Goal: Information Seeking & Learning: Learn about a topic

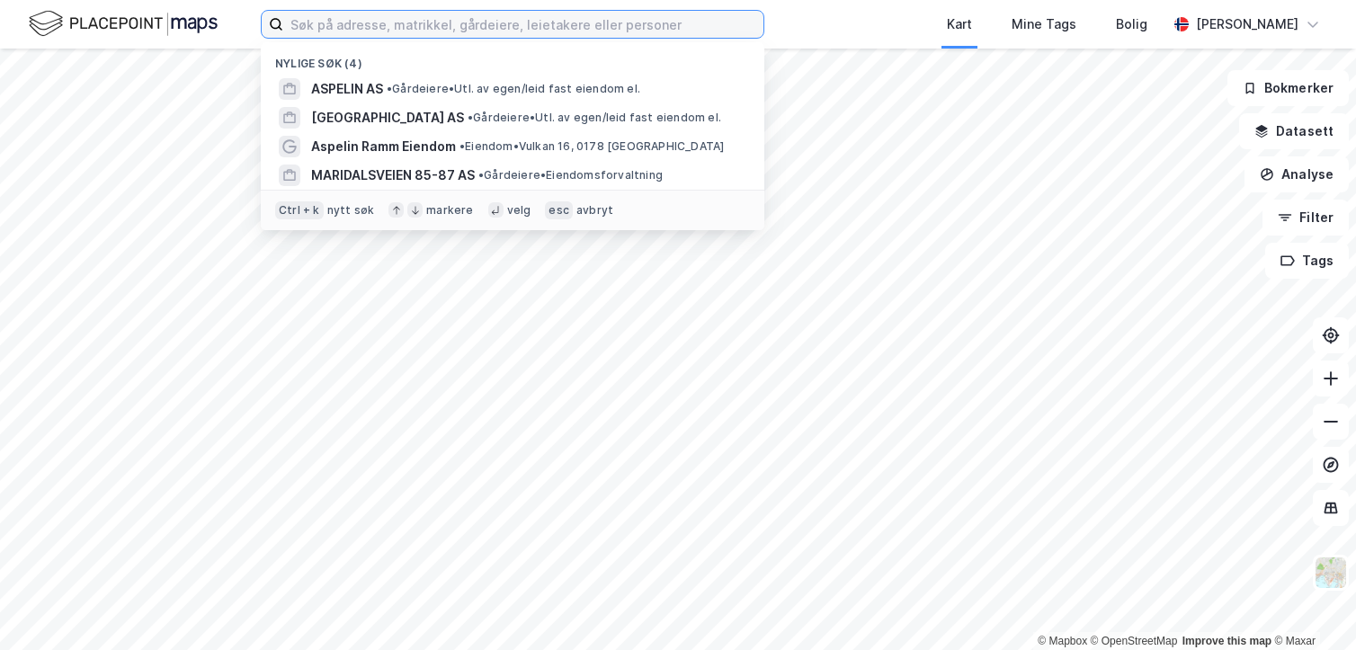
click at [442, 26] on input at bounding box center [523, 24] width 480 height 27
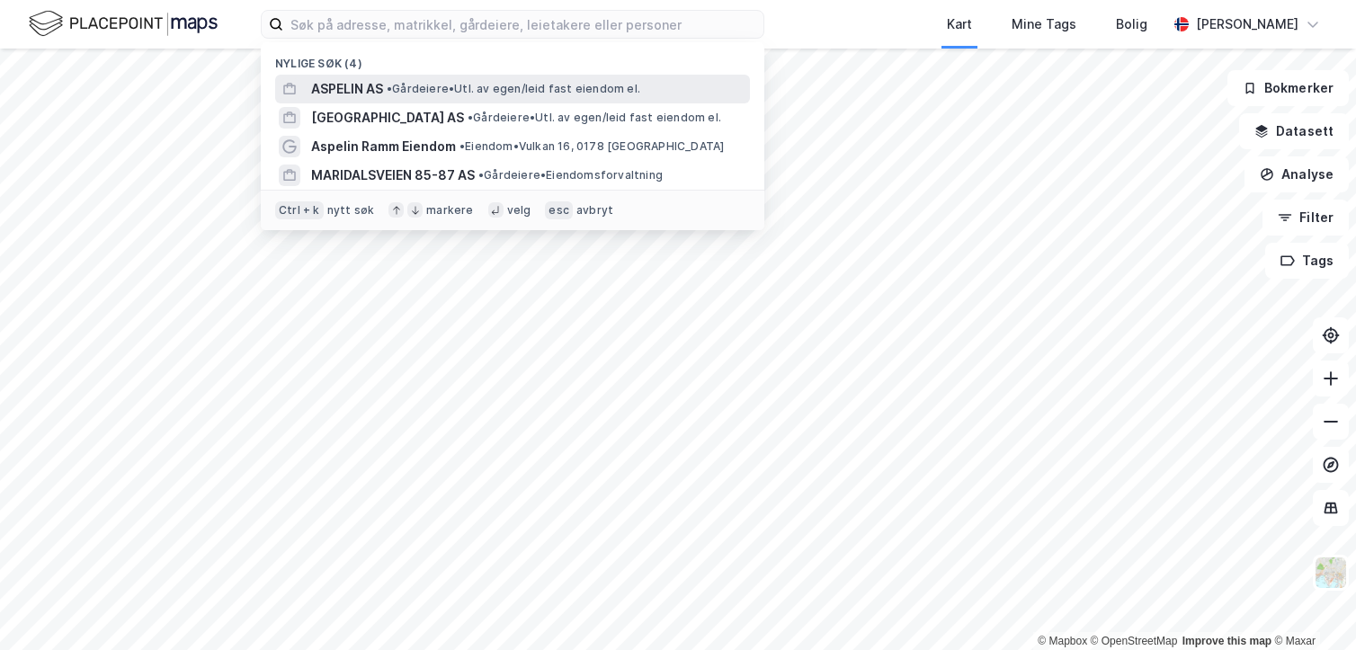
click at [452, 76] on div "ASPELIN AS • Gårdeiere • Utl. av egen/leid fast eiendom el." at bounding box center [512, 89] width 475 height 29
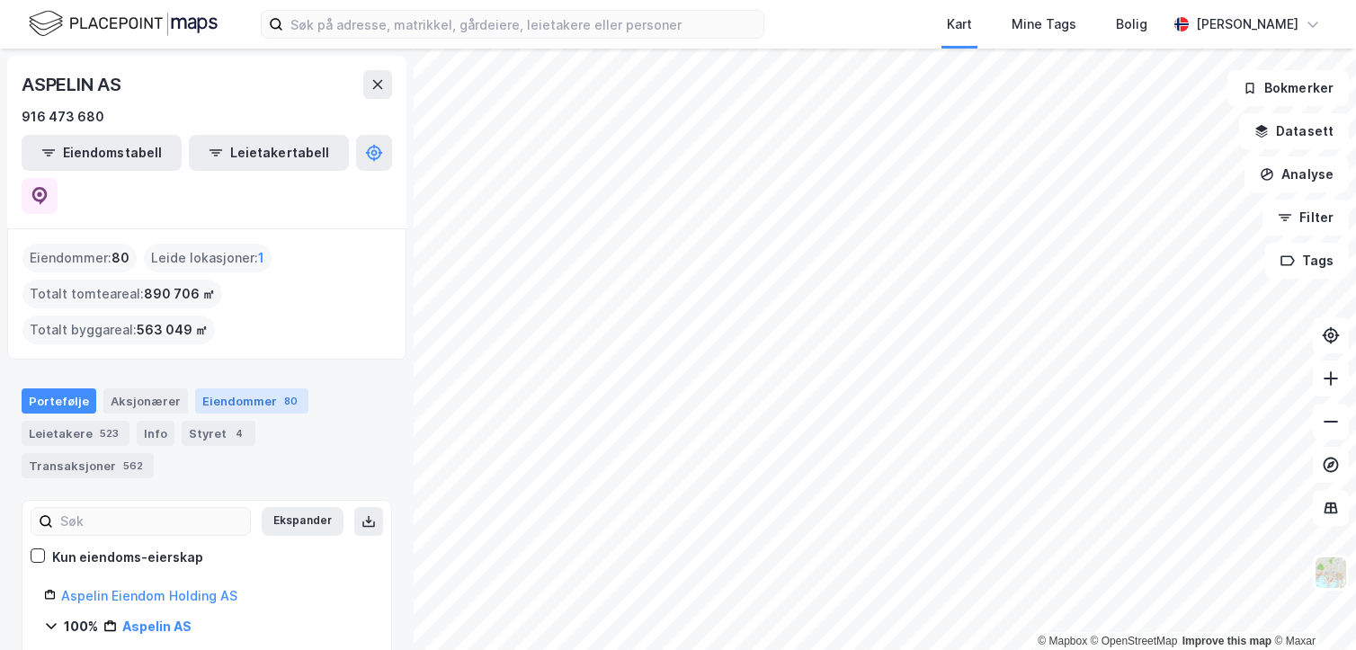
click at [219, 388] on div "Eiendommer 80" at bounding box center [251, 400] width 113 height 25
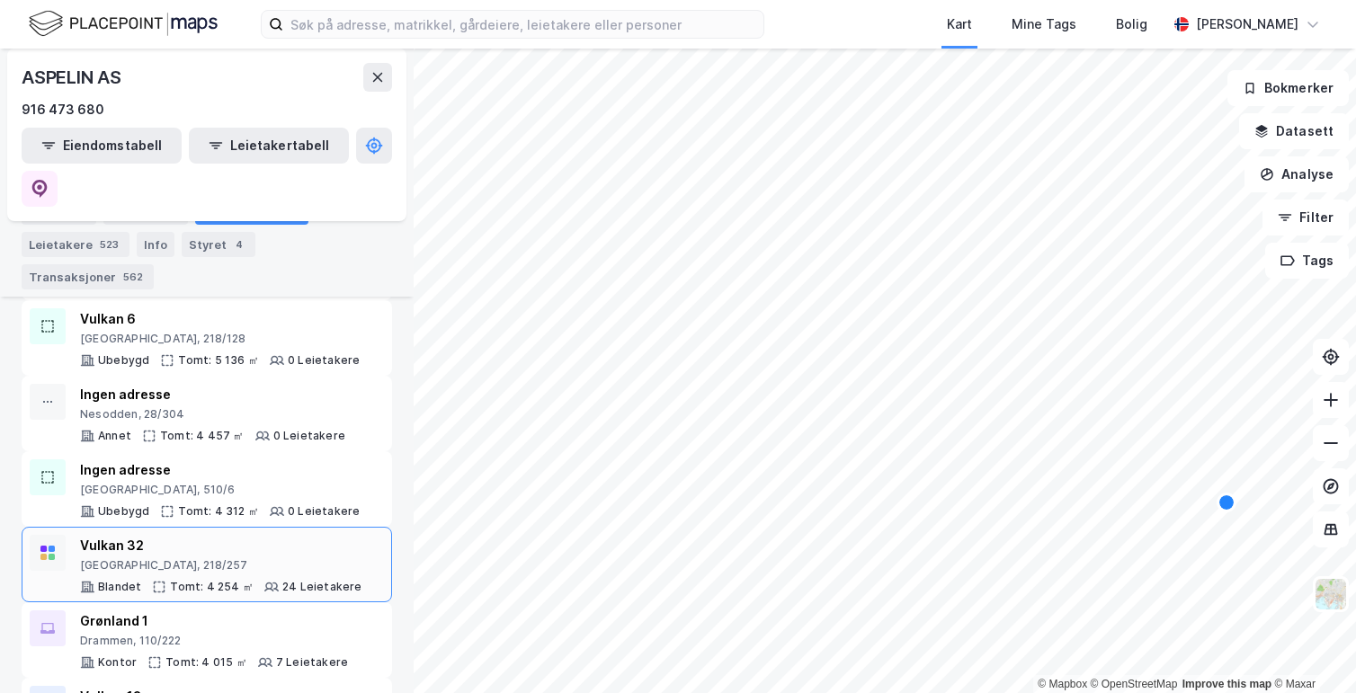
scroll to position [2810, 0]
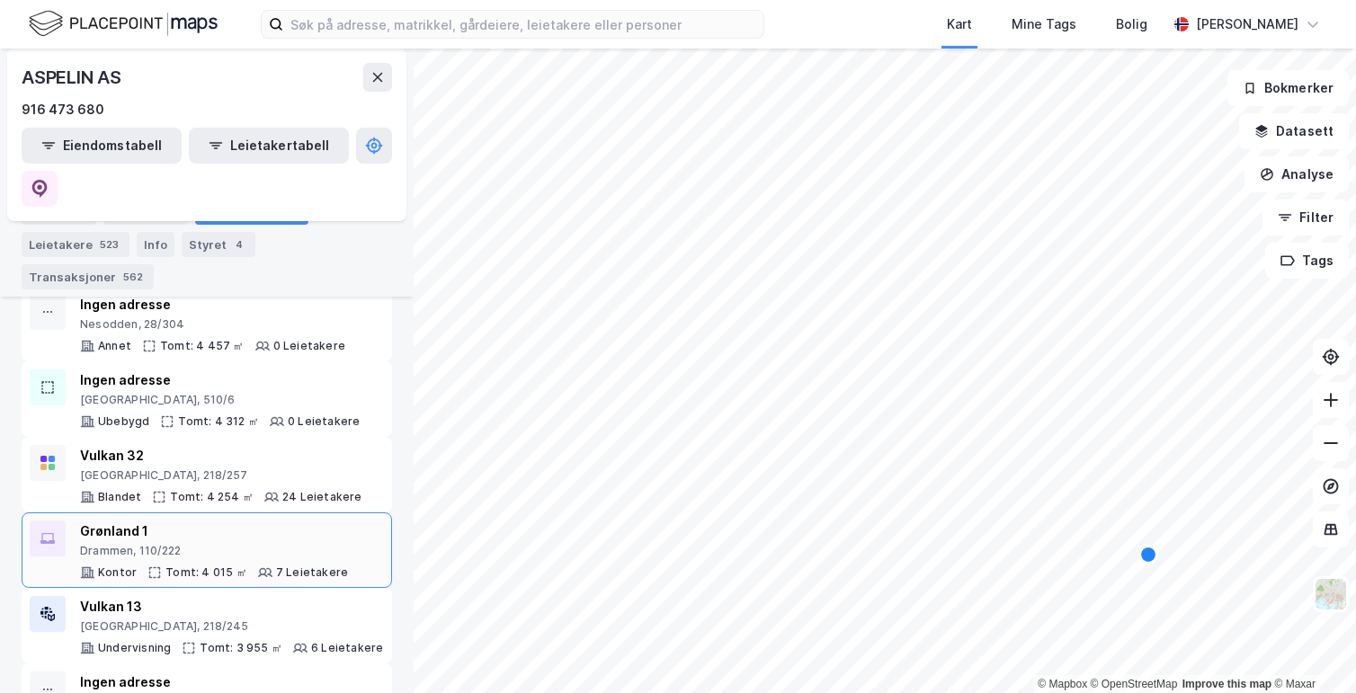
click at [254, 521] on div "Grønland 1" at bounding box center [214, 532] width 268 height 22
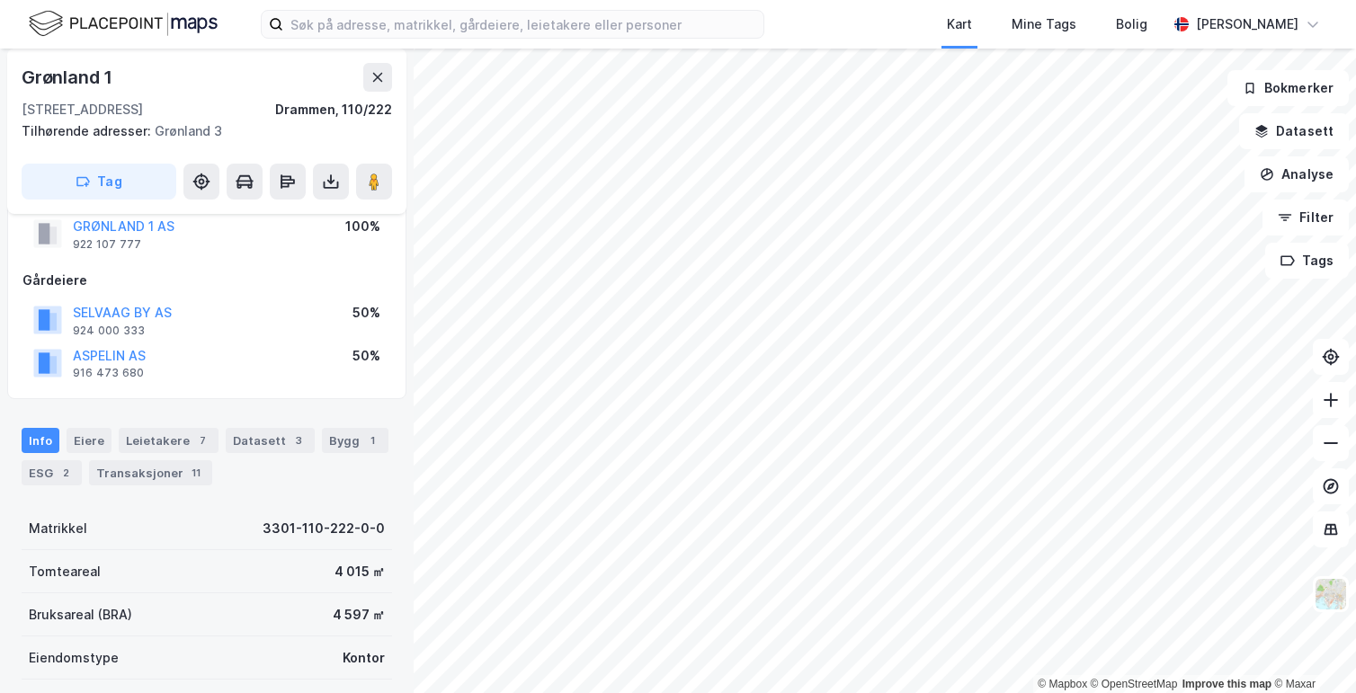
scroll to position [138, 0]
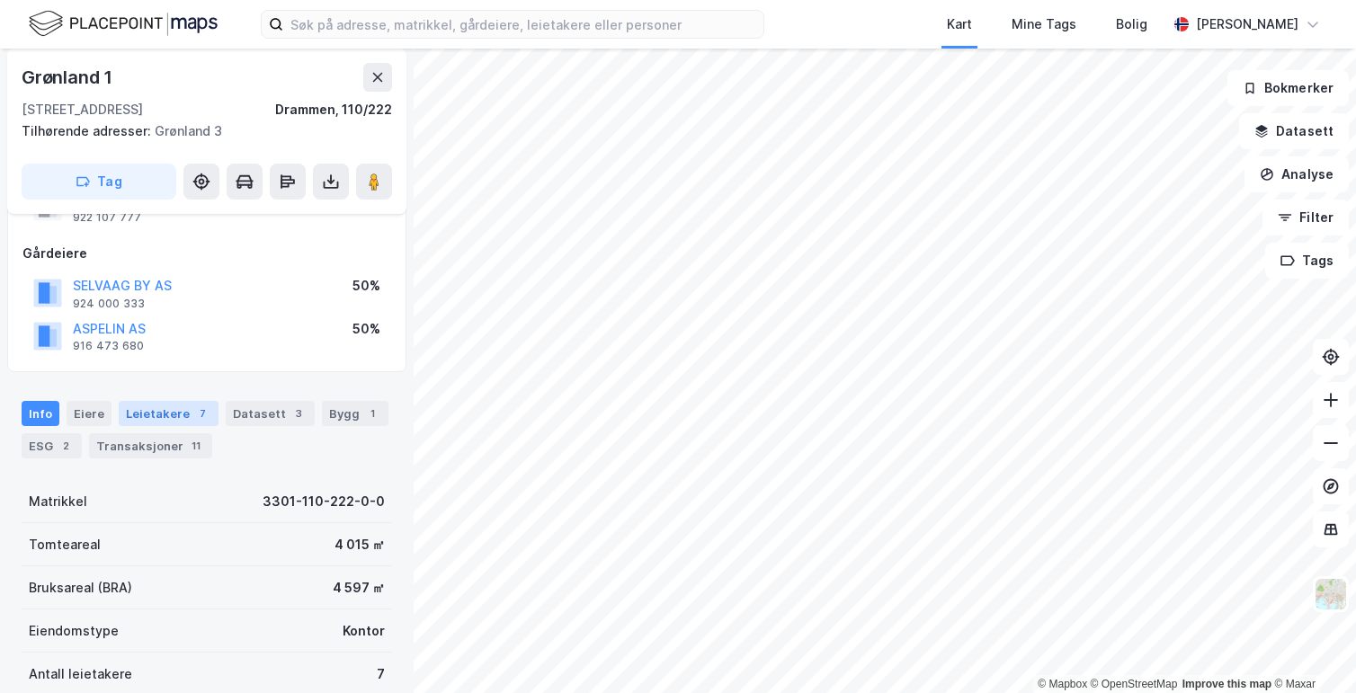
click at [198, 411] on div "7" at bounding box center [202, 414] width 18 height 18
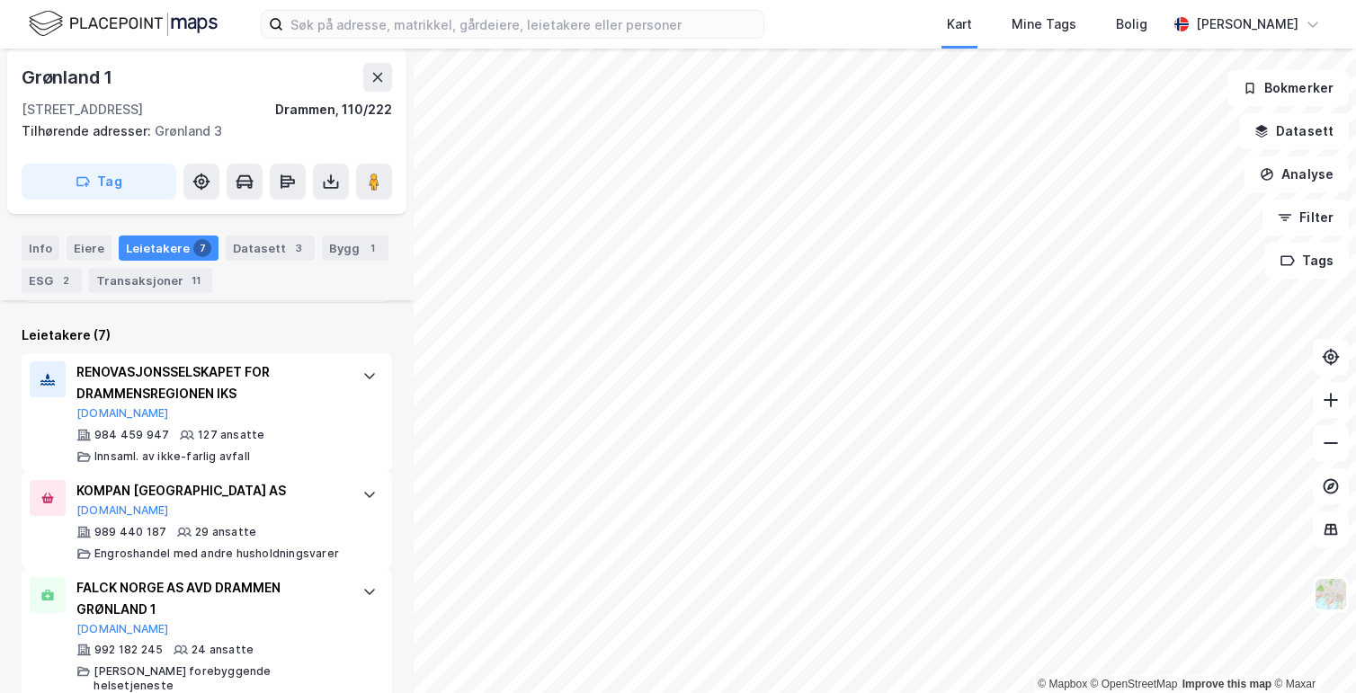
scroll to position [588, 0]
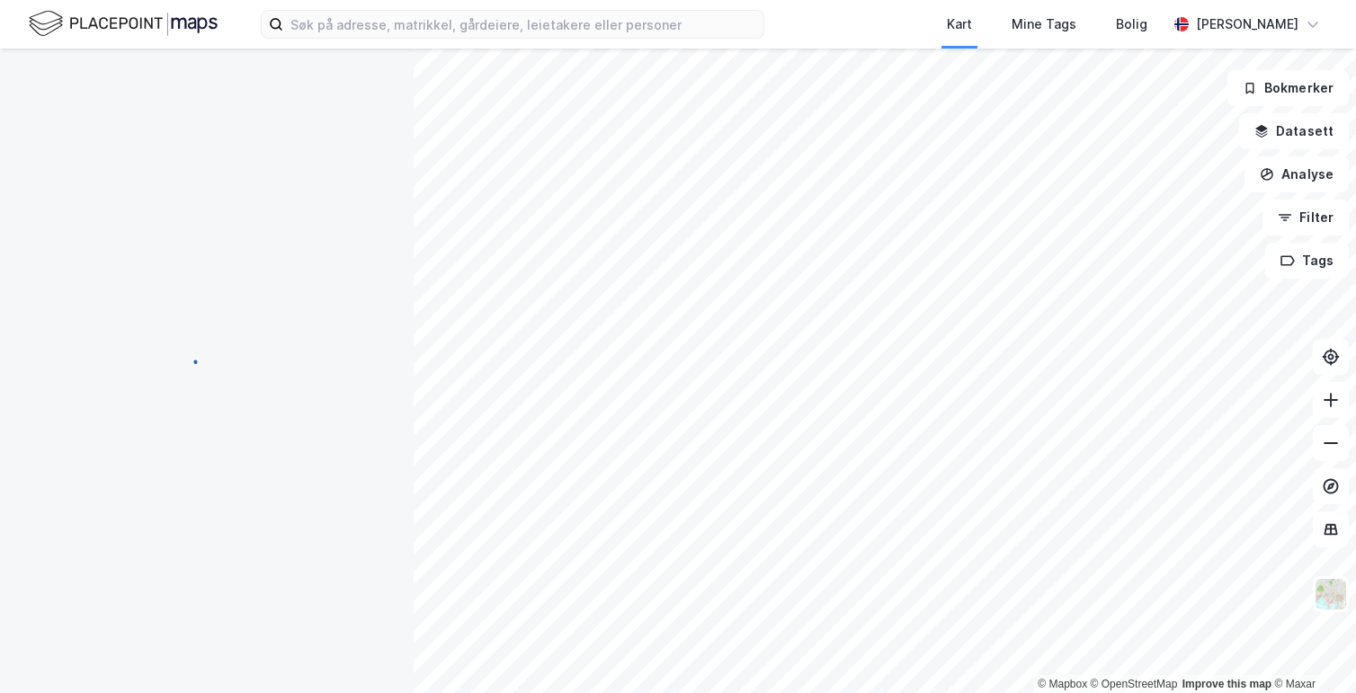
scroll to position [114, 0]
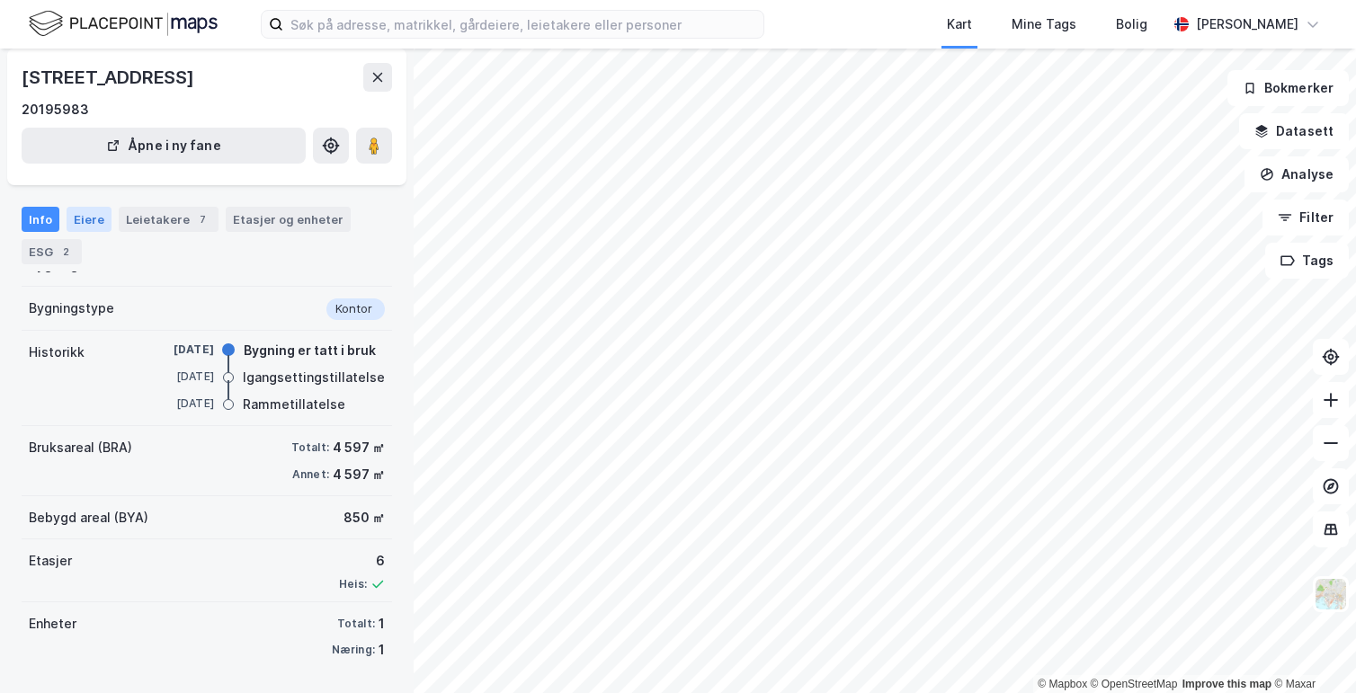
click at [76, 215] on div "Eiere" at bounding box center [89, 219] width 45 height 25
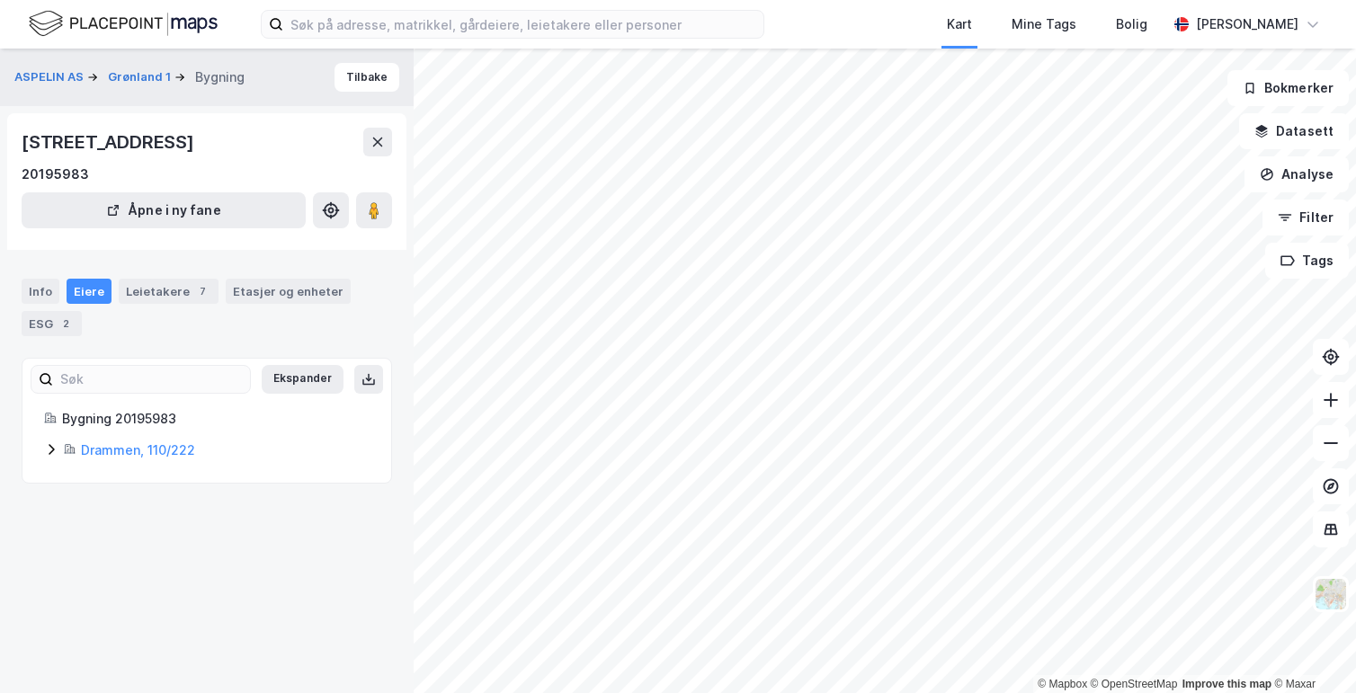
click at [52, 448] on icon at bounding box center [51, 449] width 5 height 11
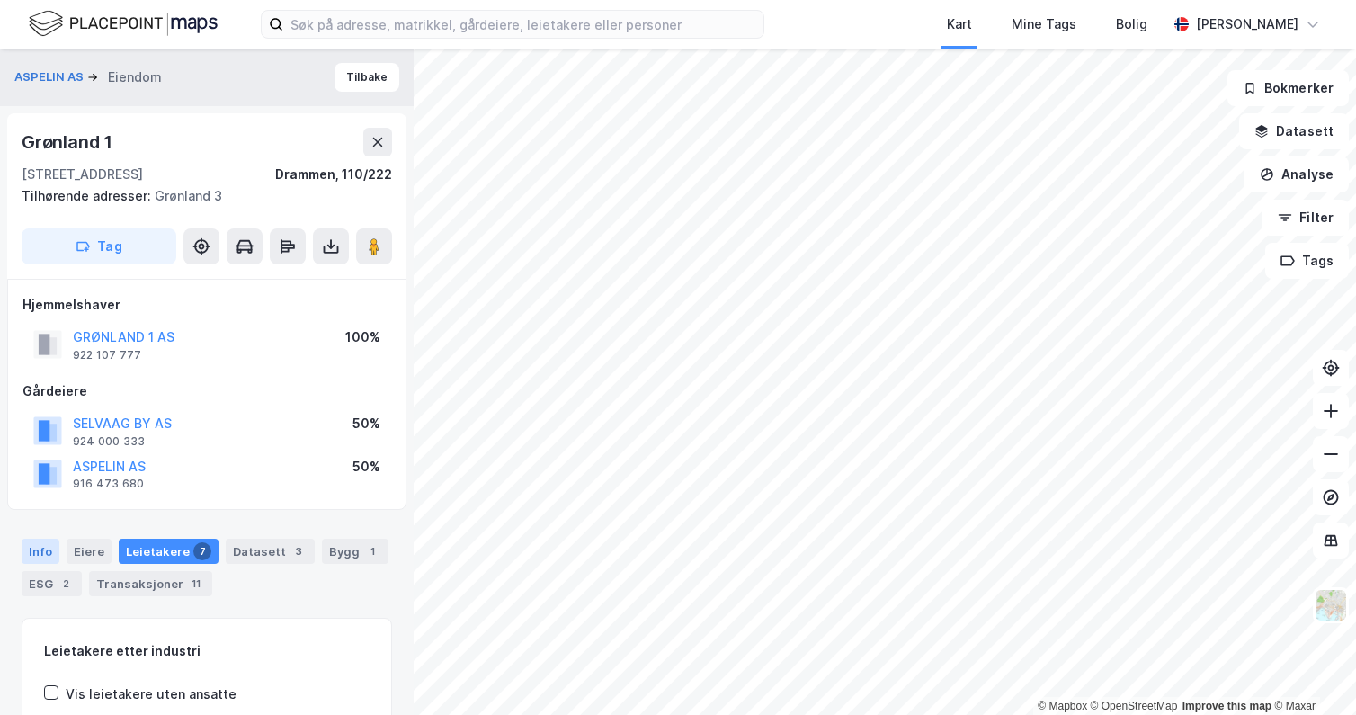
click at [49, 555] on div "Info" at bounding box center [41, 551] width 38 height 25
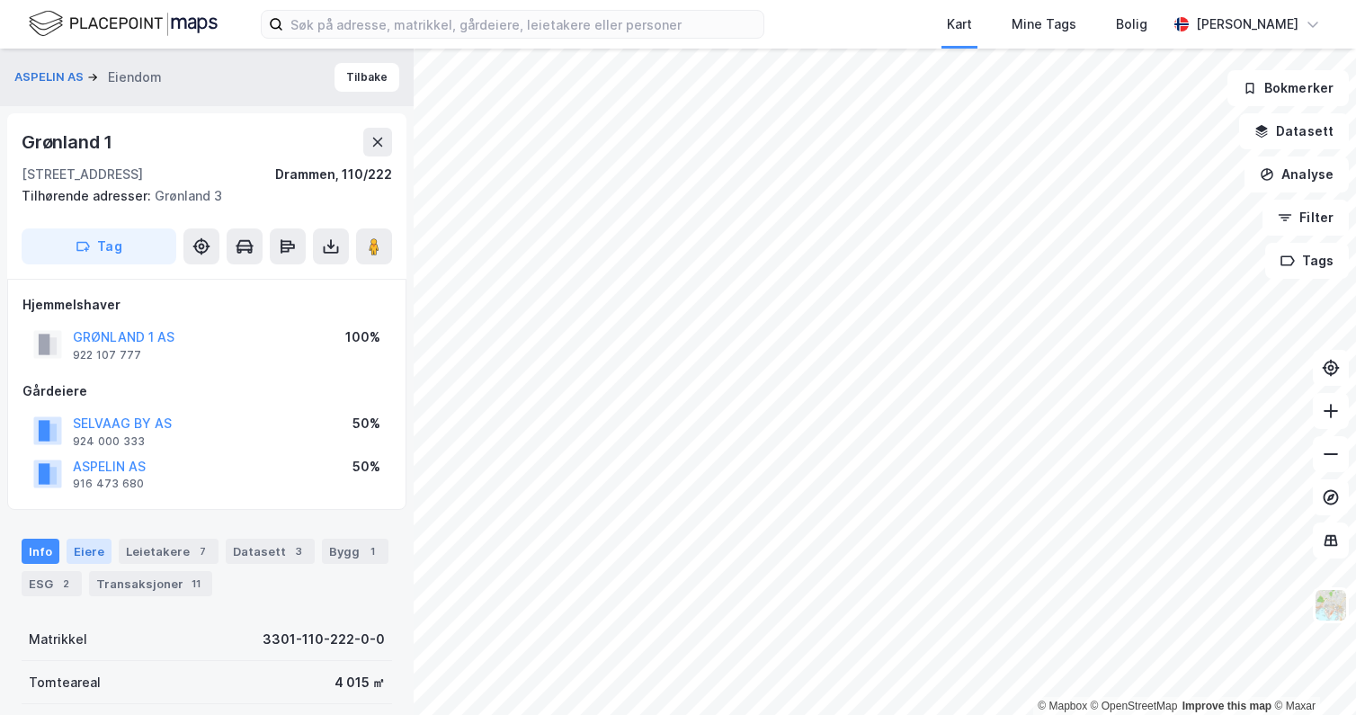
click at [81, 552] on div "Eiere" at bounding box center [89, 551] width 45 height 25
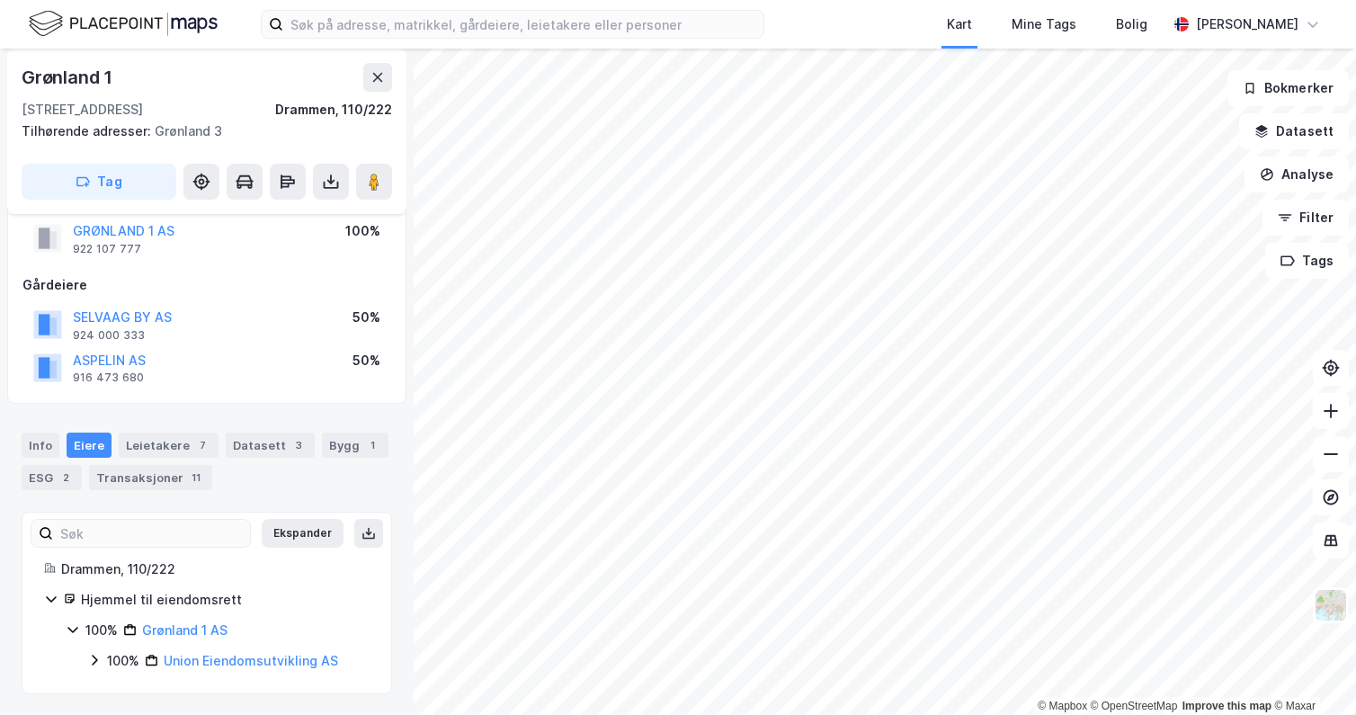
scroll to position [107, 0]
click at [202, 596] on div "Hjemmel til eiendomsrett" at bounding box center [225, 599] width 289 height 22
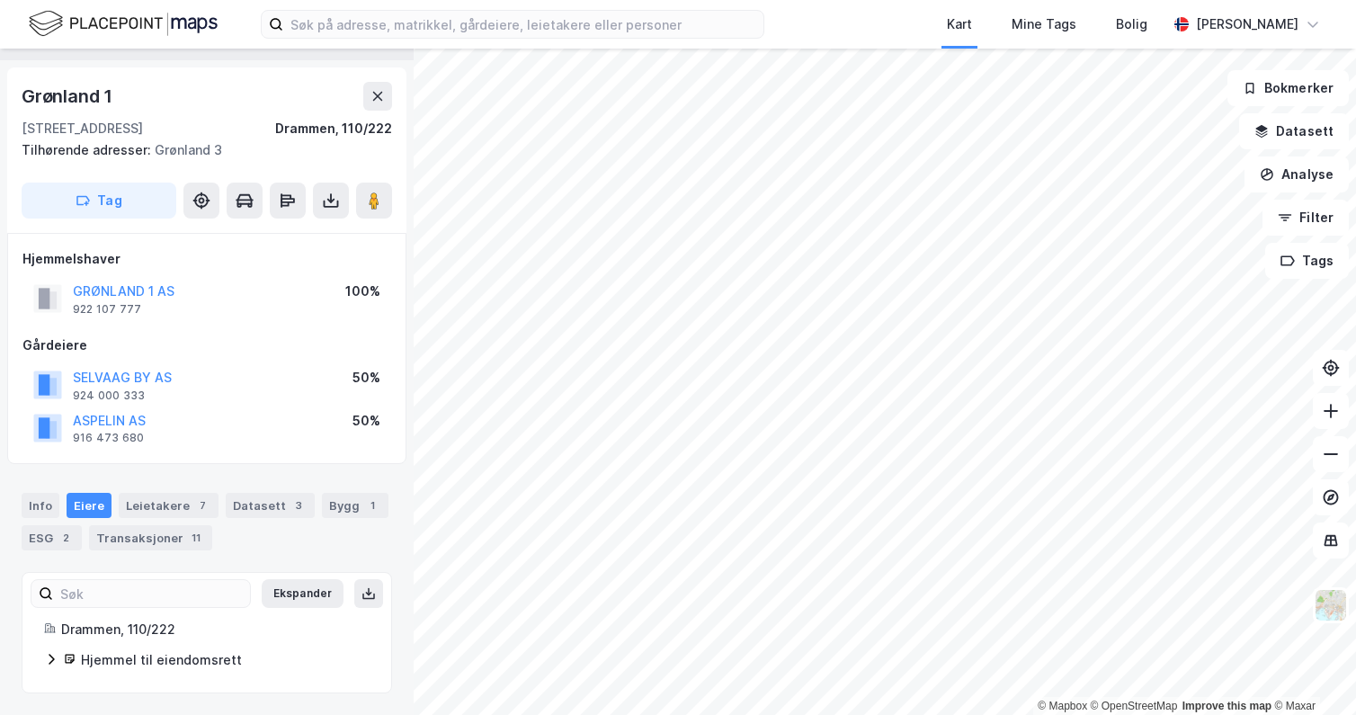
scroll to position [46, 0]
click at [210, 664] on div "Hjemmel til eiendomsrett" at bounding box center [225, 660] width 289 height 22
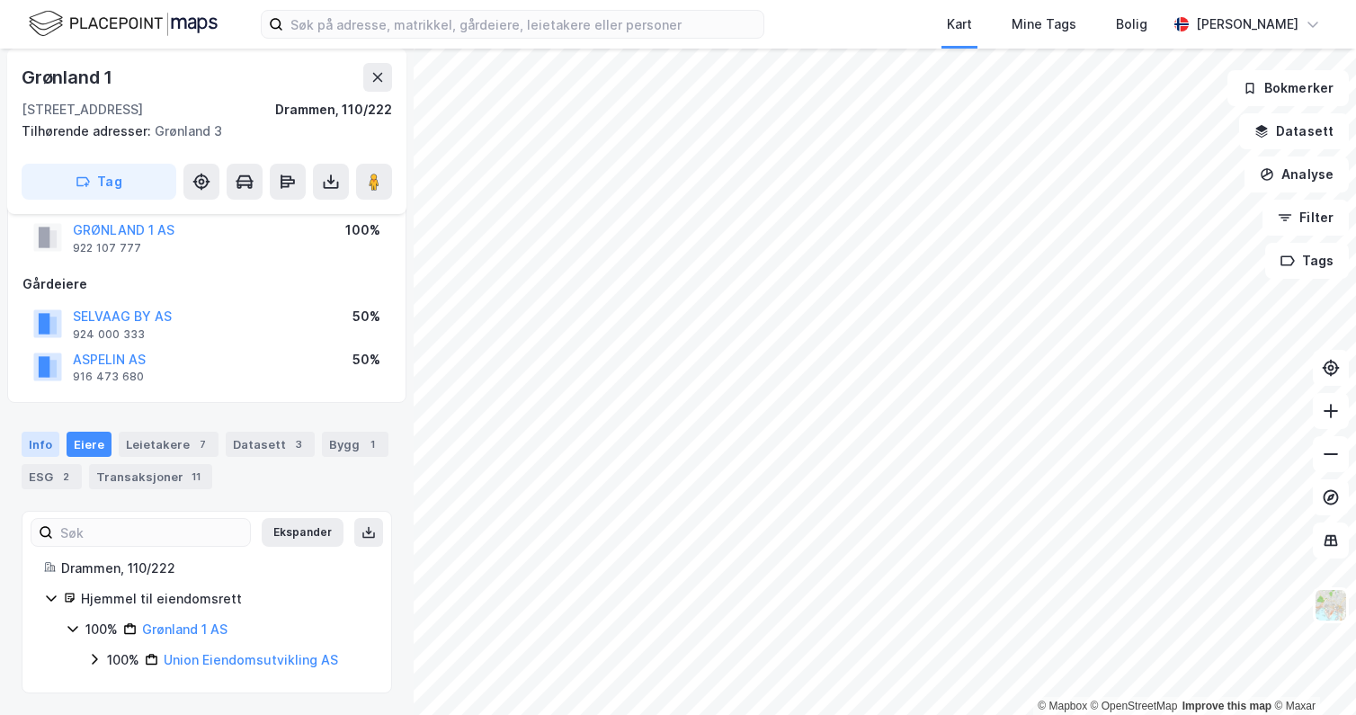
click at [43, 440] on div "Info" at bounding box center [41, 444] width 38 height 25
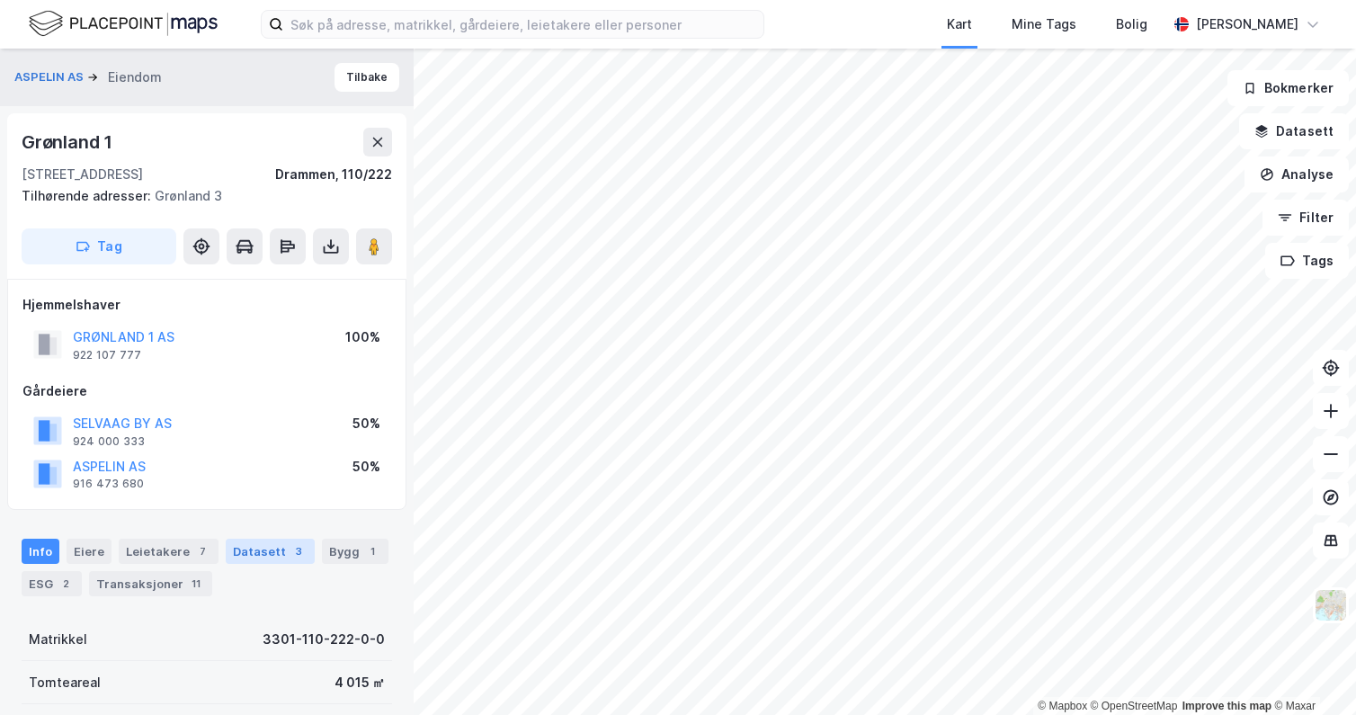
scroll to position [90, 0]
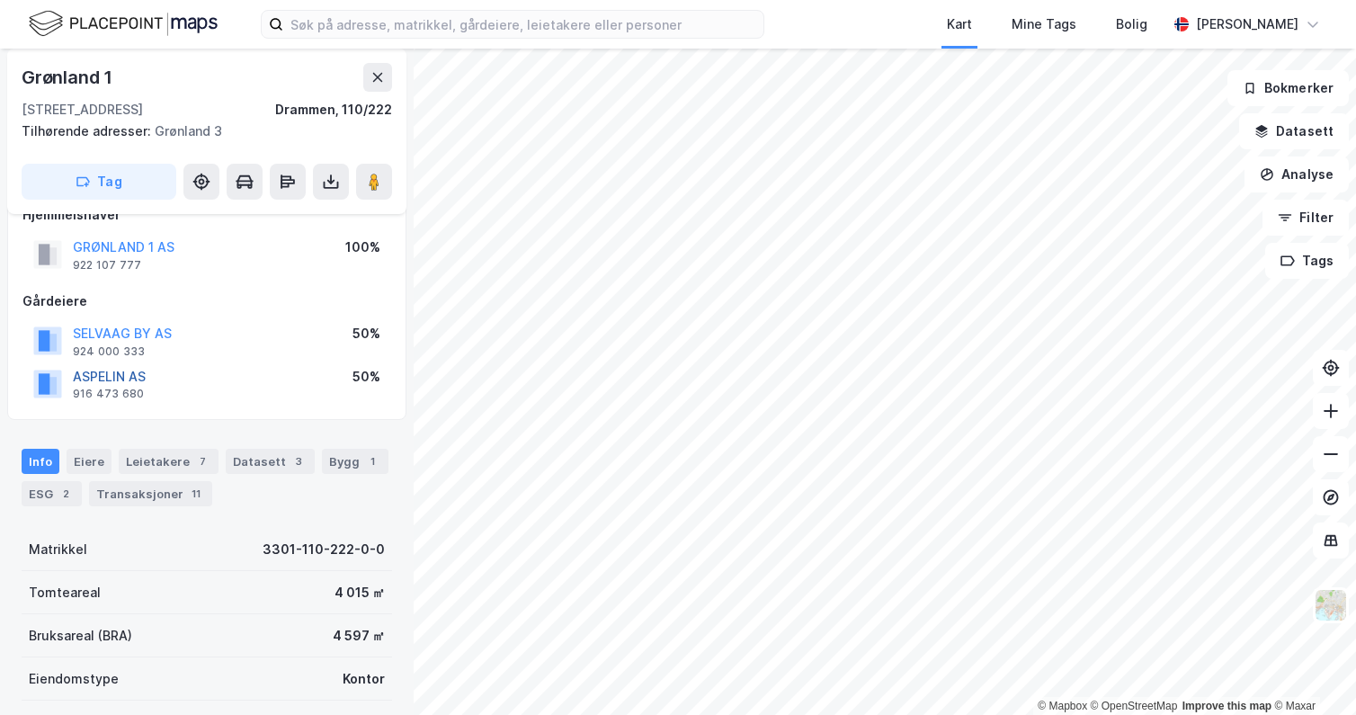
click at [0, 0] on button "ASPELIN AS" at bounding box center [0, 0] width 0 height 0
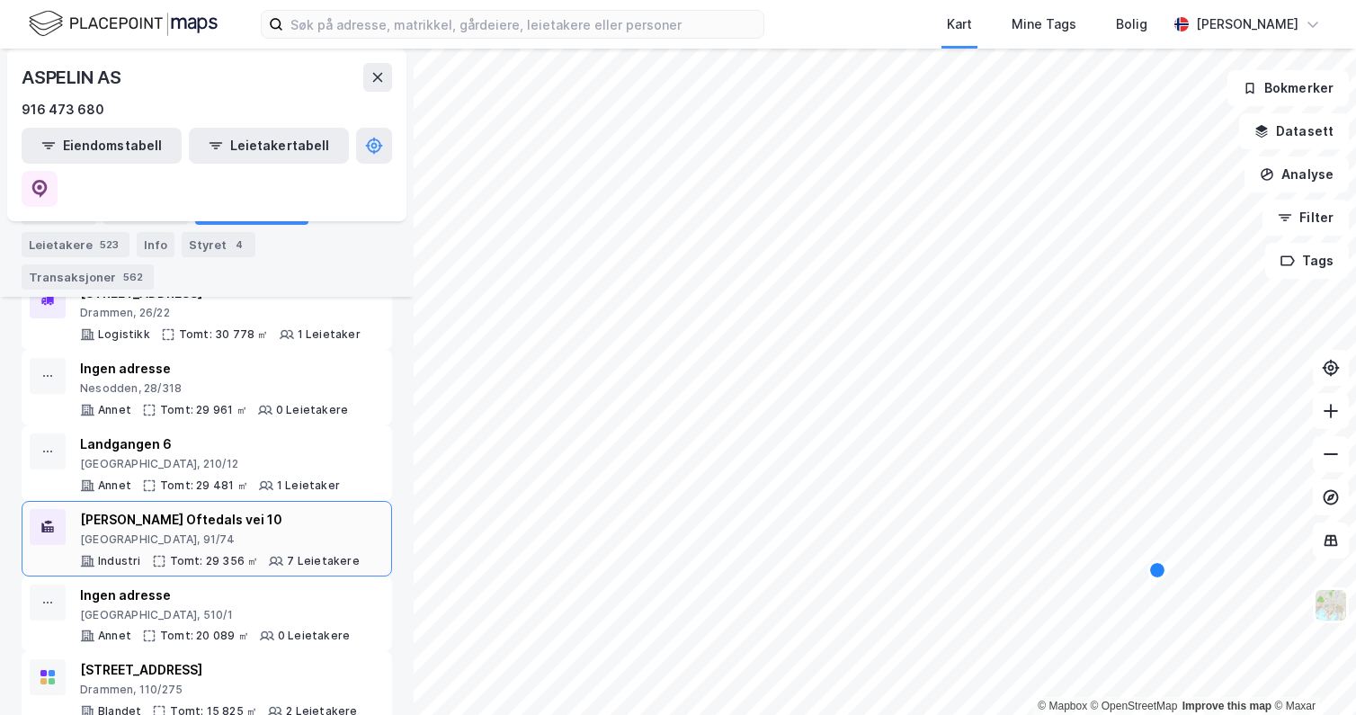
scroll to position [809, 0]
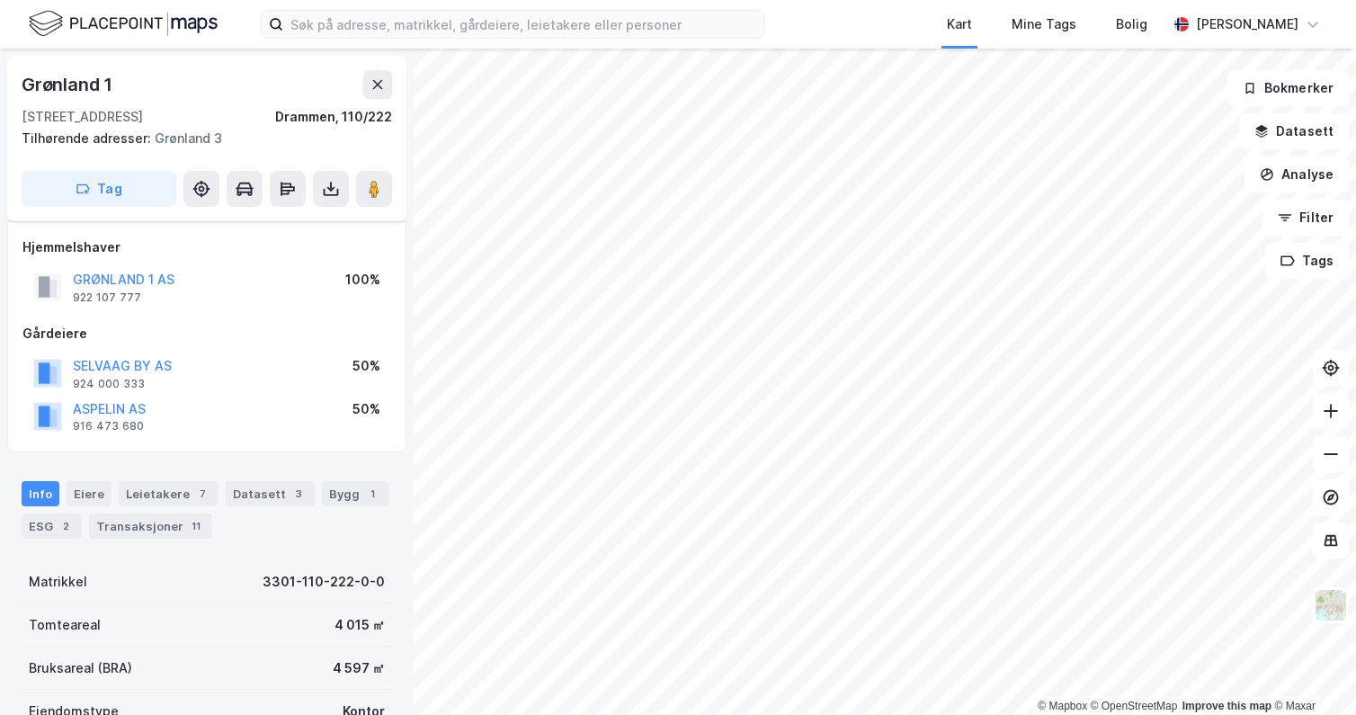
scroll to position [90, 0]
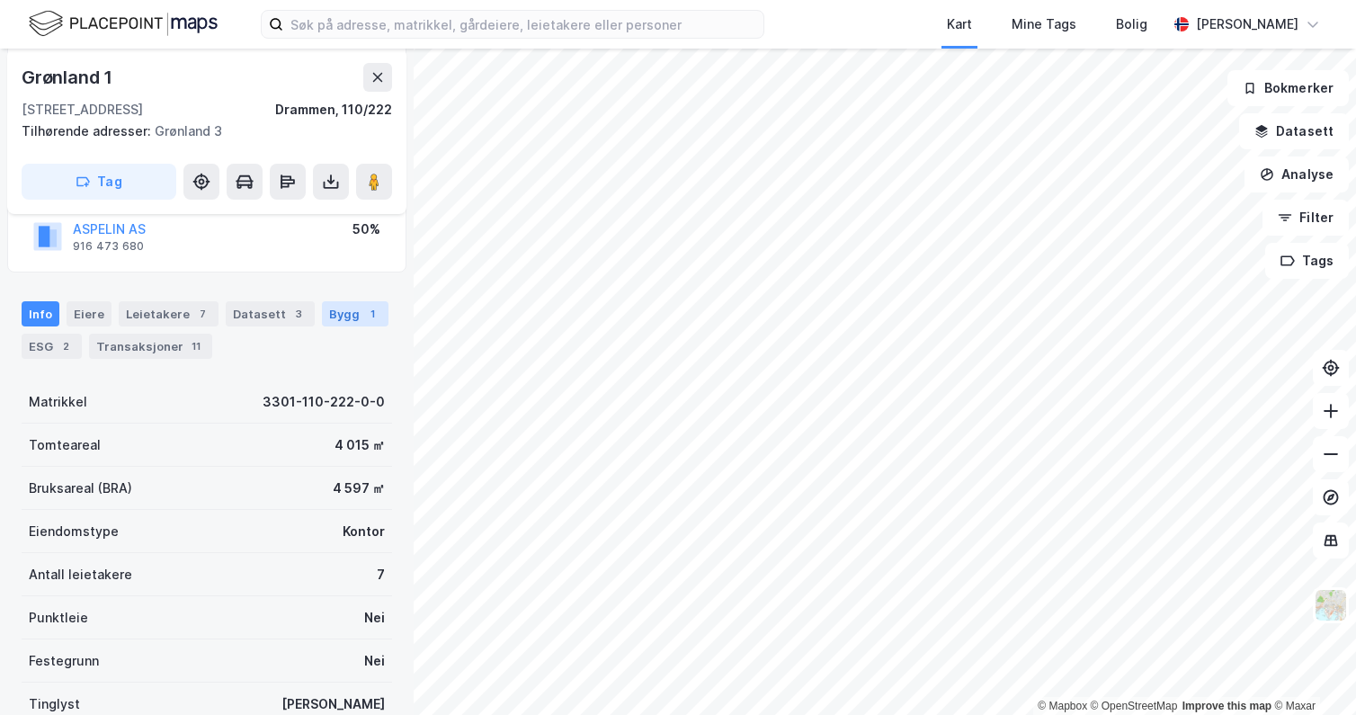
click at [347, 314] on div "Bygg 1" at bounding box center [355, 313] width 67 height 25
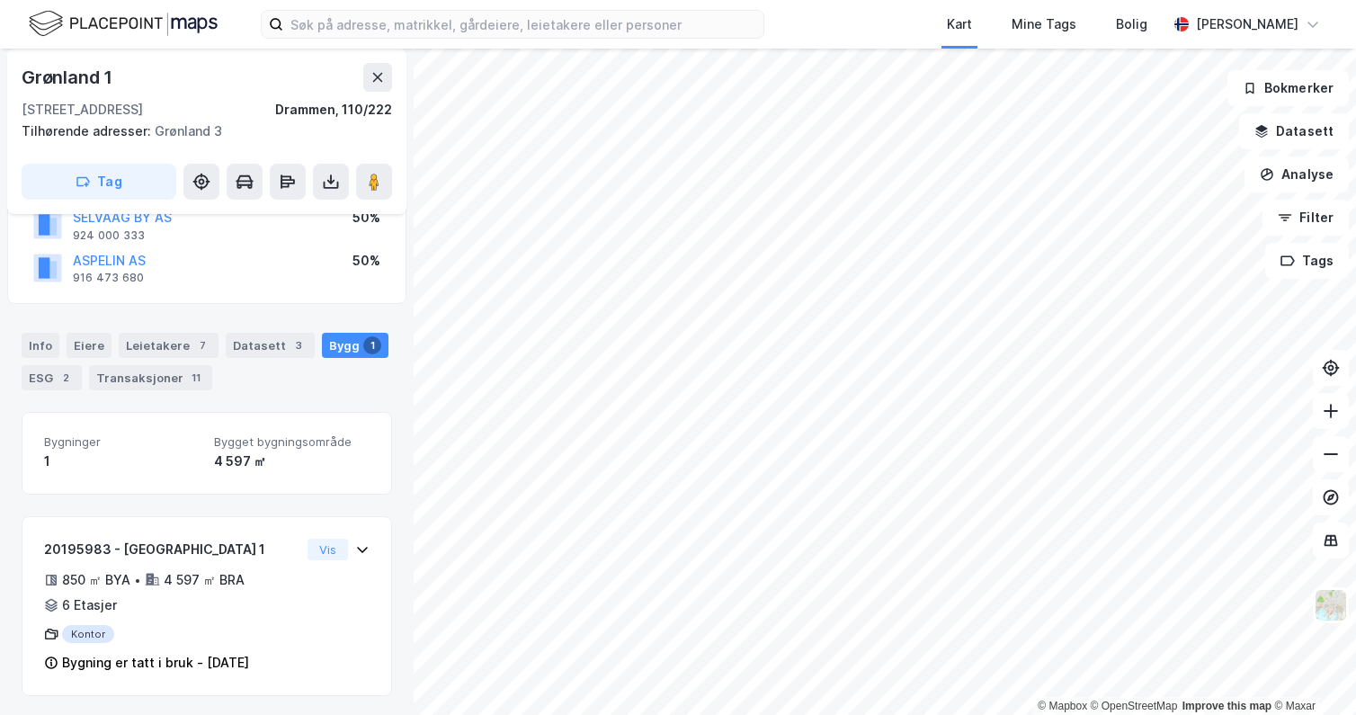
scroll to position [151, 0]
click at [181, 345] on div "Leietakere 7" at bounding box center [169, 342] width 100 height 25
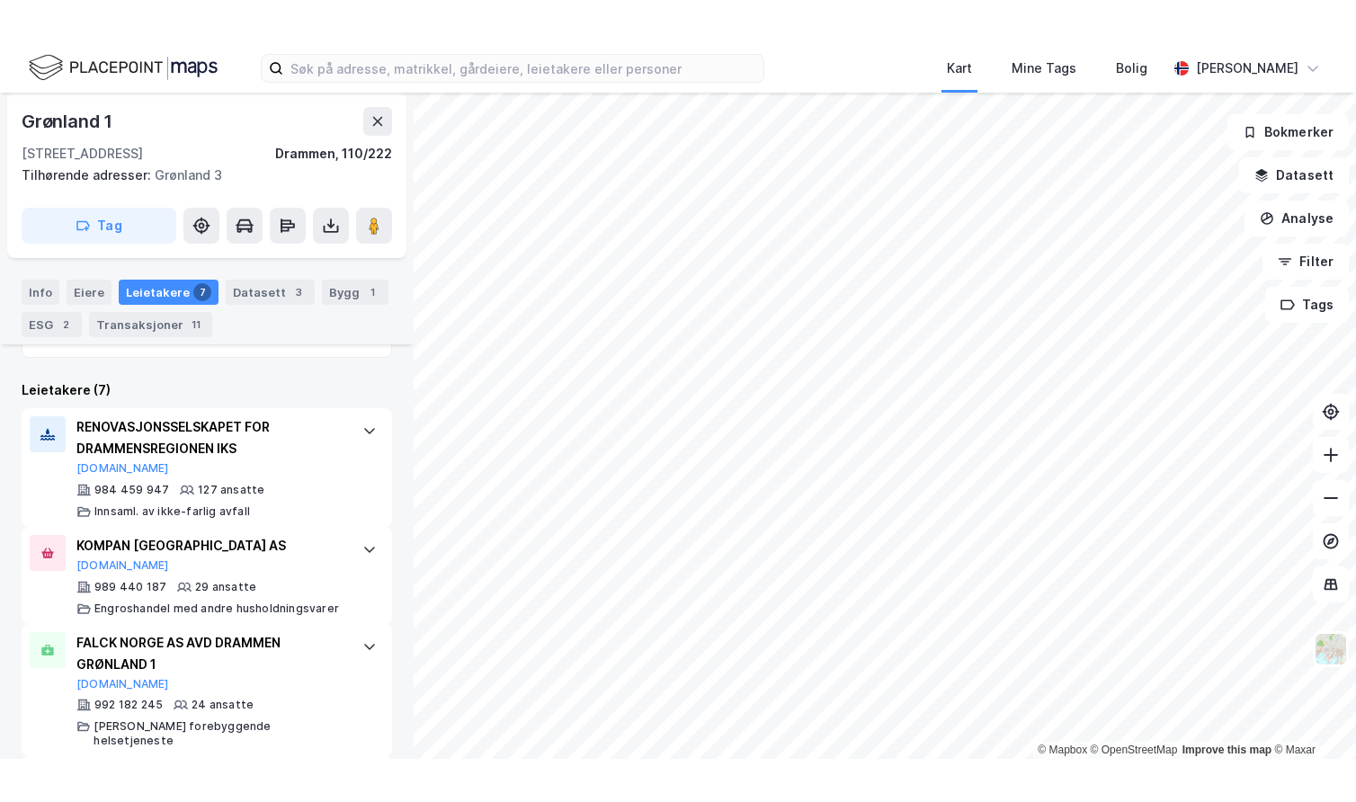
scroll to position [574, 0]
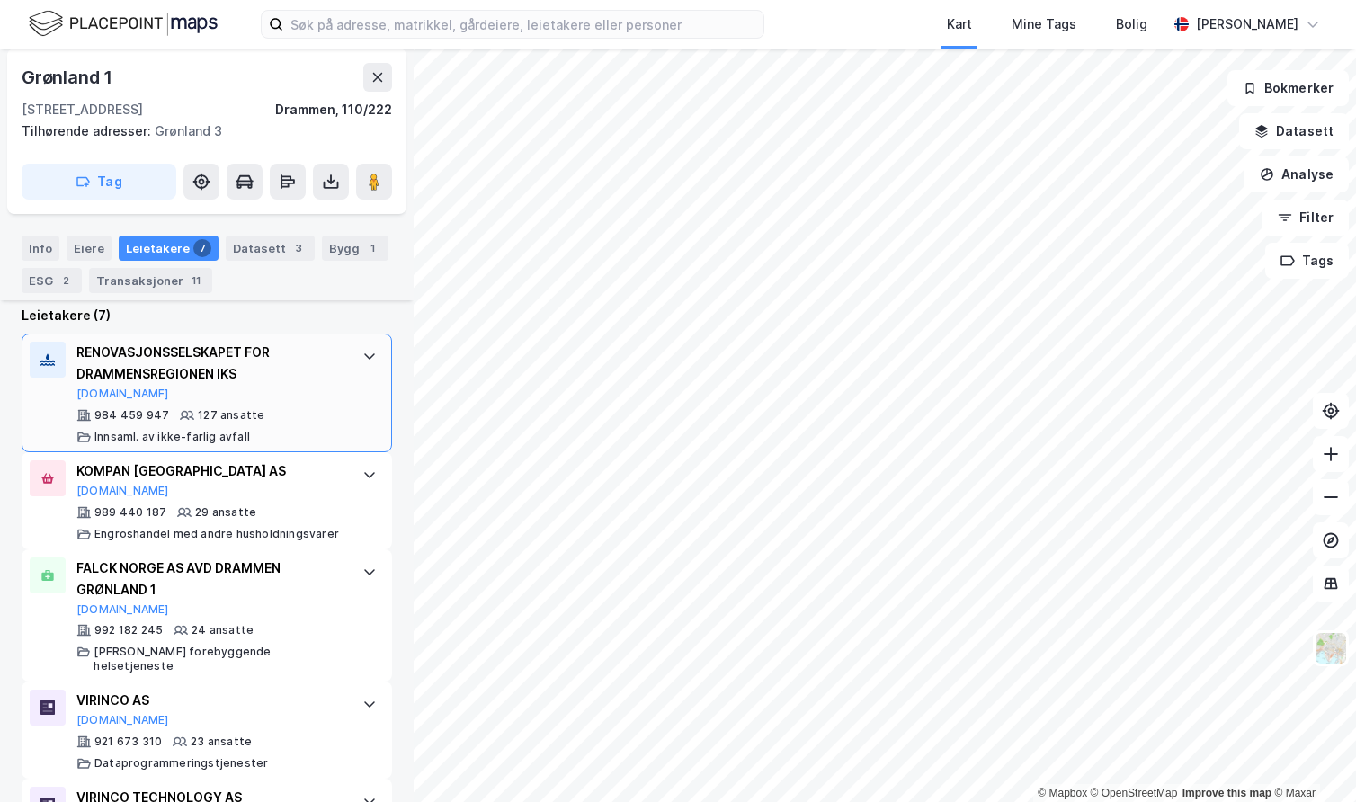
click at [355, 360] on div at bounding box center [369, 356] width 29 height 29
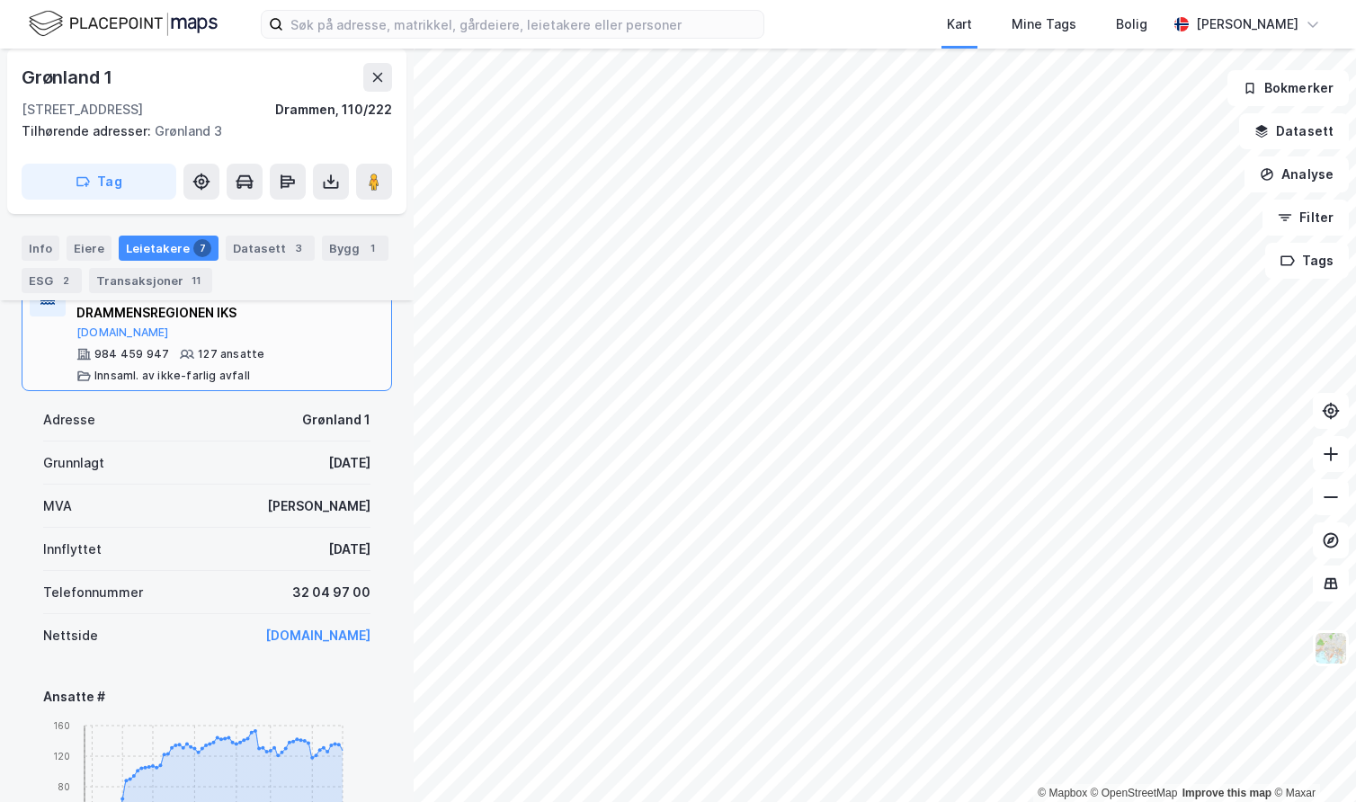
scroll to position [664, 0]
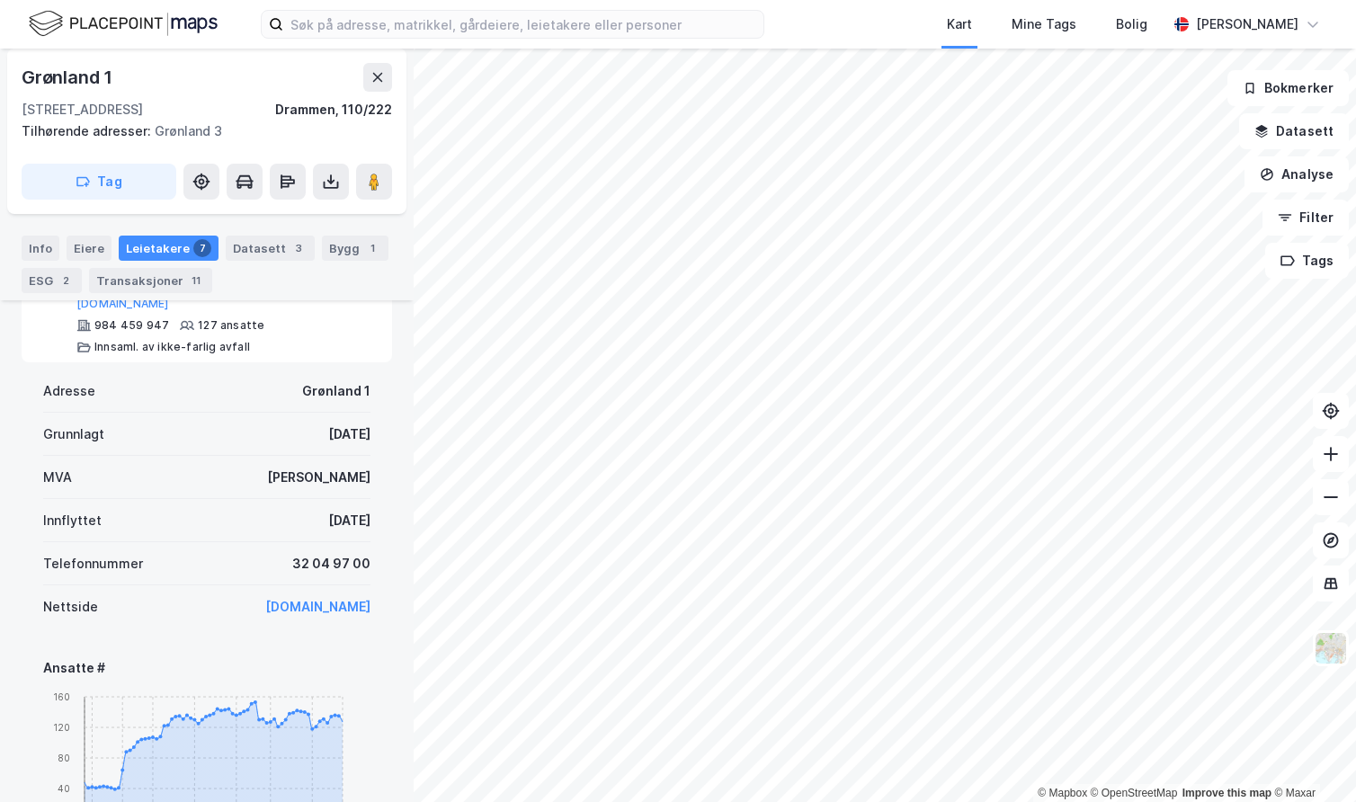
click at [342, 605] on link "[DOMAIN_NAME]" at bounding box center [317, 606] width 105 height 15
click at [1325, 493] on icon at bounding box center [1331, 497] width 18 height 18
click at [1332, 455] on icon at bounding box center [1331, 454] width 18 height 18
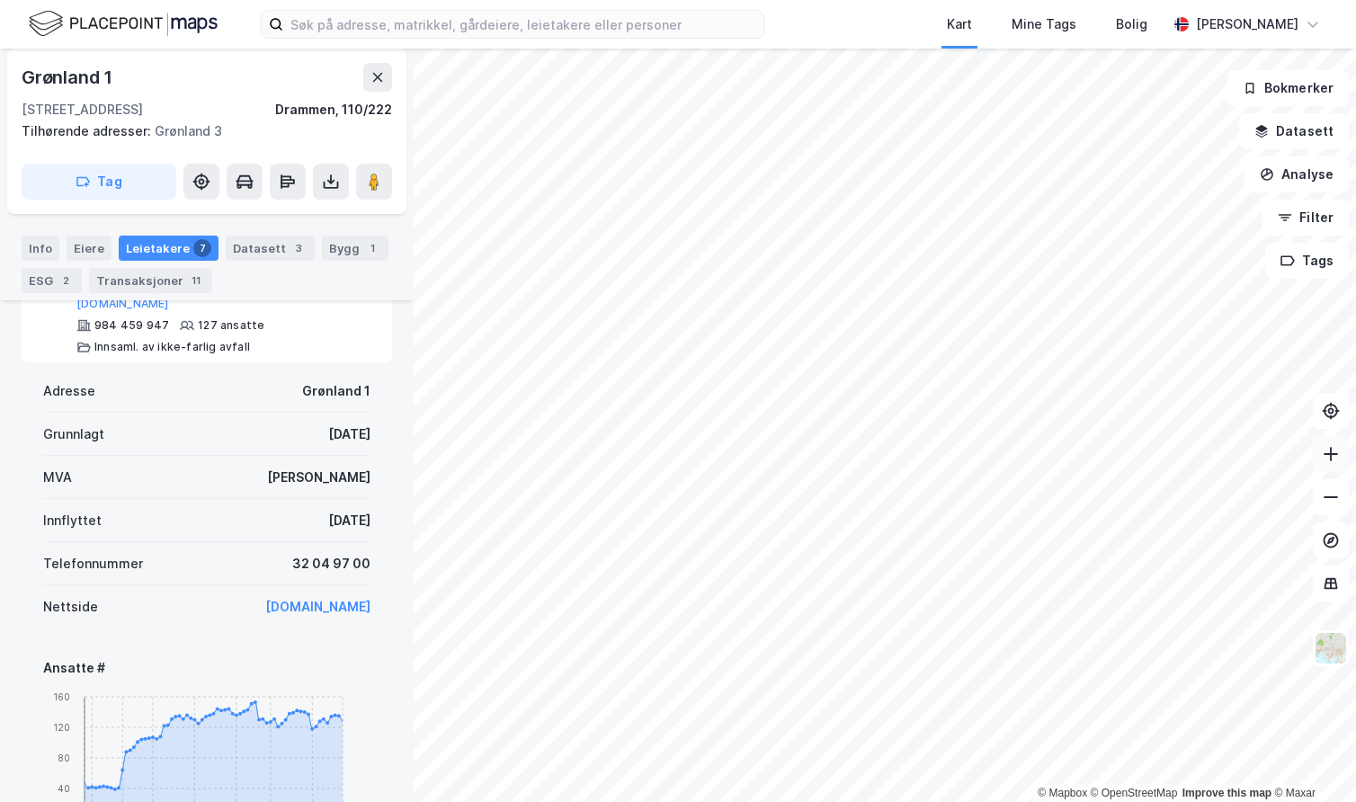
click at [1332, 455] on icon at bounding box center [1331, 454] width 18 height 18
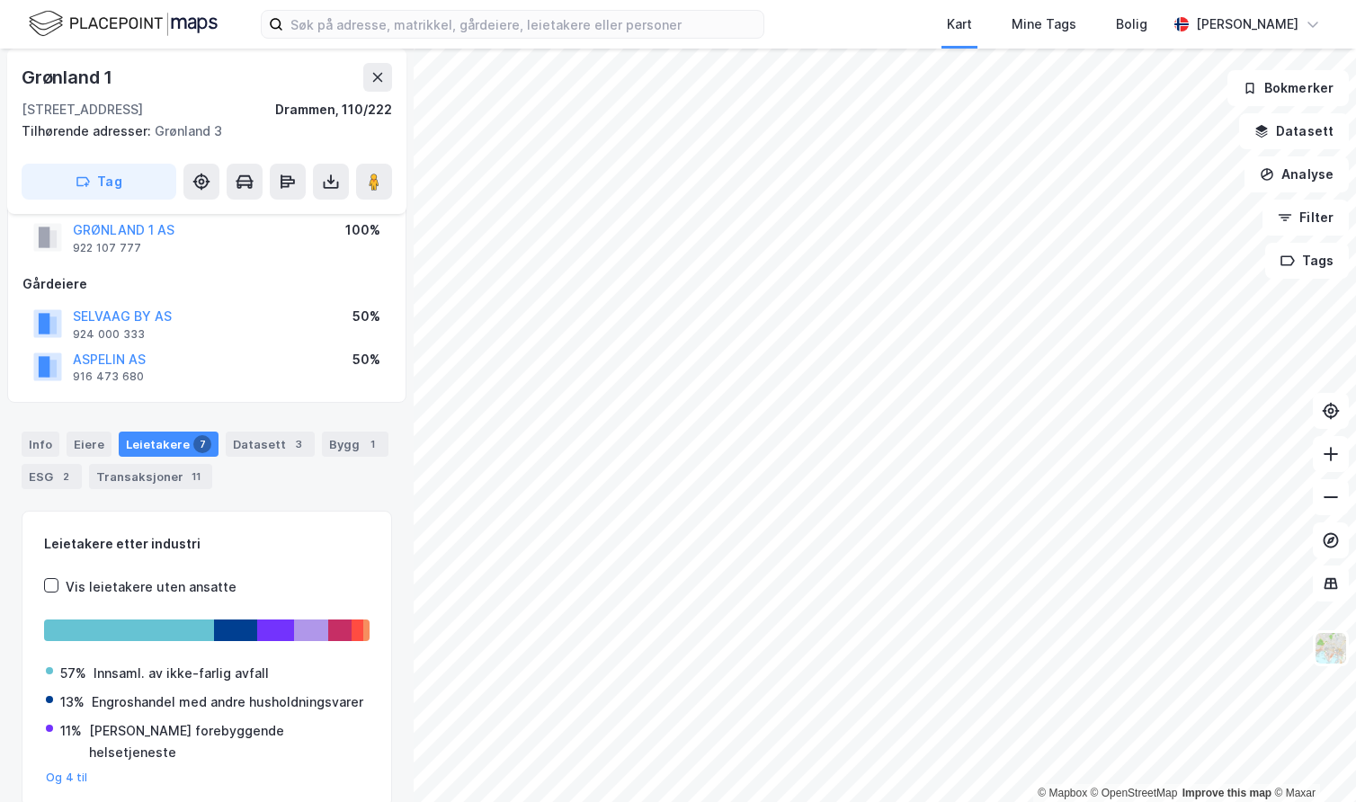
scroll to position [34, 0]
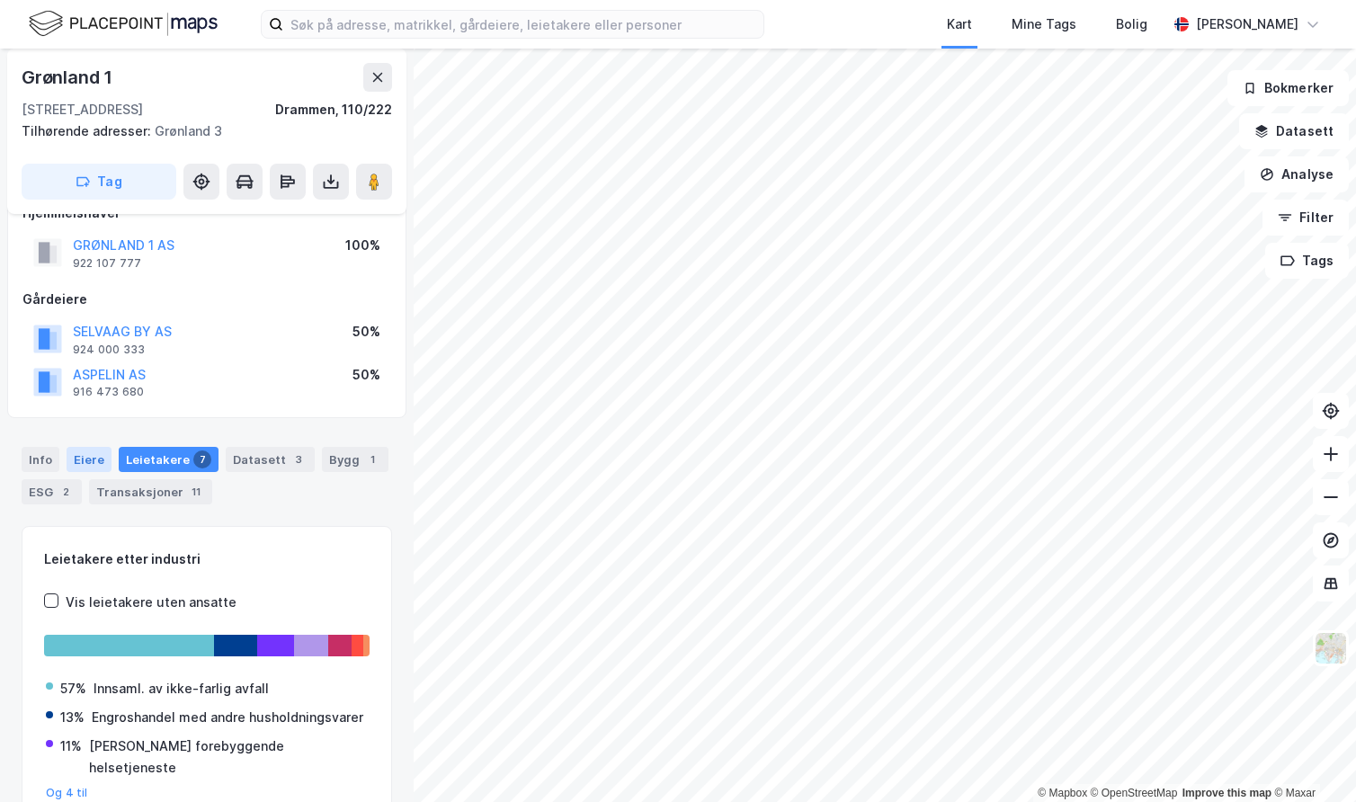
click at [99, 456] on div "Eiere" at bounding box center [89, 459] width 45 height 25
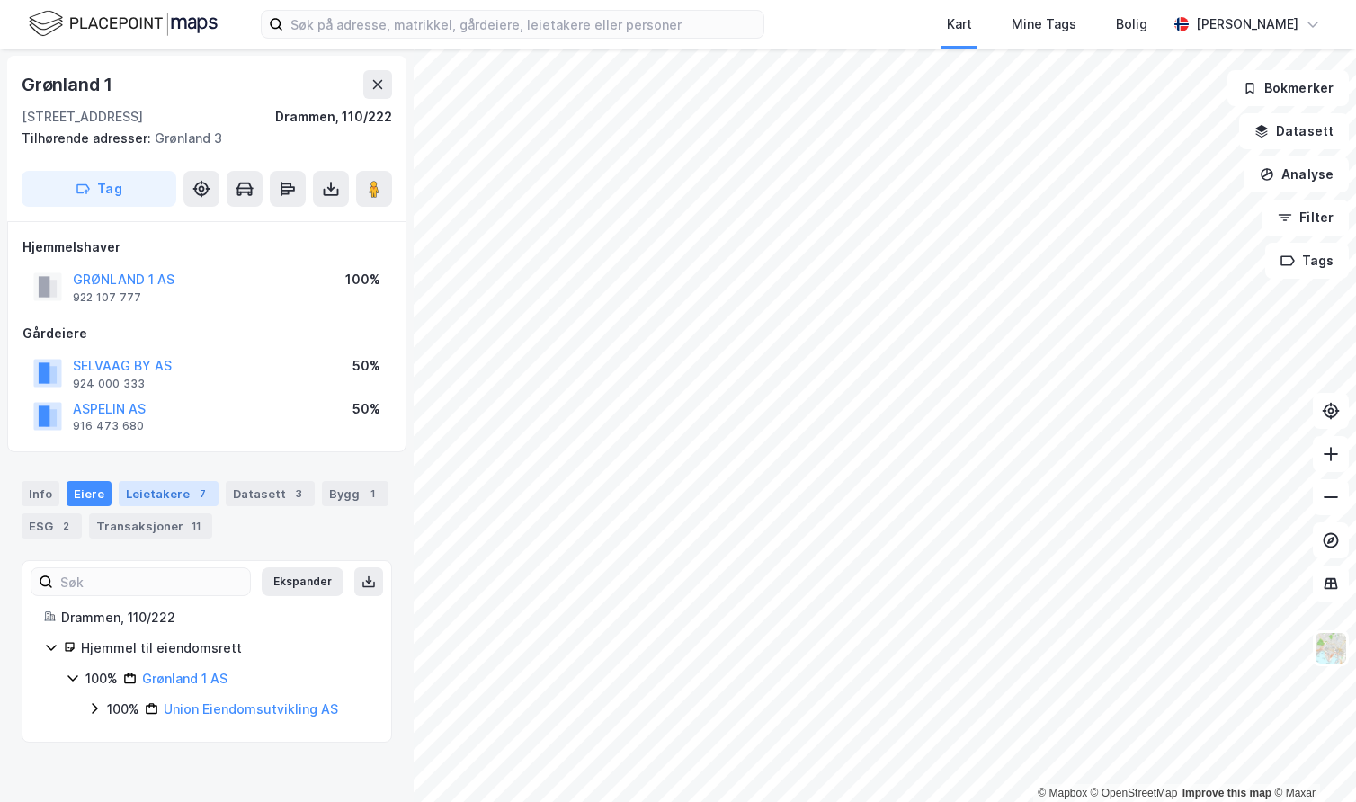
click at [184, 491] on div "Leietakere 7" at bounding box center [169, 493] width 100 height 25
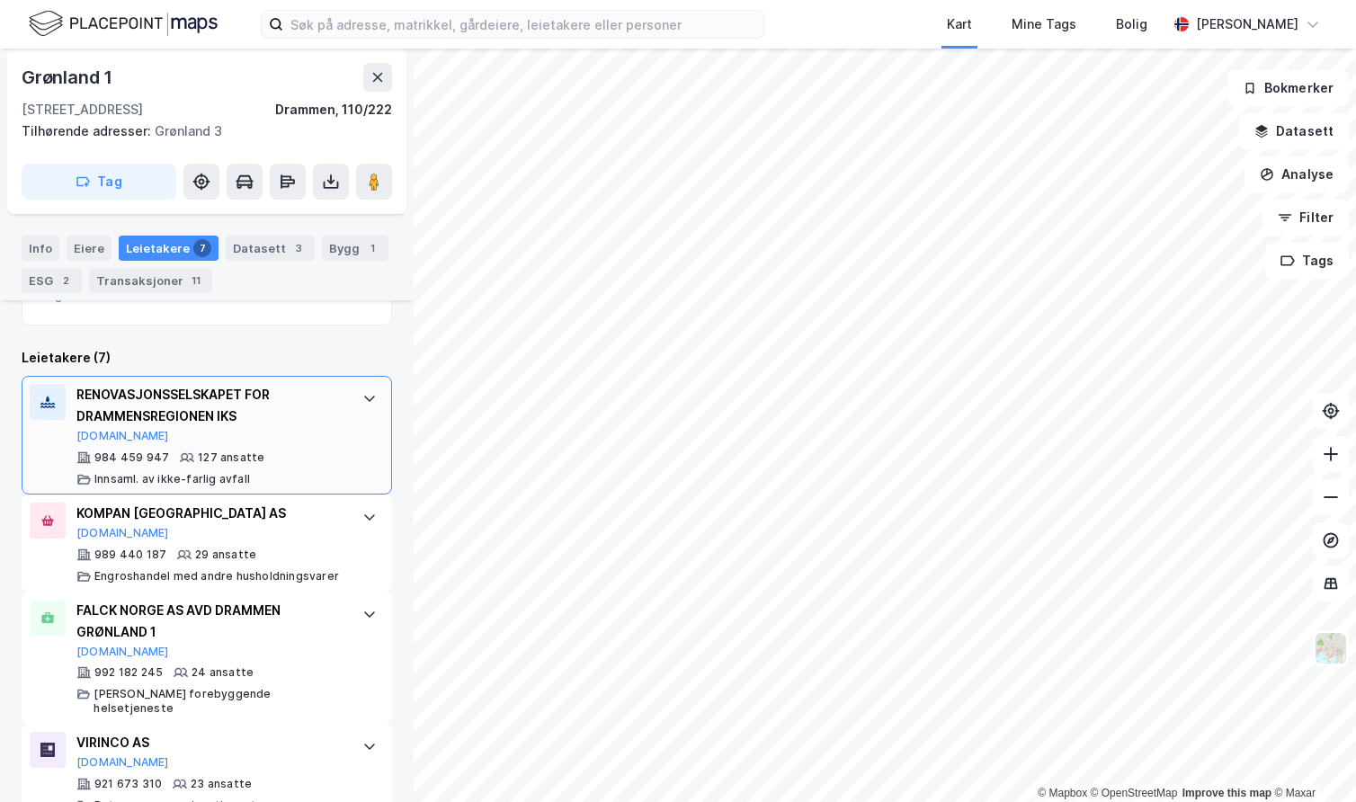
scroll to position [576, 0]
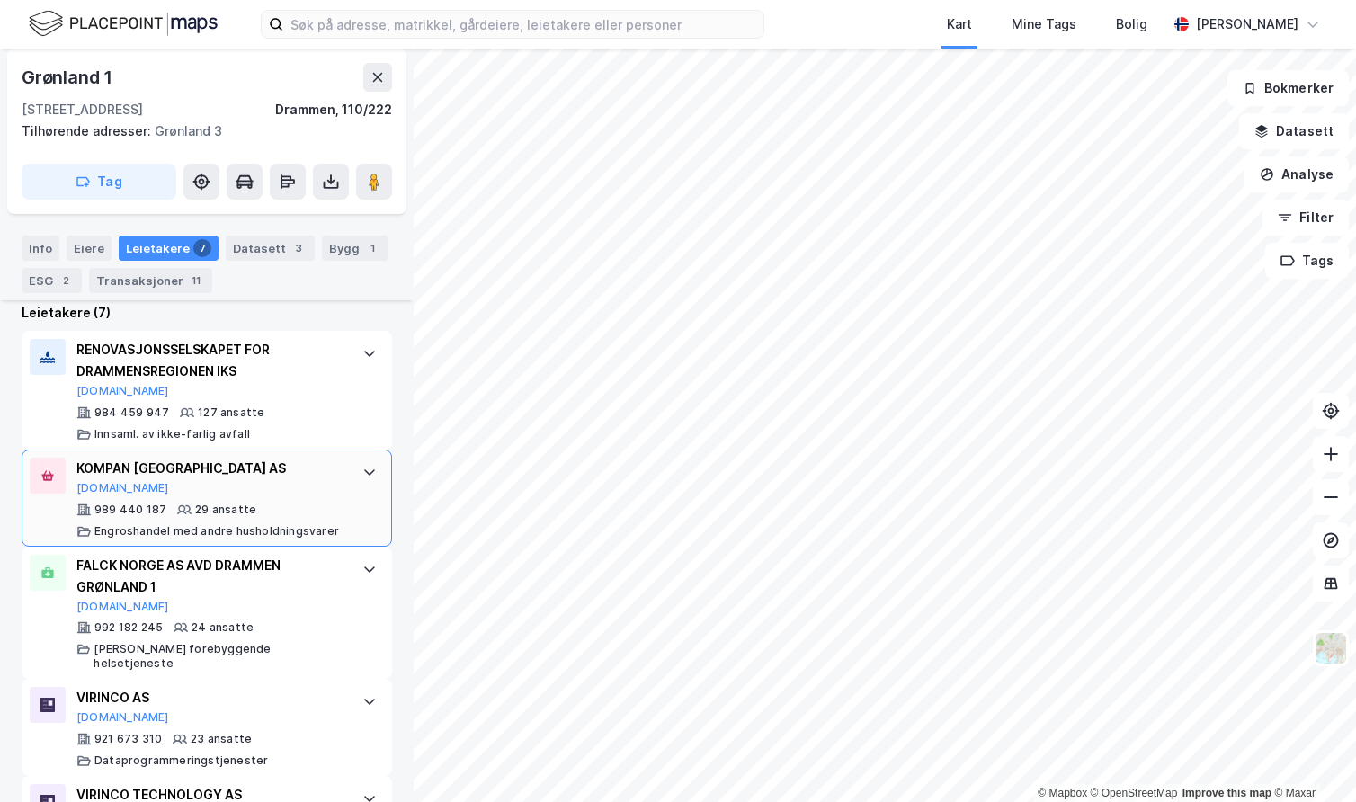
click at [355, 473] on div at bounding box center [369, 472] width 29 height 29
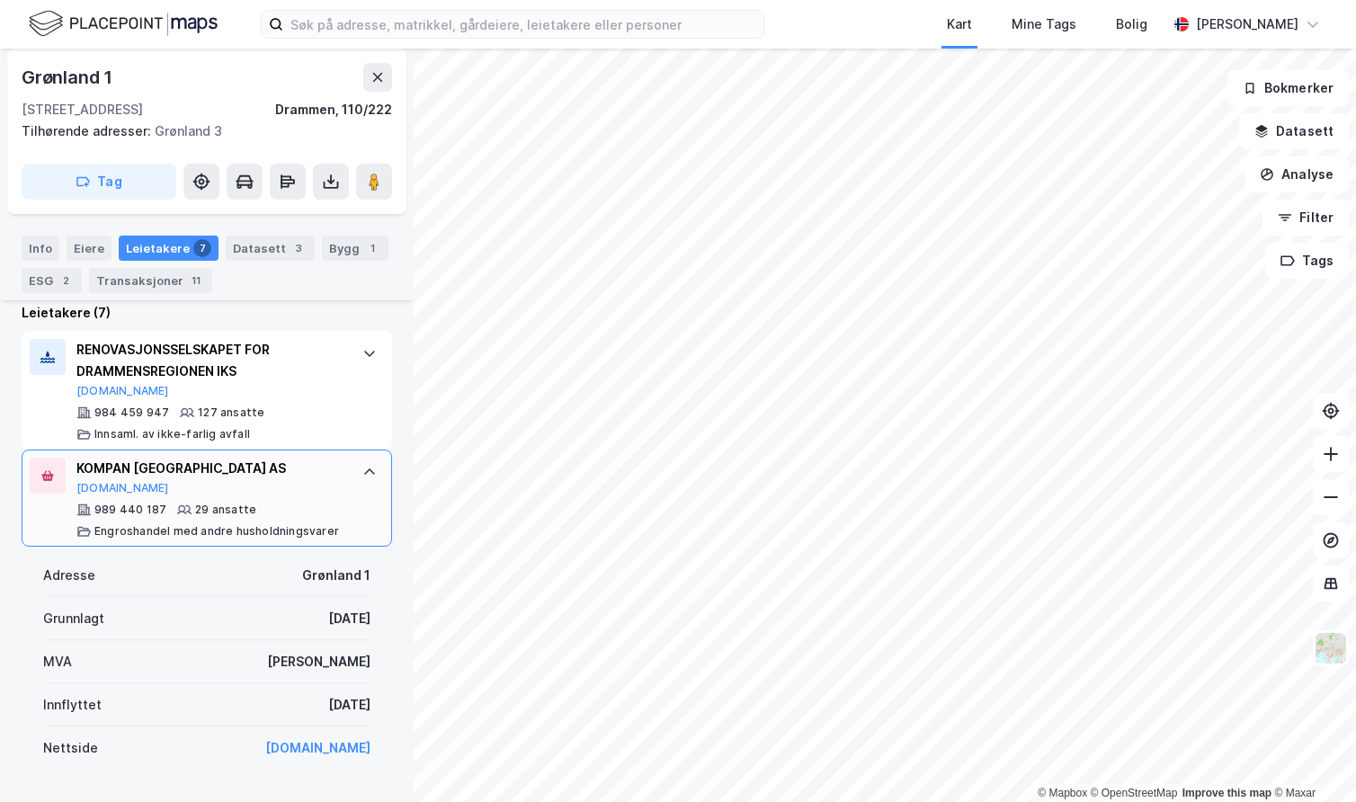
click at [355, 473] on div at bounding box center [369, 472] width 29 height 29
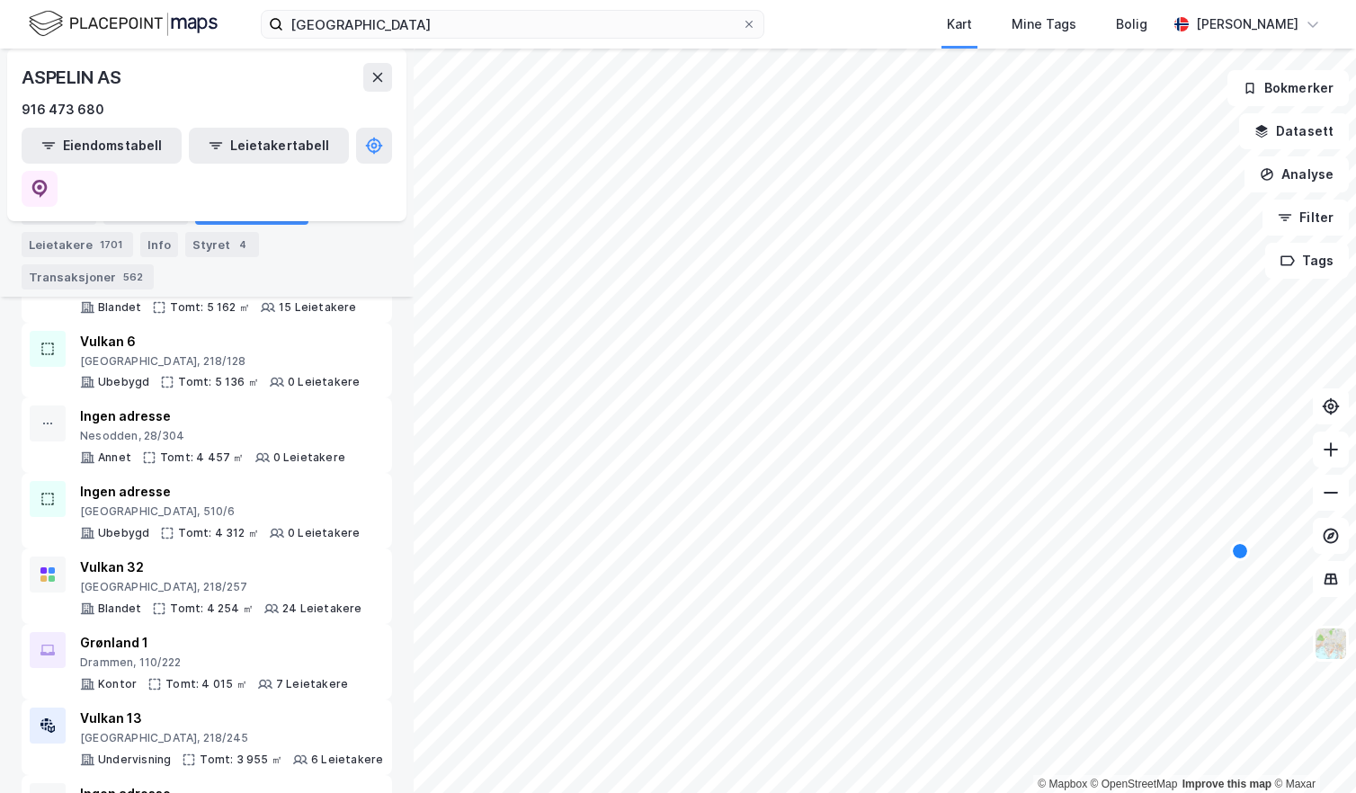
scroll to position [2788, 0]
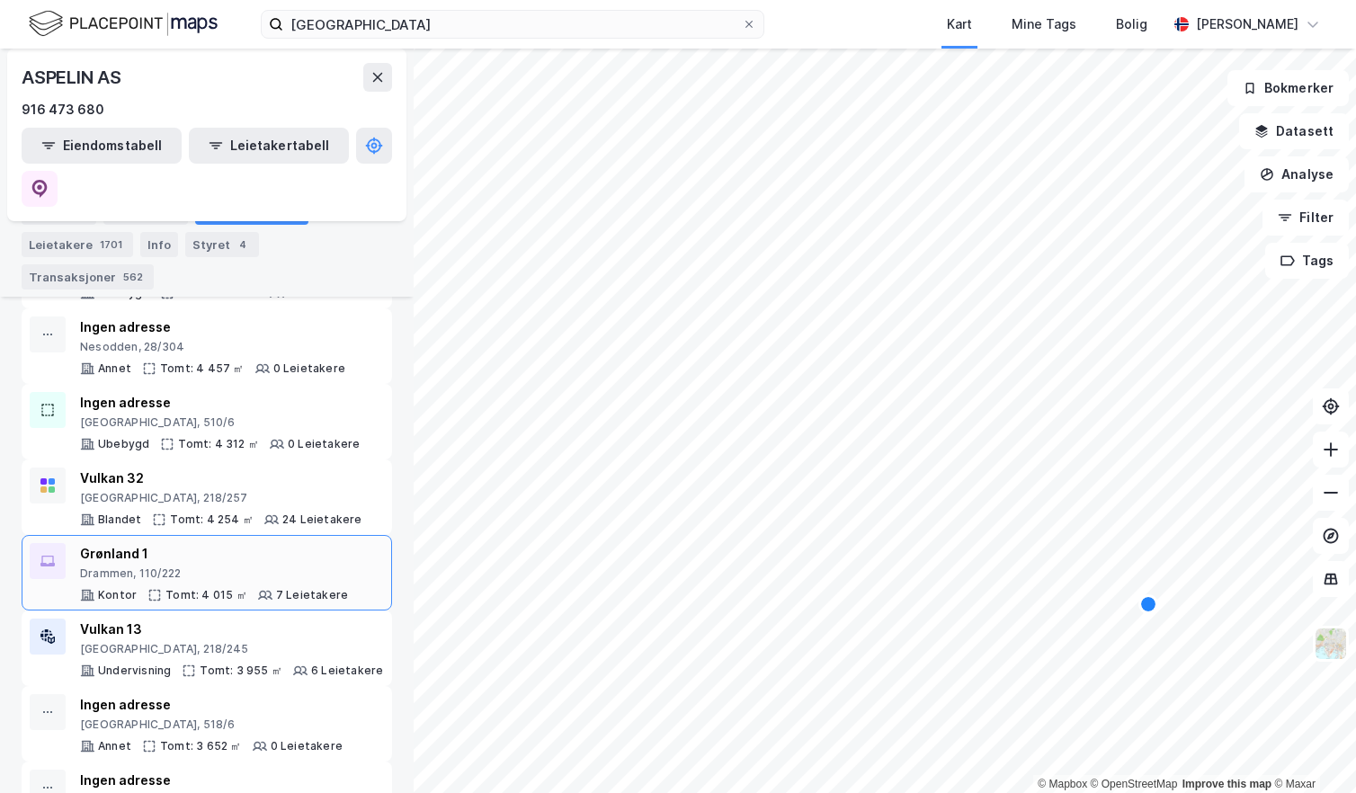
click at [219, 543] on div "Grønland 1" at bounding box center [214, 554] width 268 height 22
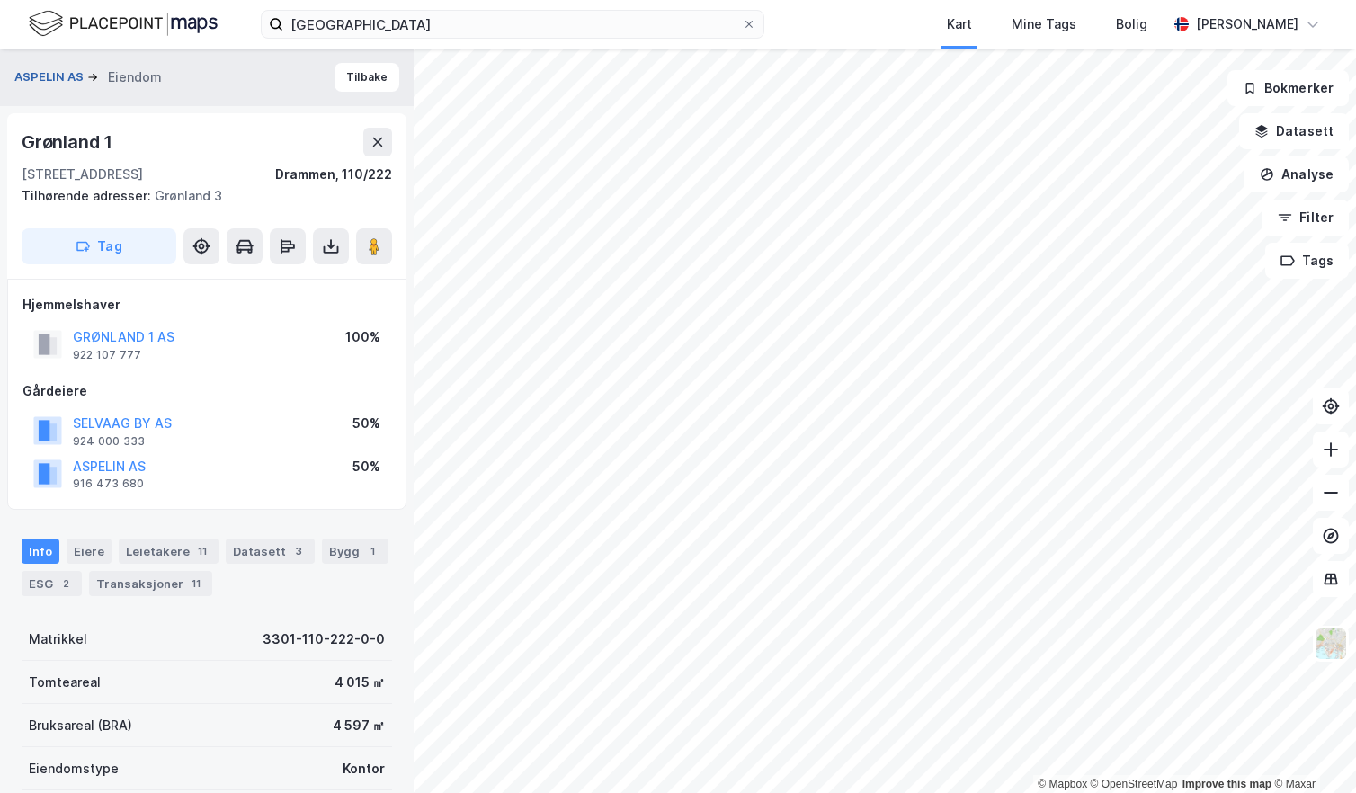
click at [65, 76] on button "ASPELIN AS" at bounding box center [50, 77] width 73 height 18
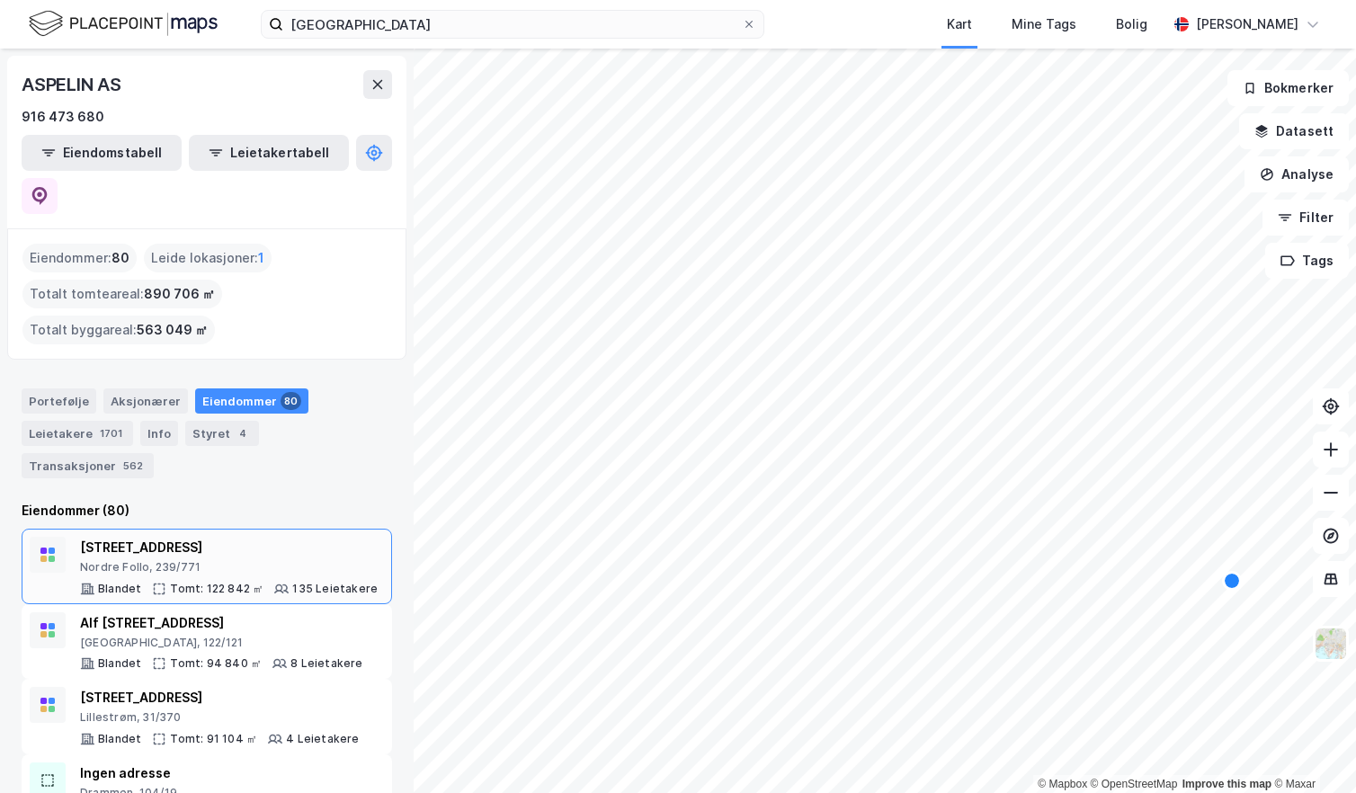
click at [224, 537] on div "[STREET_ADDRESS]" at bounding box center [229, 548] width 298 height 22
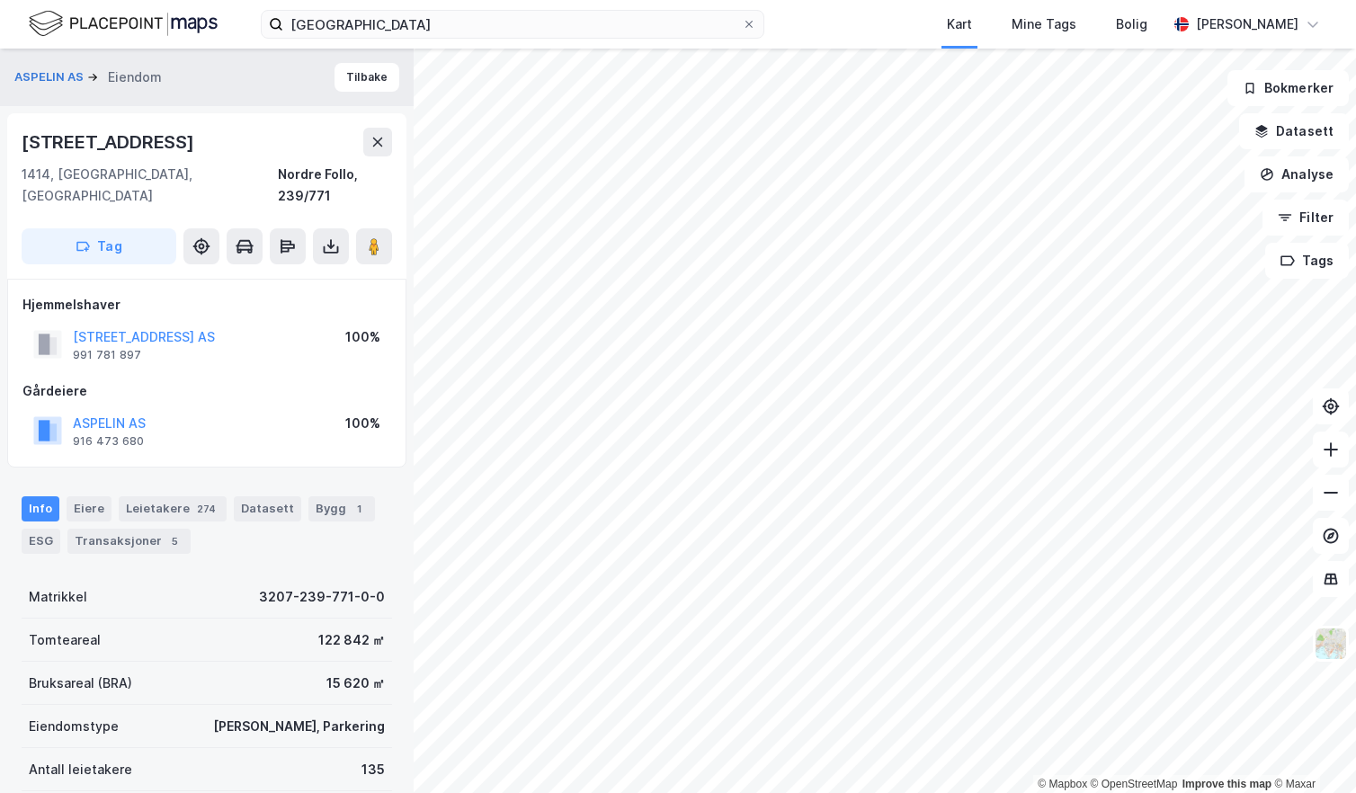
scroll to position [1, 0]
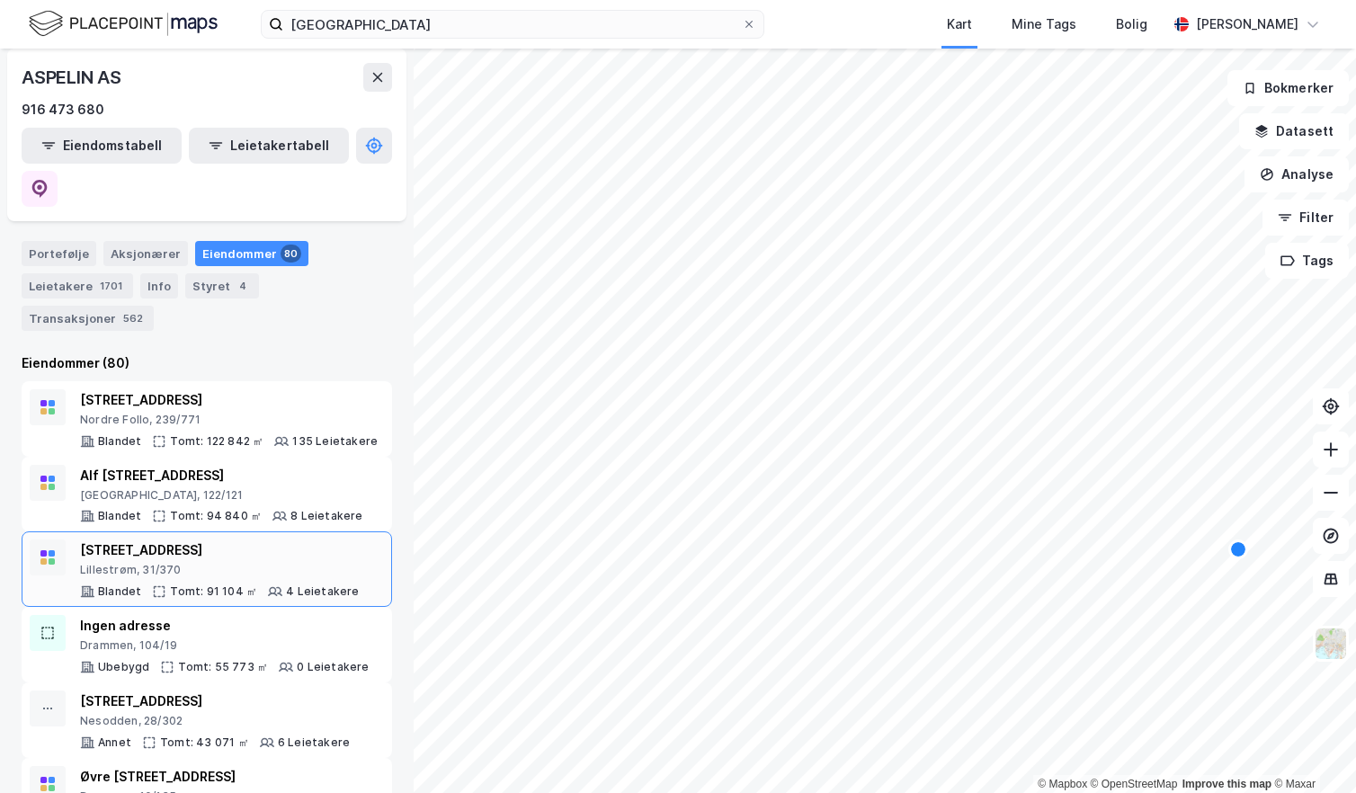
scroll to position [180, 0]
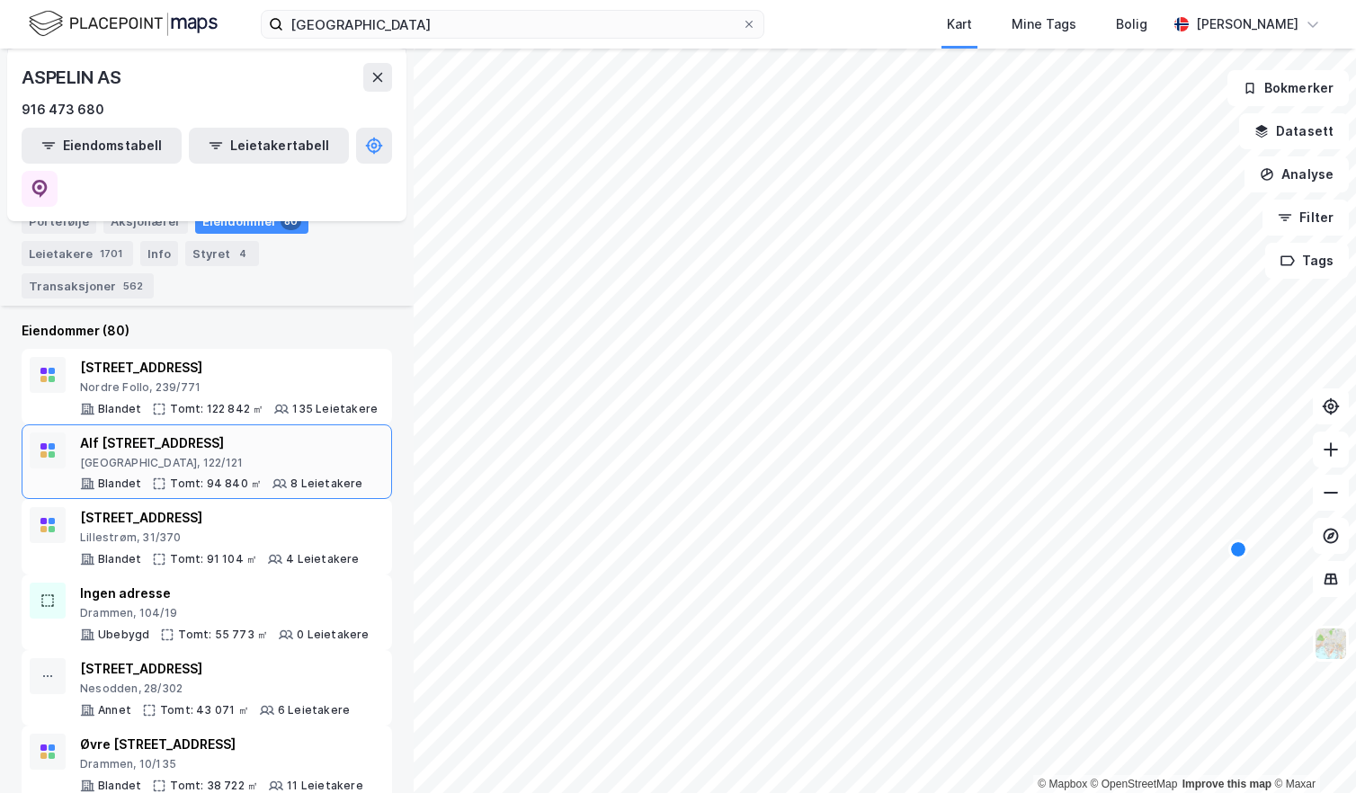
click at [245, 456] on div "[GEOGRAPHIC_DATA], 122/121" at bounding box center [221, 463] width 283 height 14
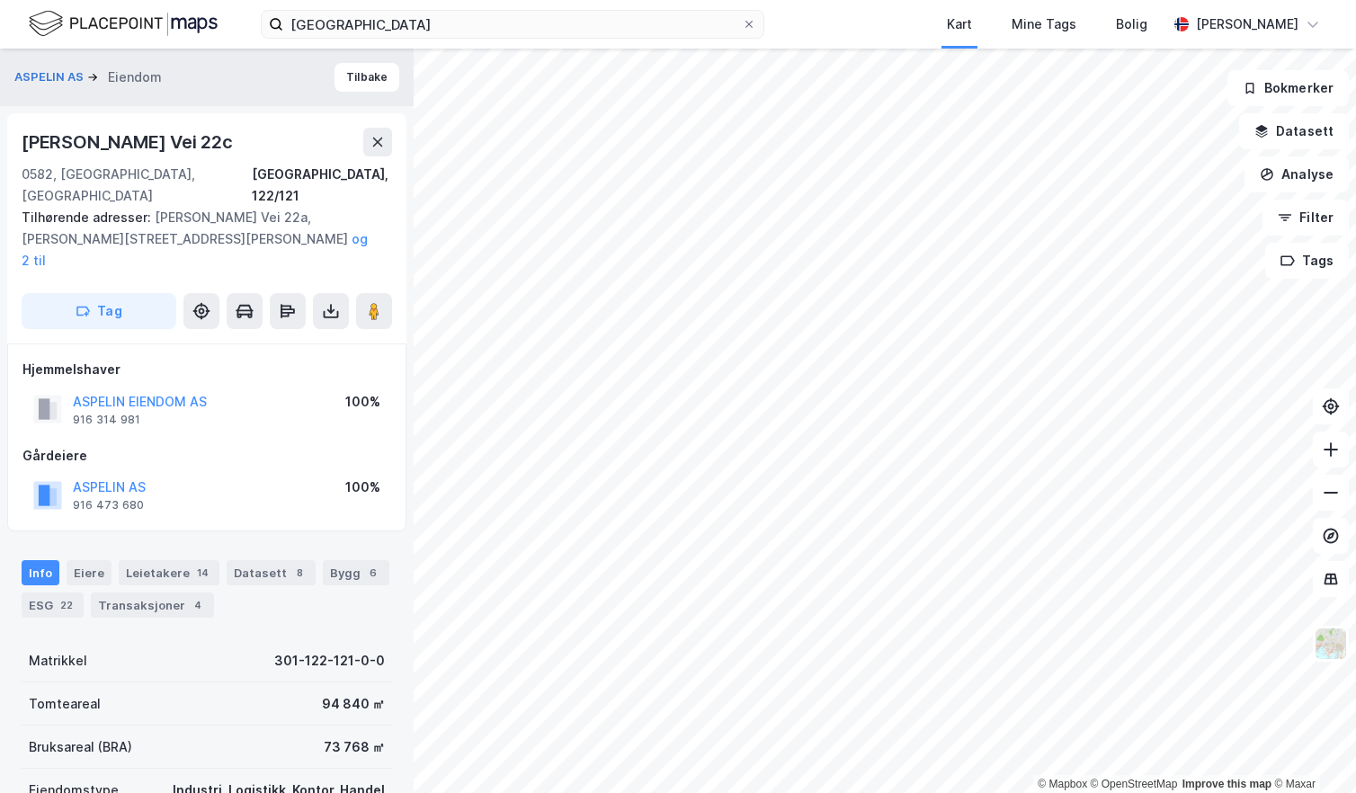
scroll to position [1, 0]
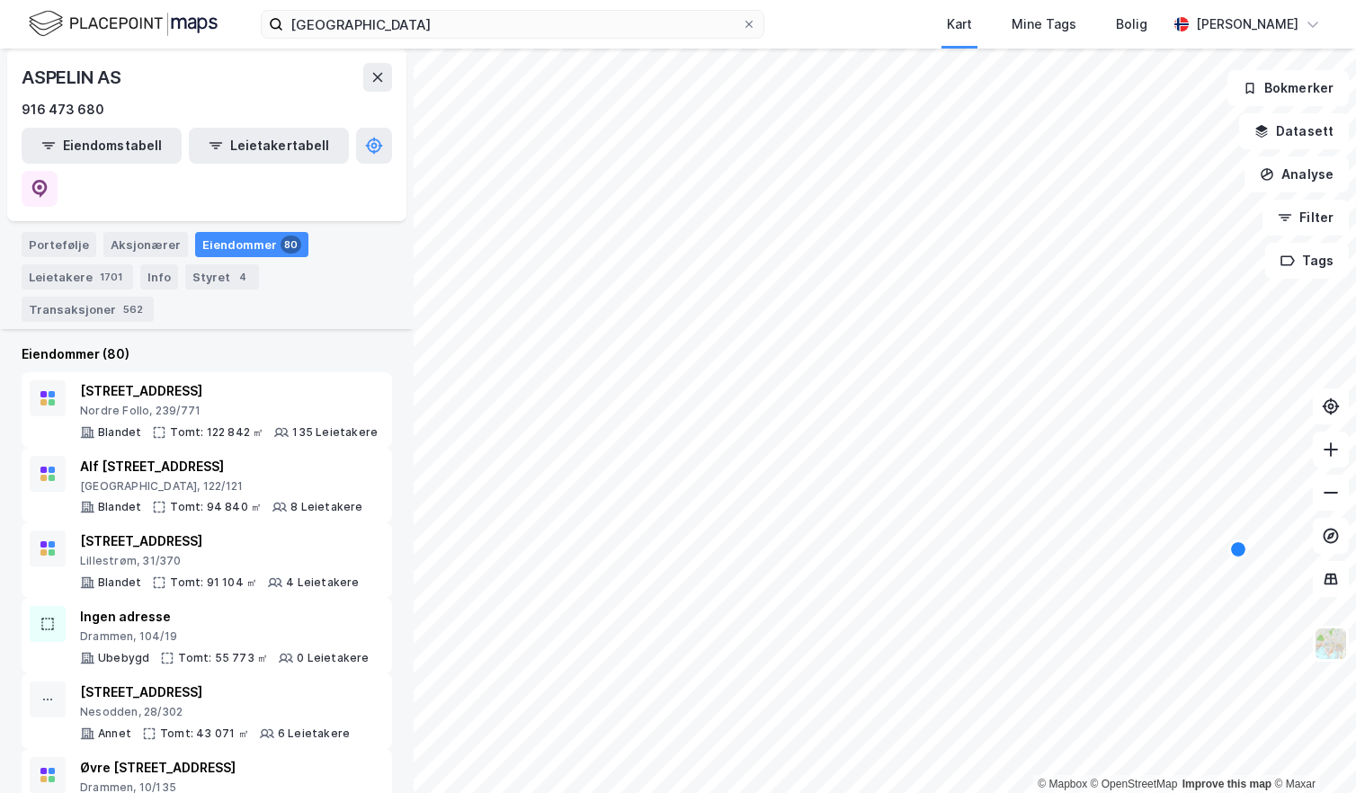
scroll to position [180, 0]
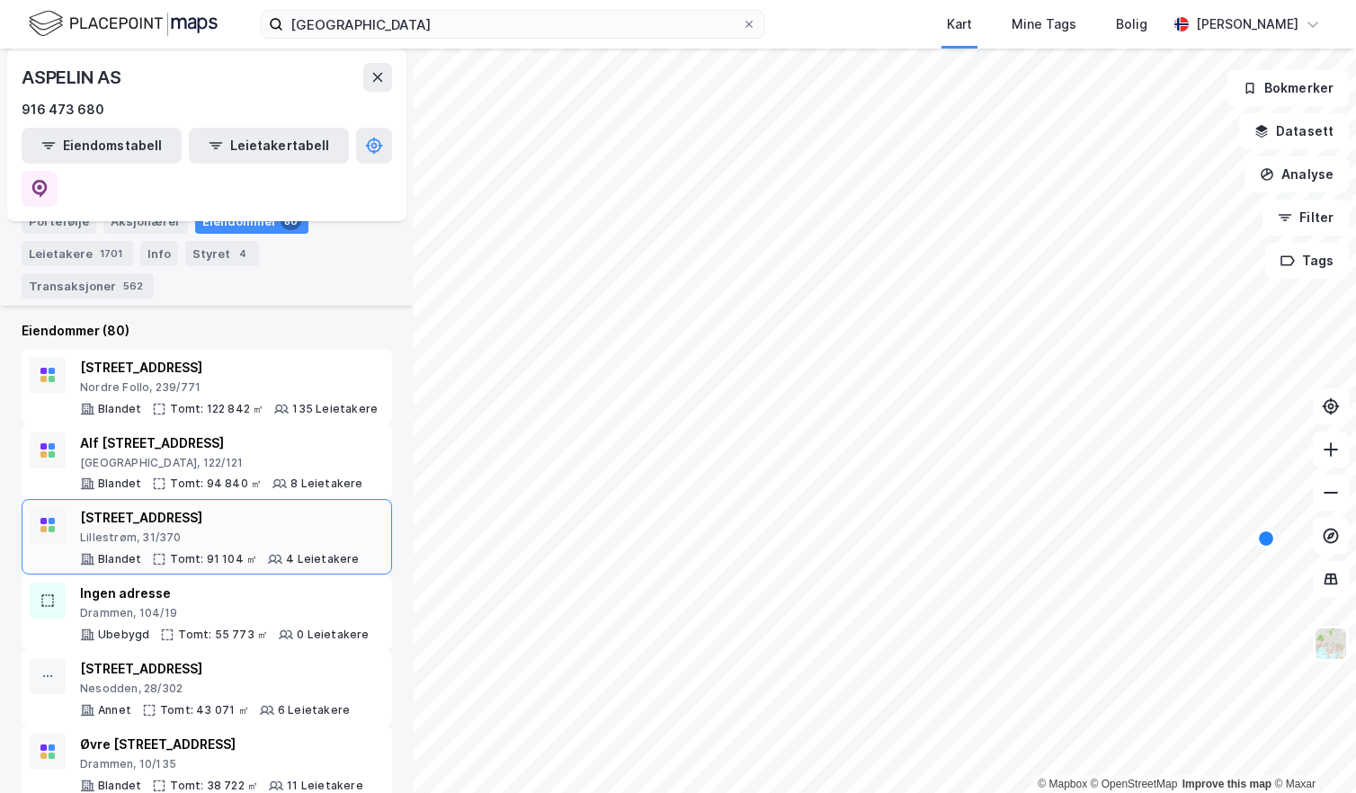
click at [242, 507] on div "[STREET_ADDRESS]" at bounding box center [220, 518] width 280 height 22
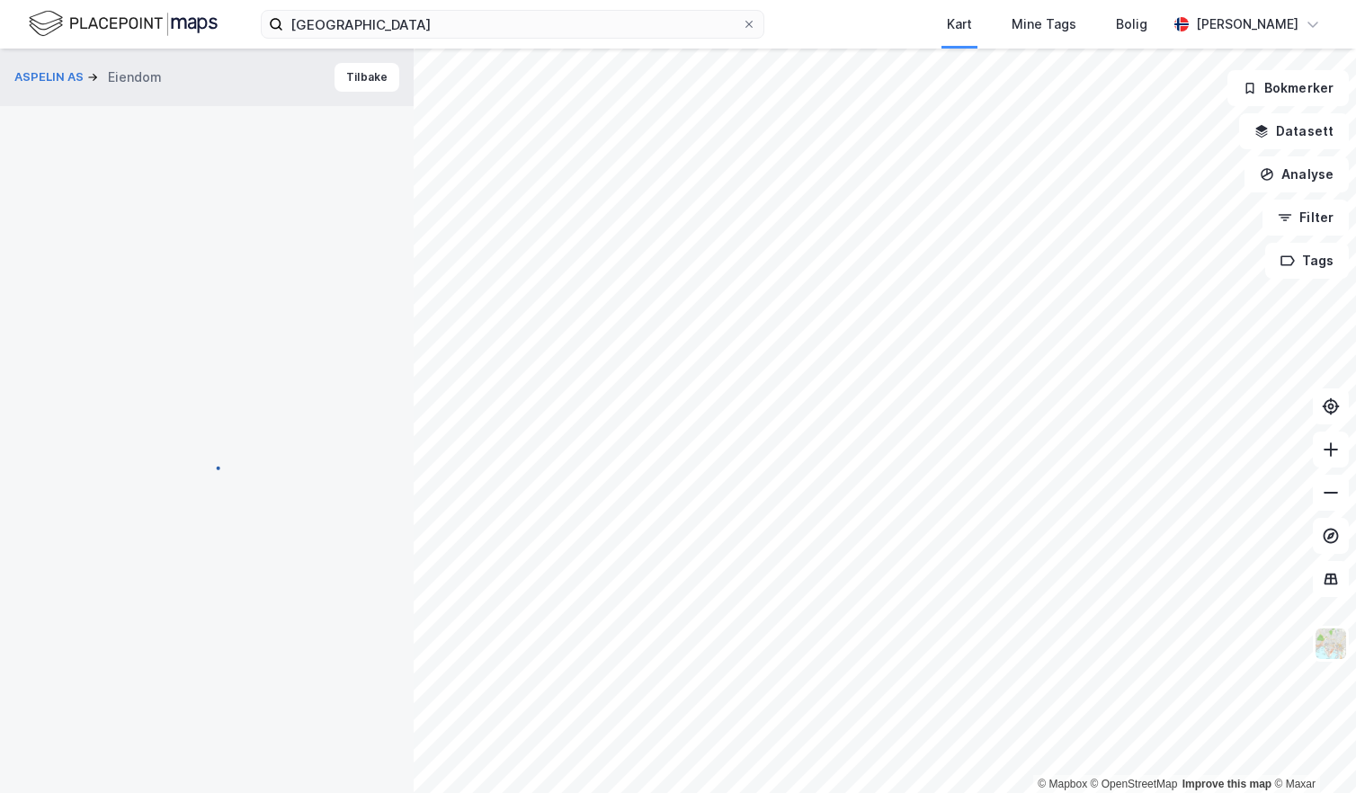
scroll to position [1, 0]
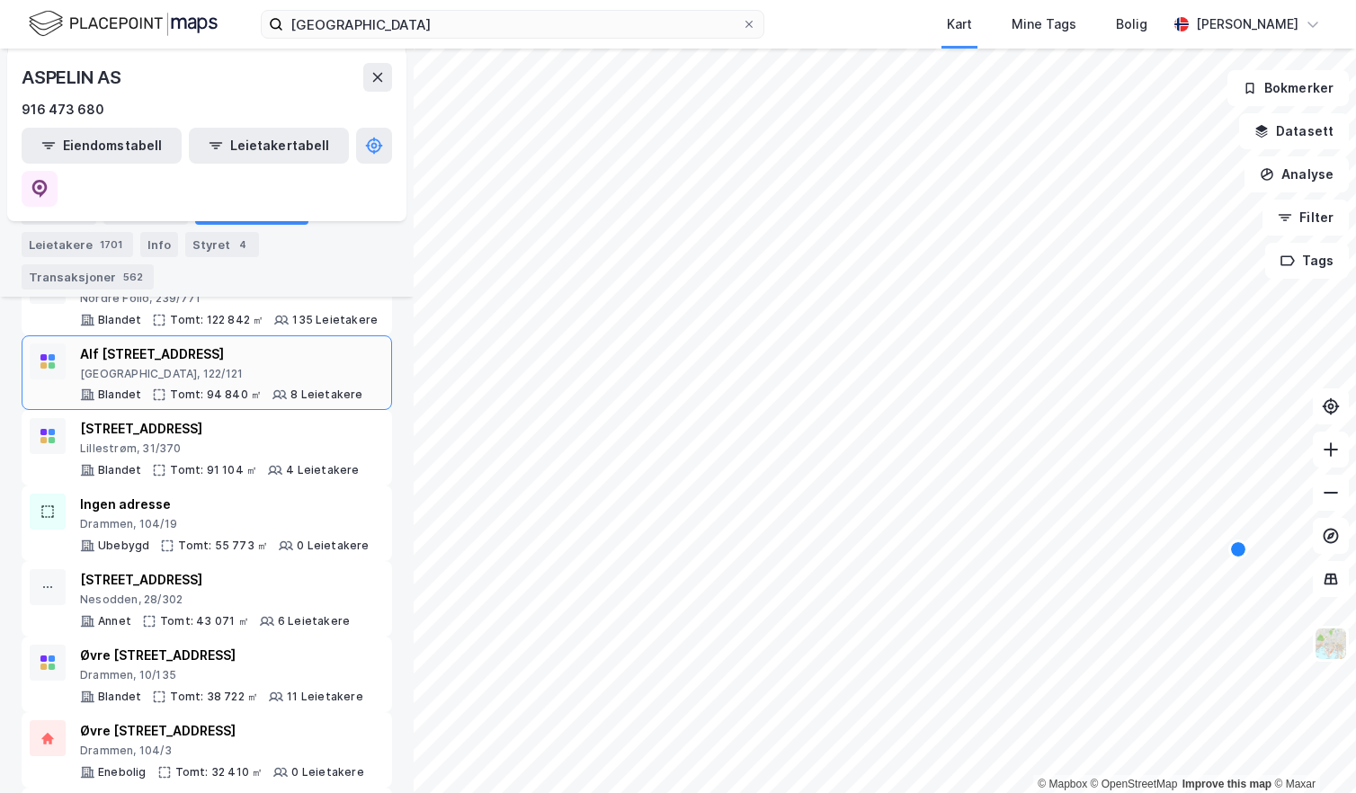
scroll to position [270, 0]
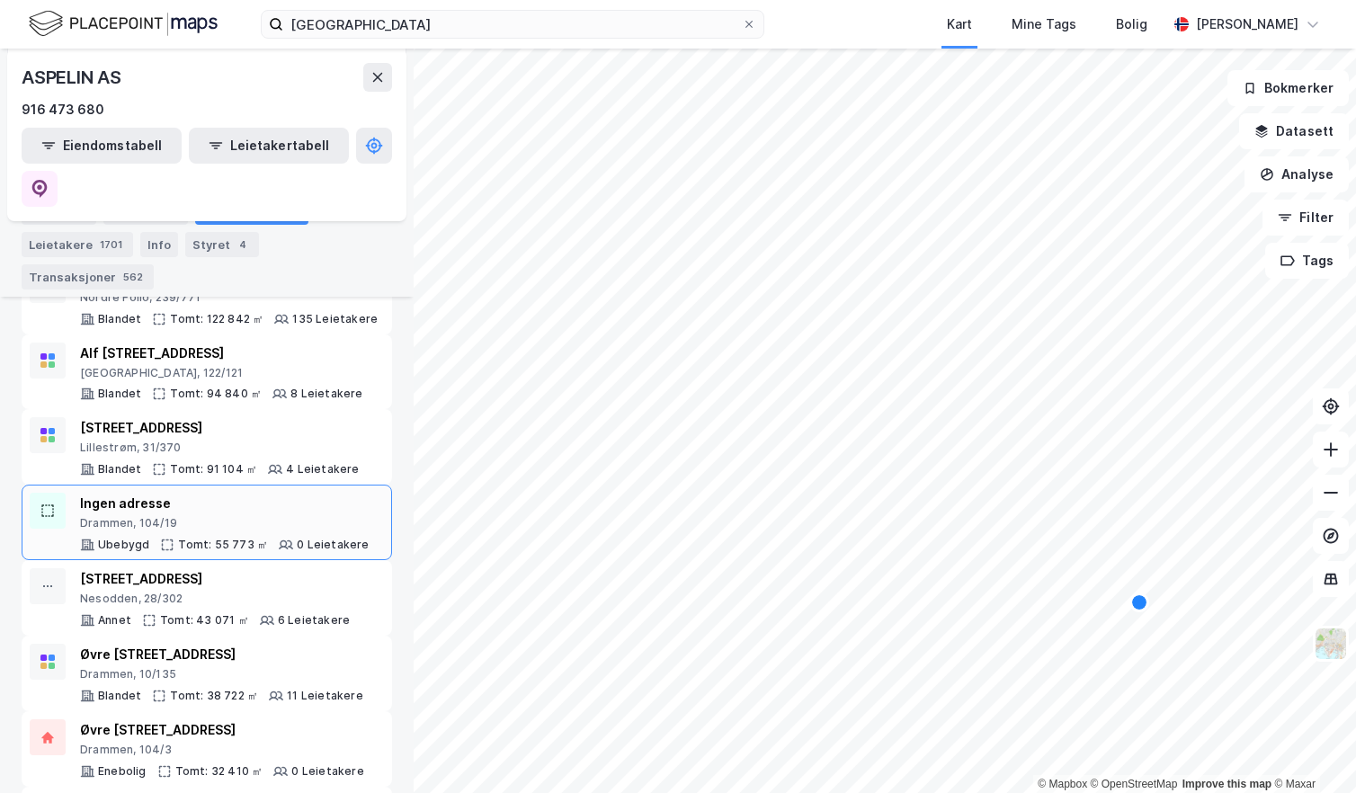
click at [228, 516] on div "Drammen, 104/19" at bounding box center [225, 523] width 290 height 14
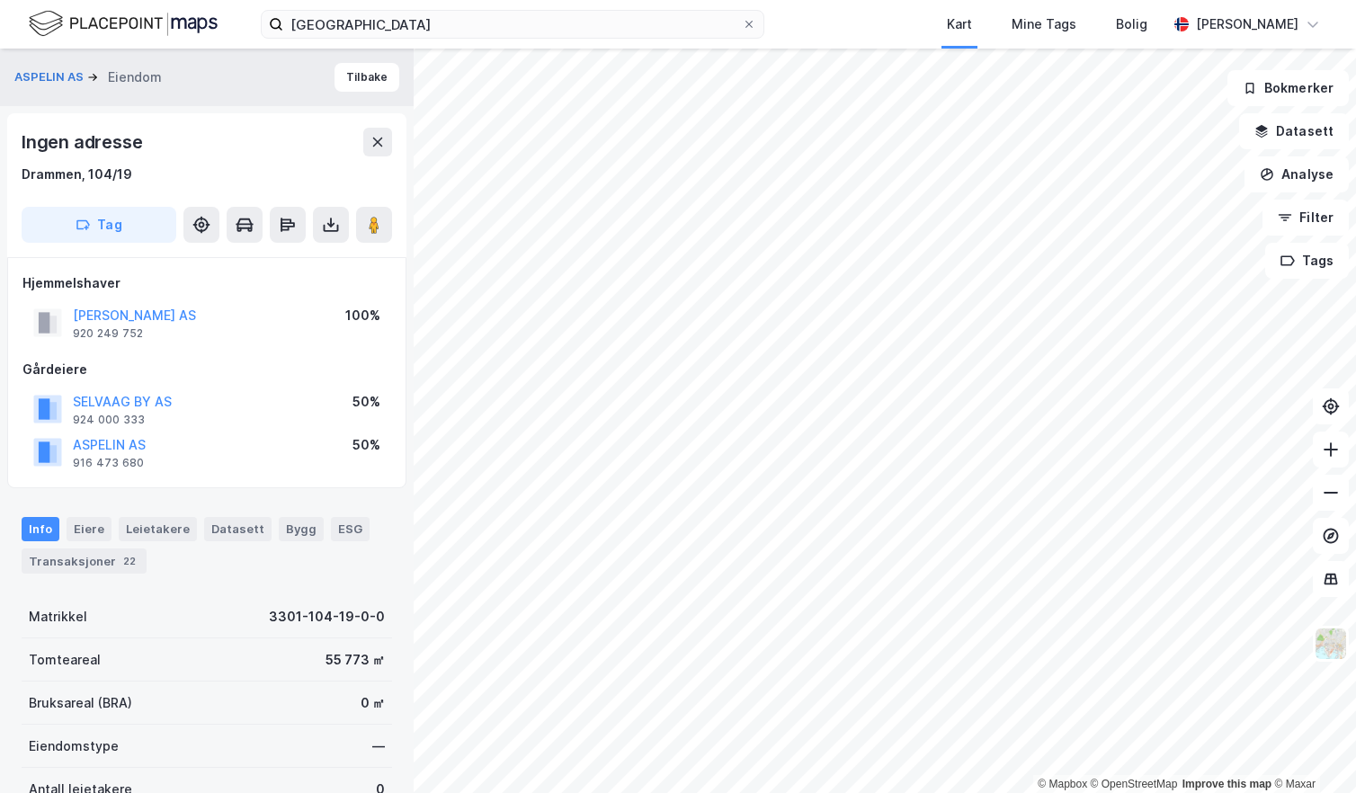
scroll to position [1, 0]
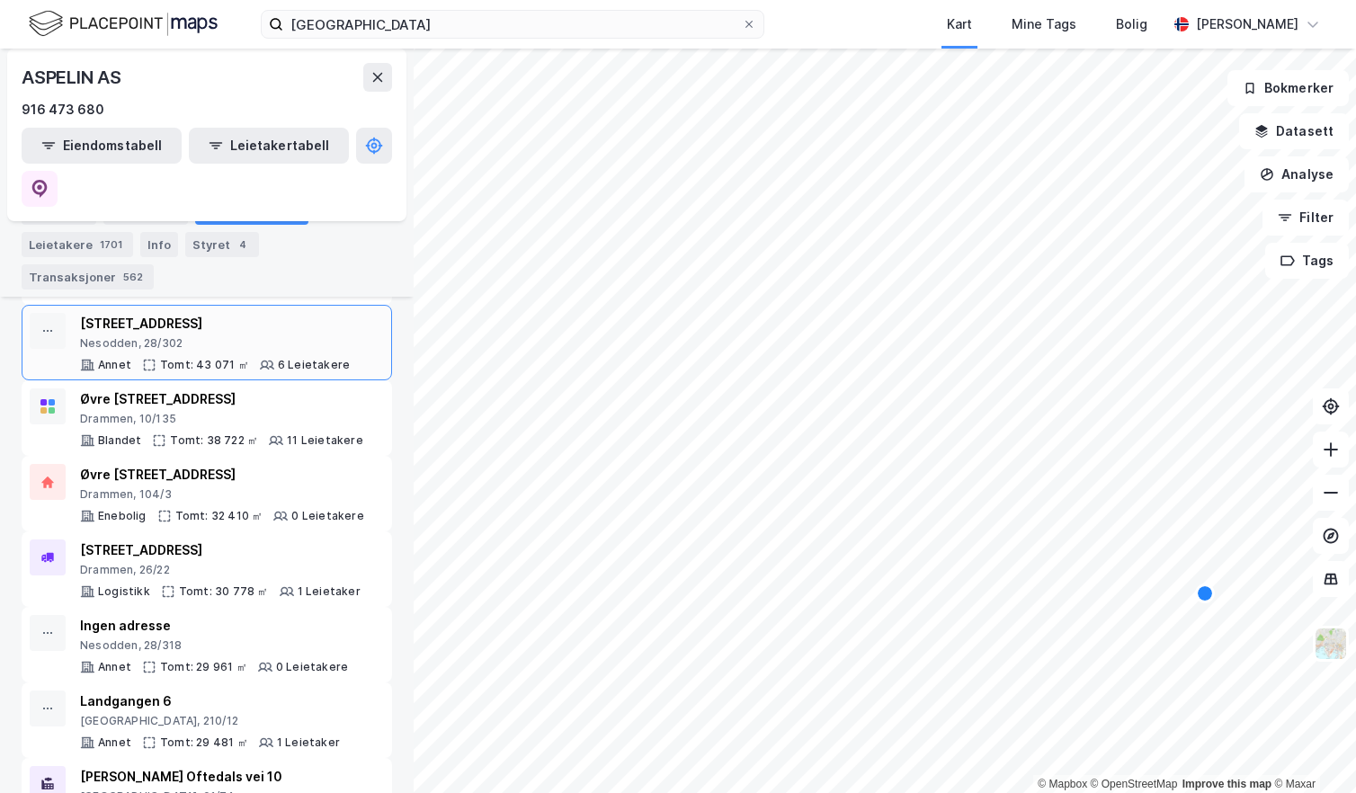
scroll to position [540, 0]
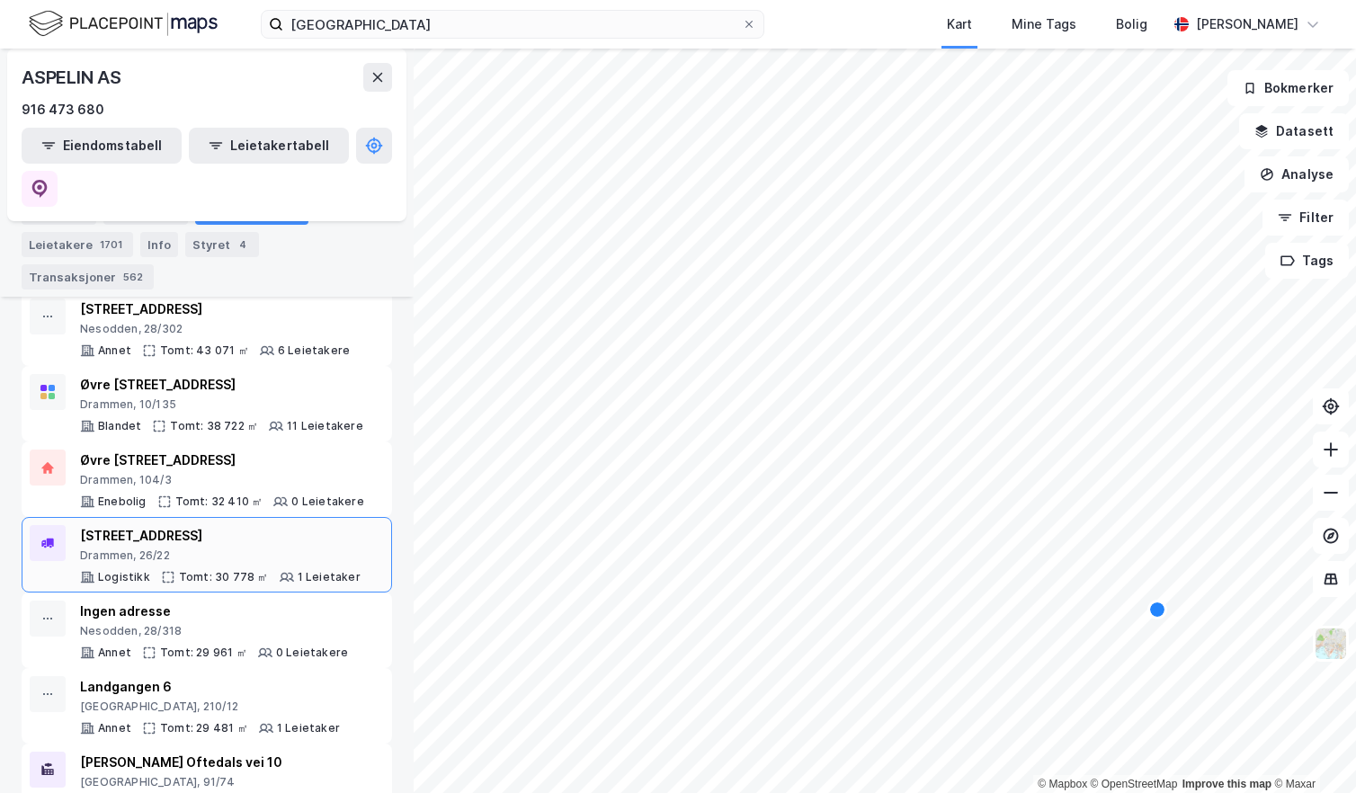
click at [249, 525] on div "[STREET_ADDRESS]" at bounding box center [220, 536] width 281 height 22
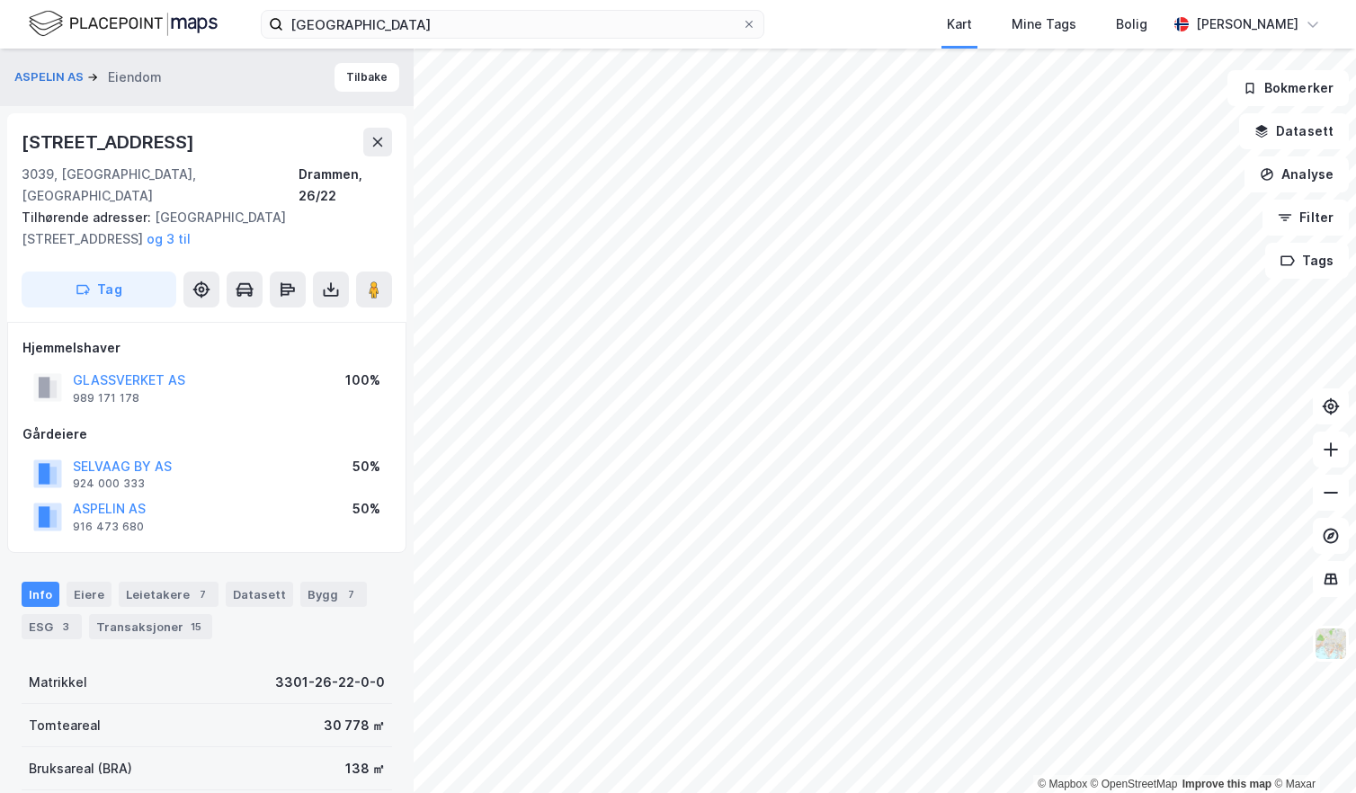
scroll to position [1, 0]
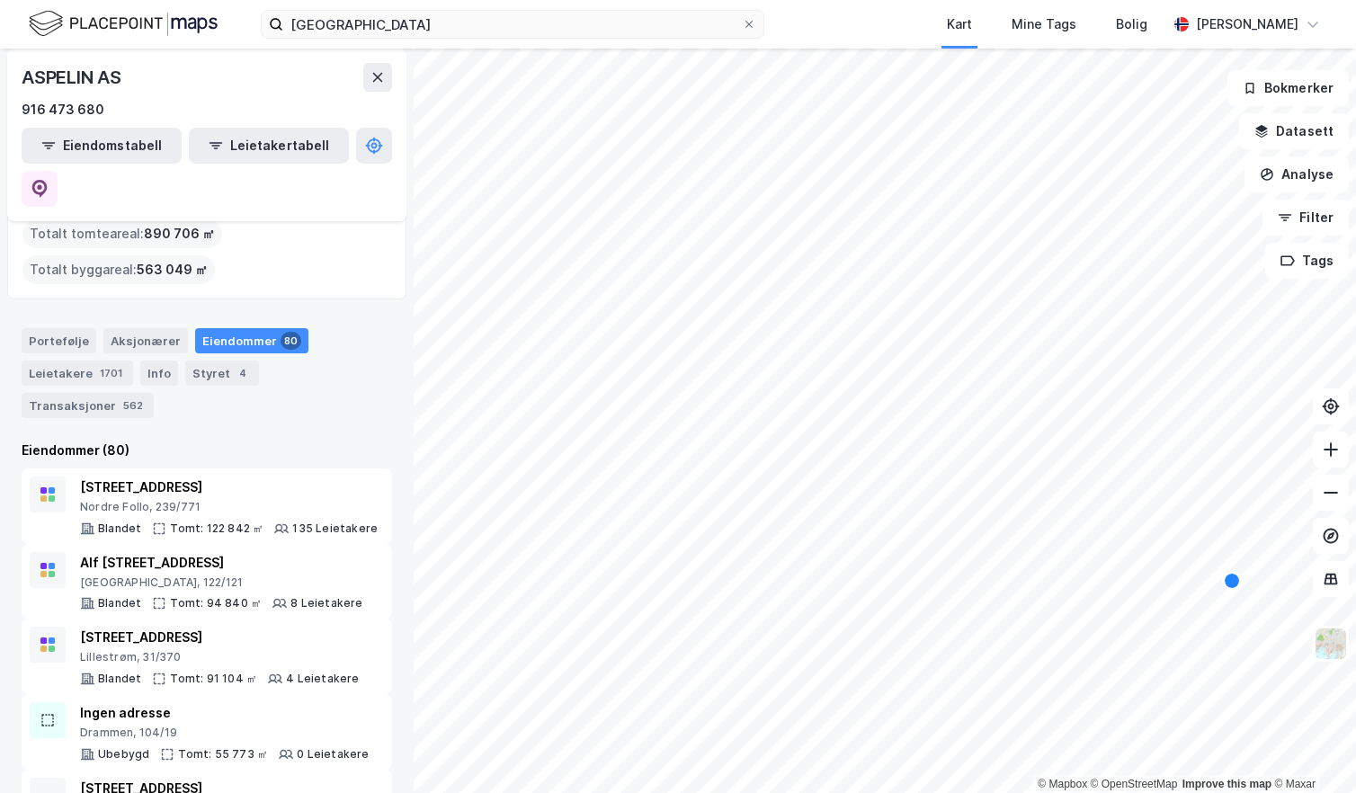
scroll to position [90, 0]
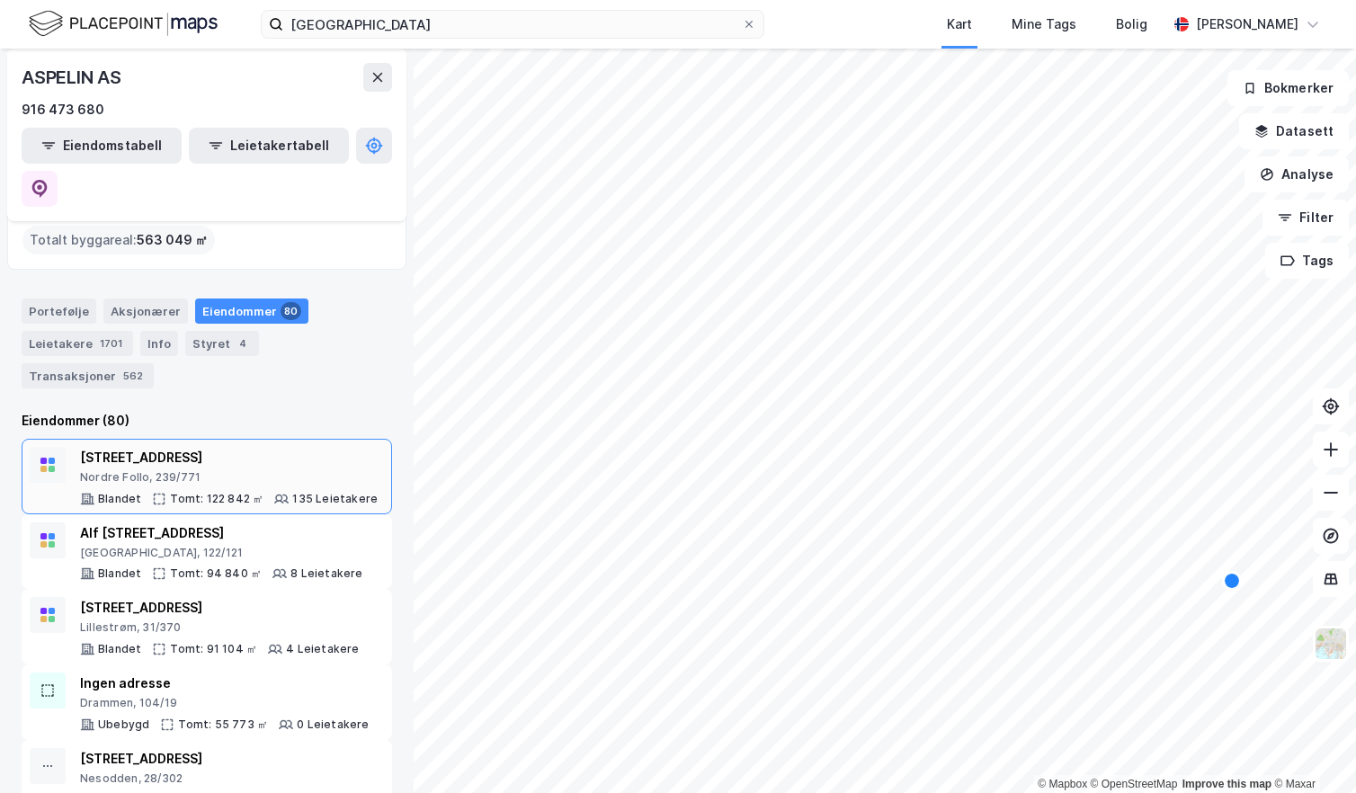
click at [156, 447] on div "[STREET_ADDRESS]" at bounding box center [229, 458] width 298 height 22
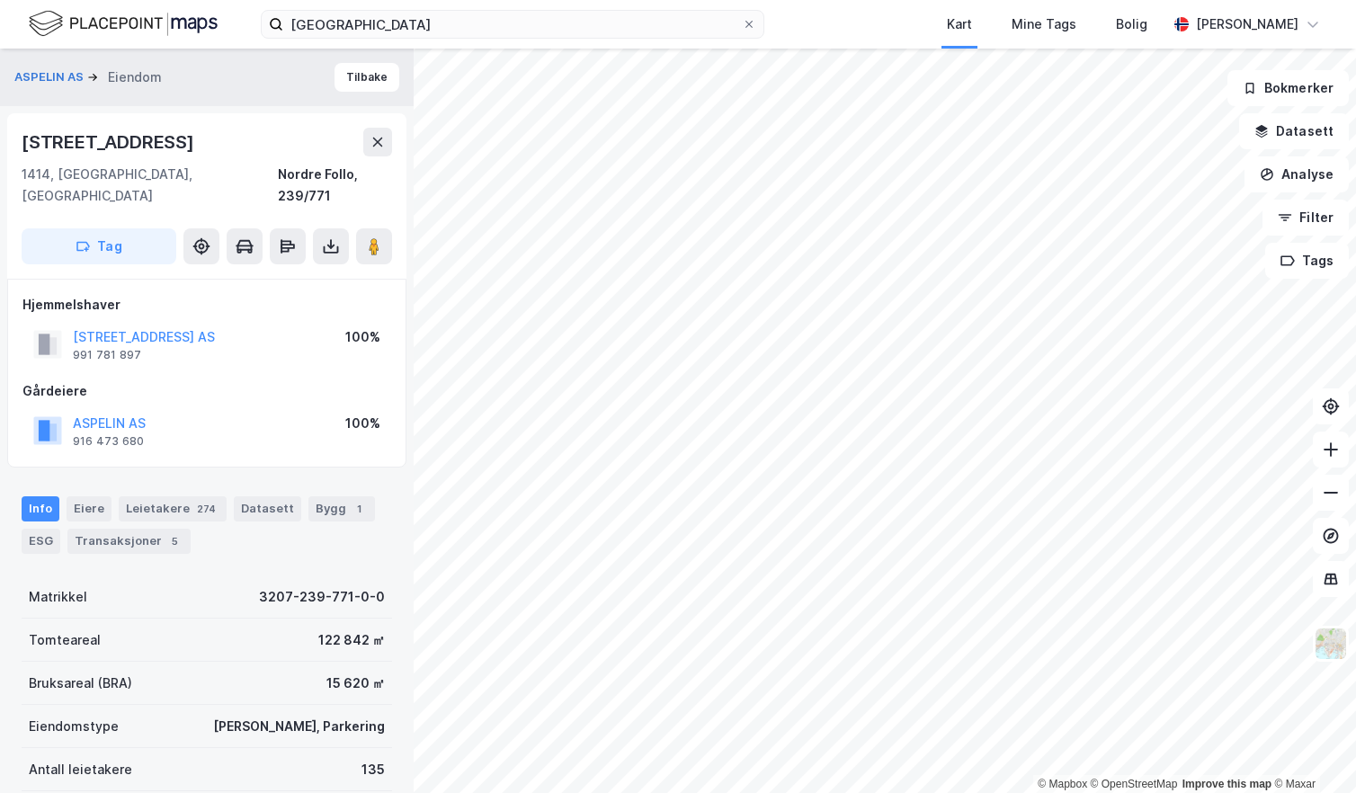
scroll to position [1, 0]
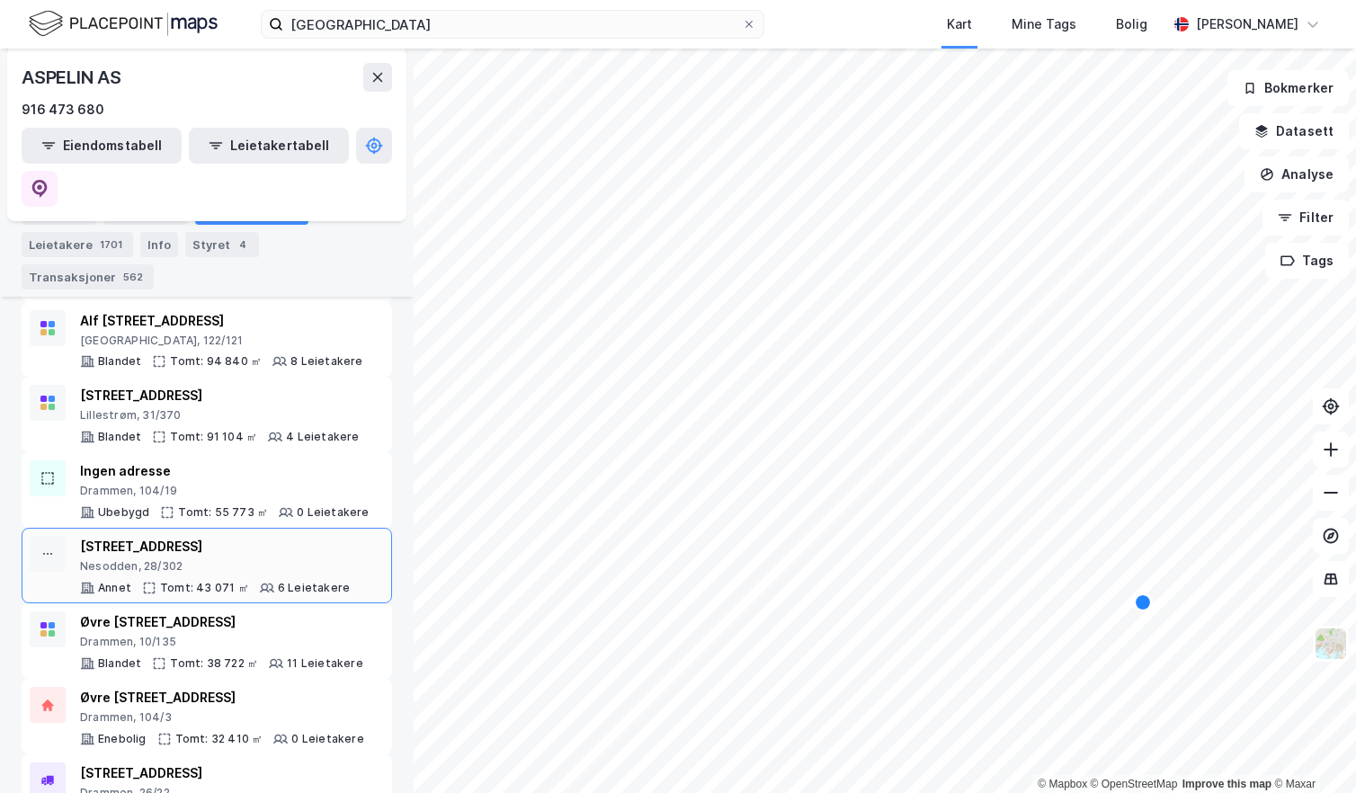
scroll to position [270, 0]
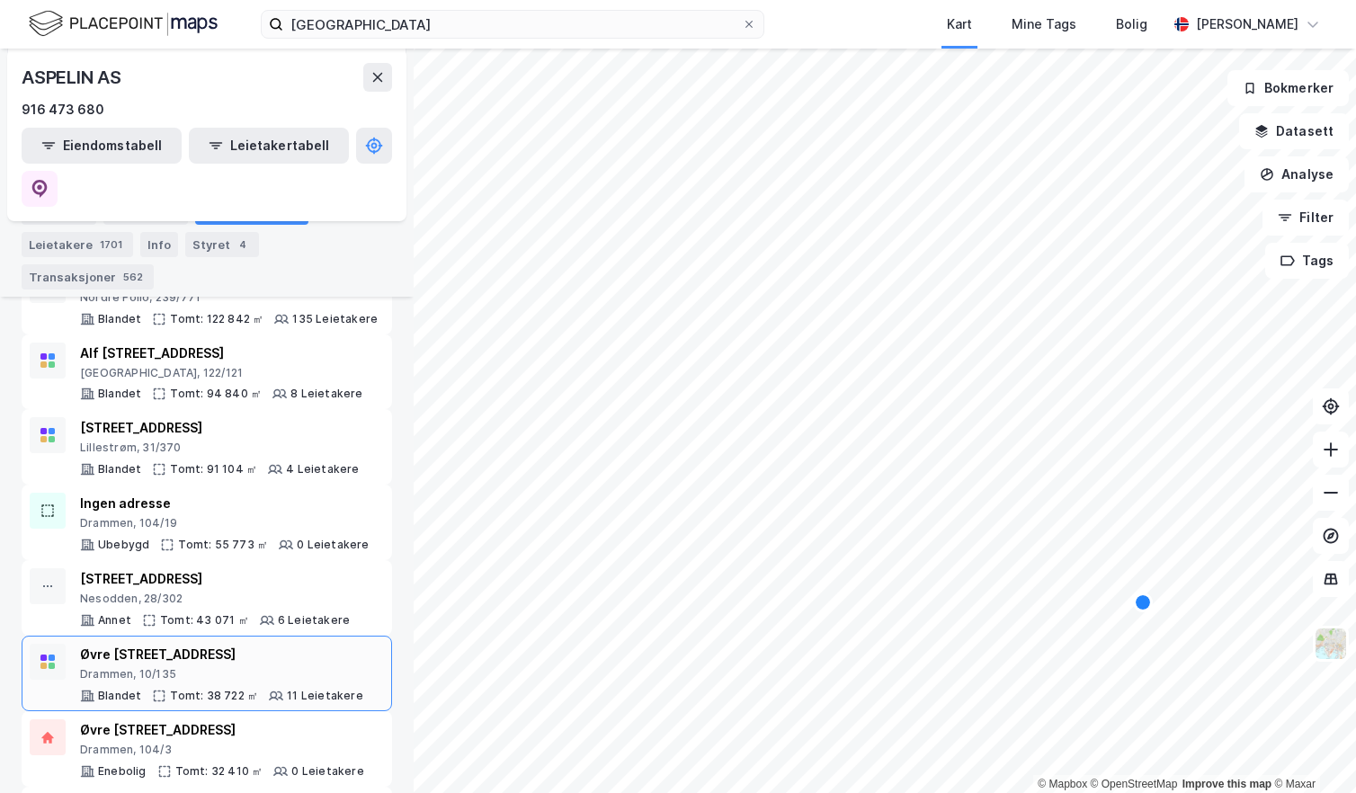
click at [246, 644] on div "Øvre [STREET_ADDRESS]" at bounding box center [221, 655] width 283 height 22
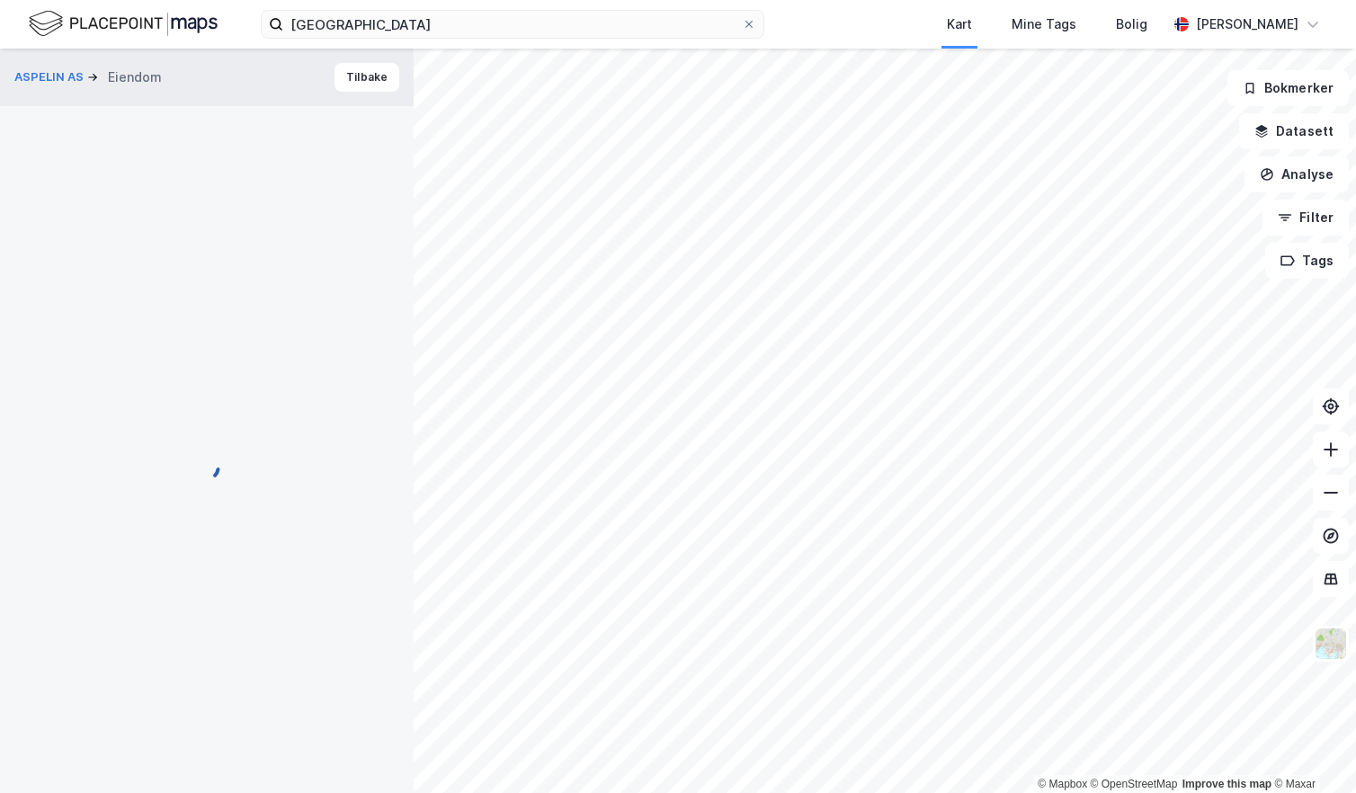
scroll to position [1, 0]
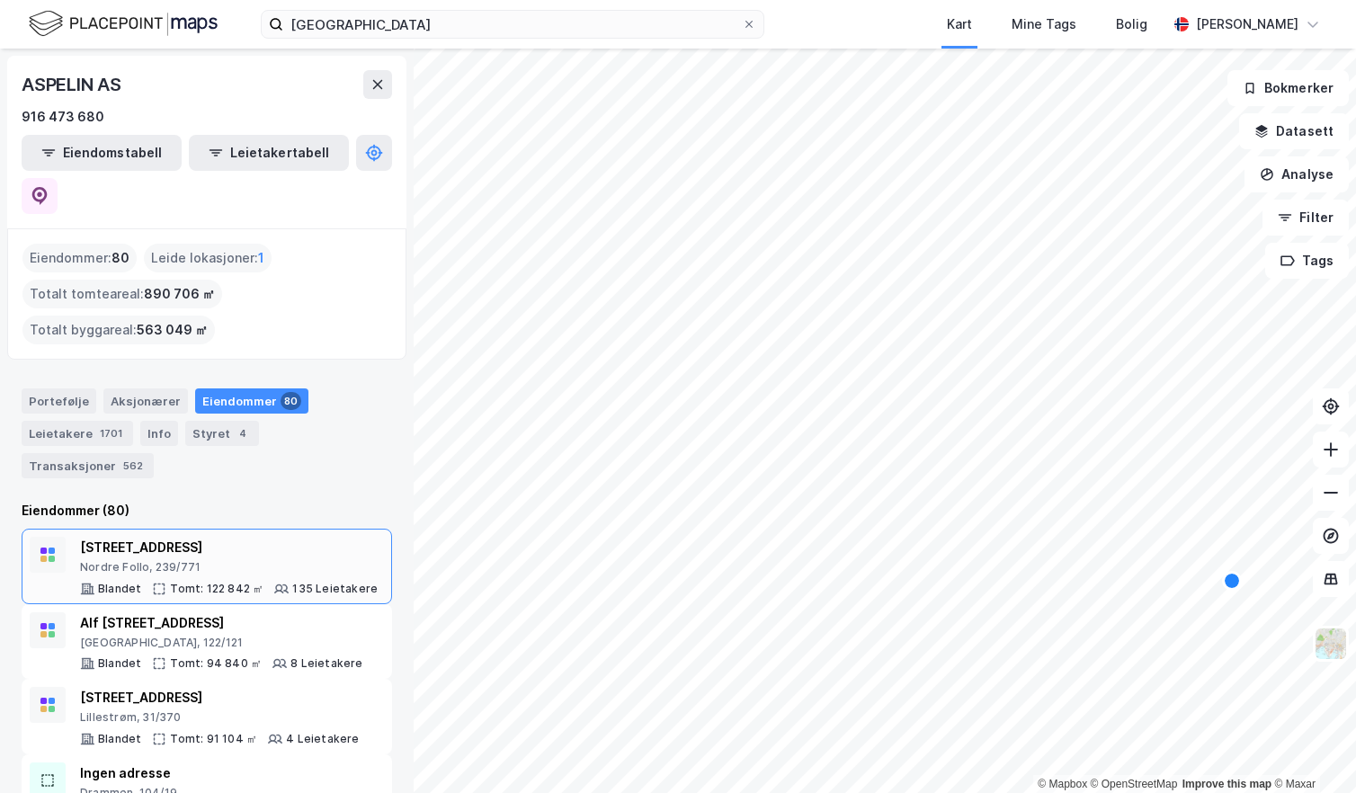
click at [237, 560] on div "Nordre Follo, 239/771" at bounding box center [229, 567] width 298 height 14
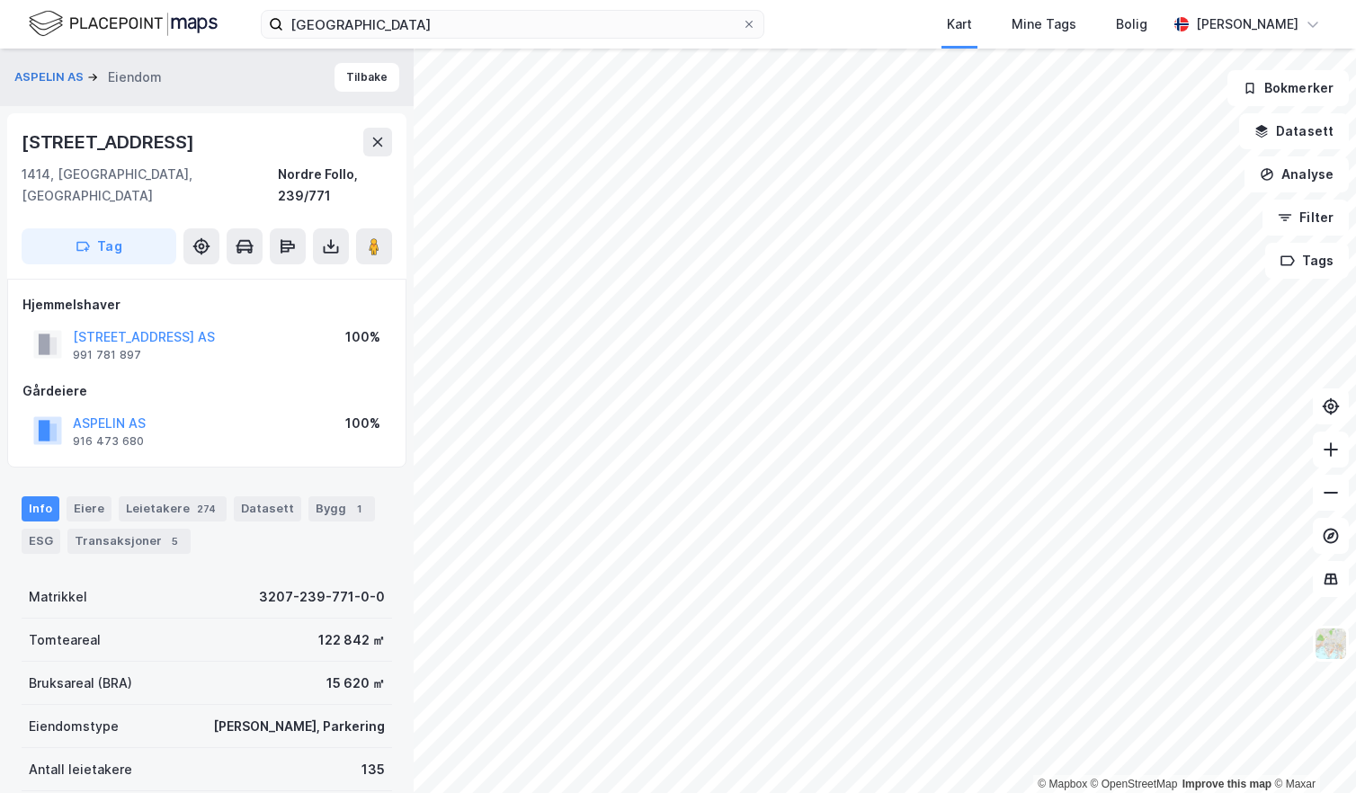
scroll to position [1, 0]
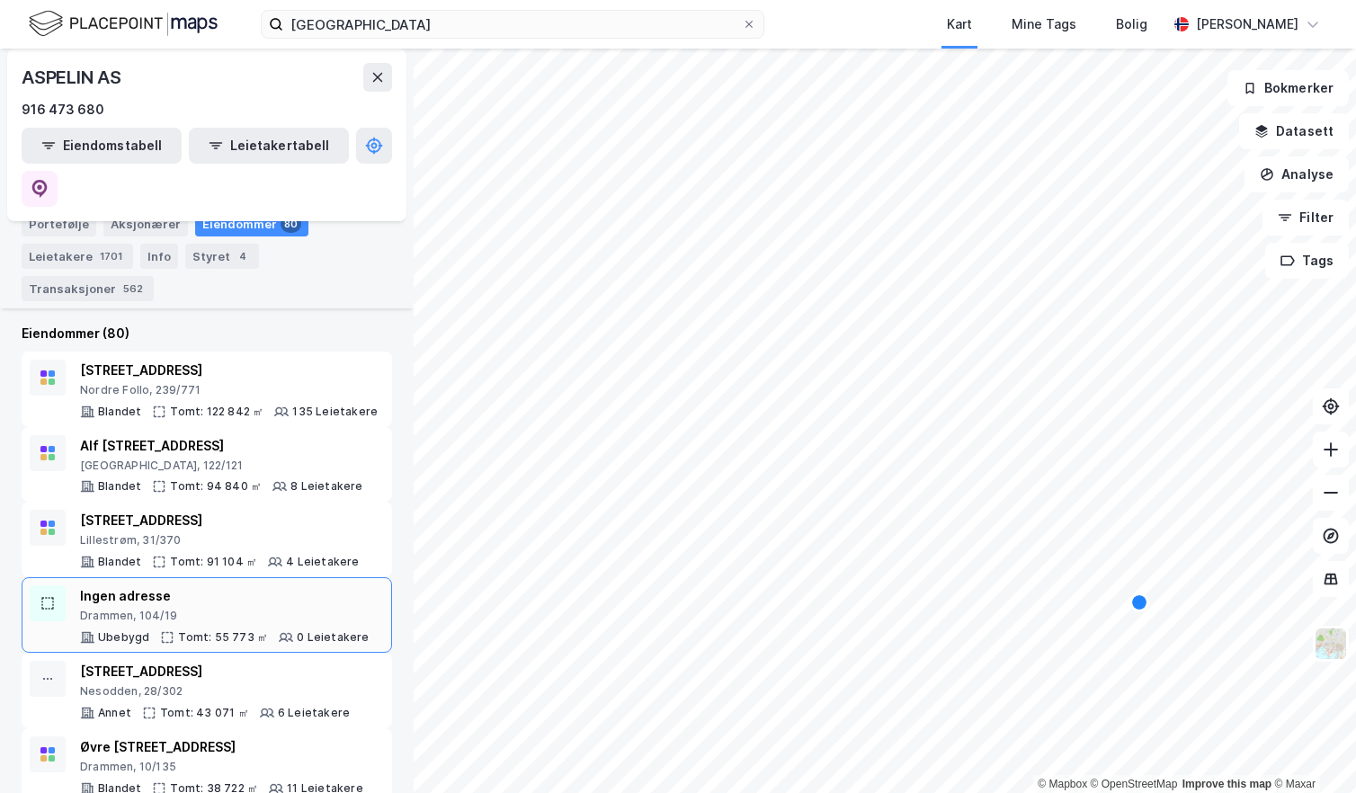
scroll to position [180, 0]
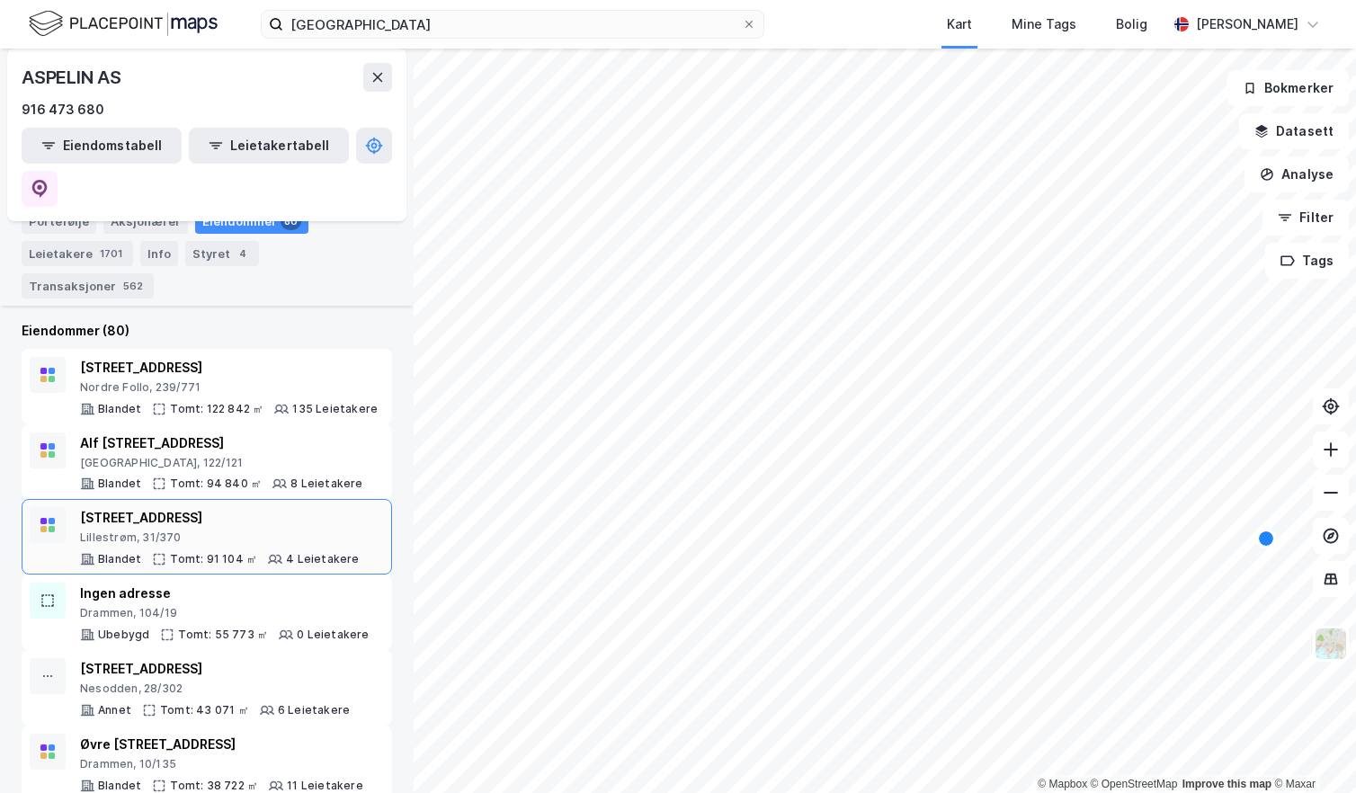
click at [245, 507] on div "[STREET_ADDRESS]" at bounding box center [220, 518] width 280 height 22
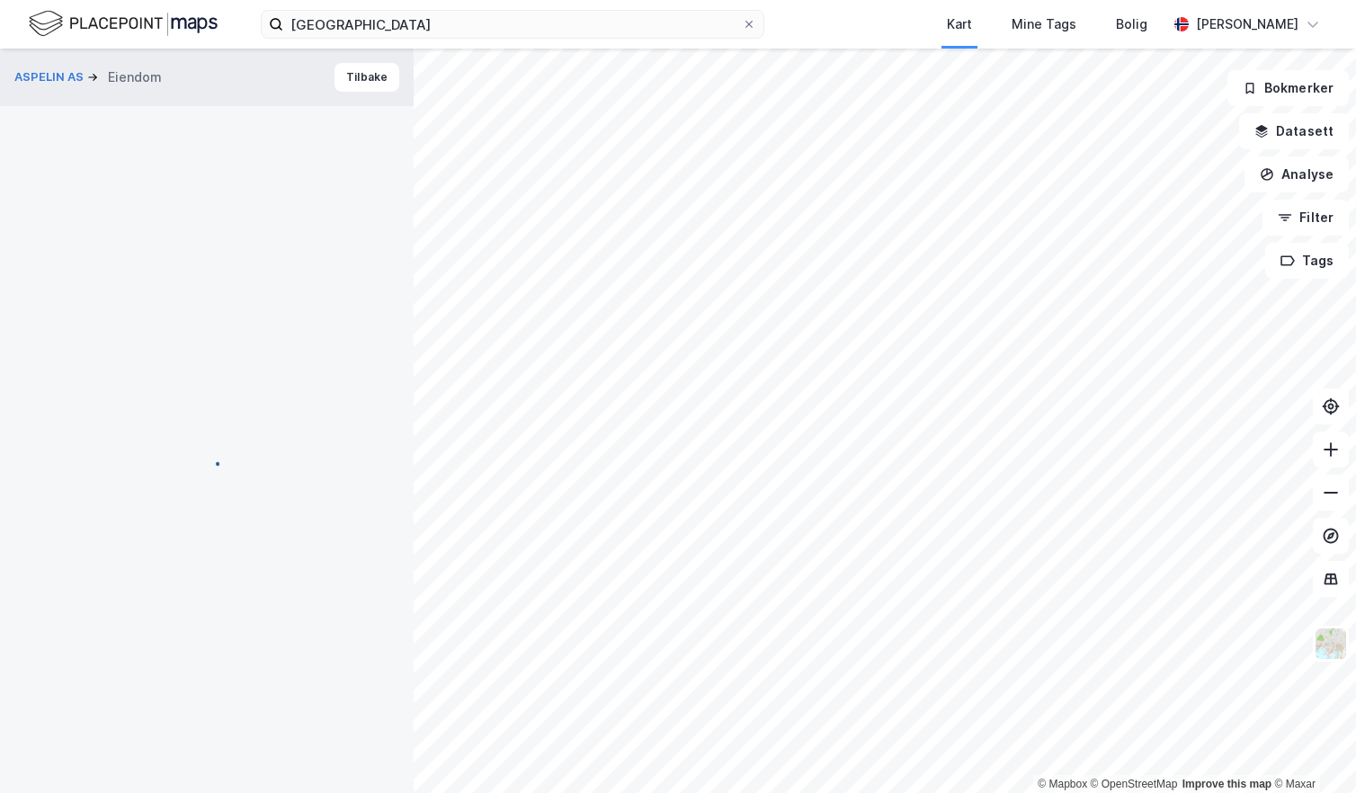
scroll to position [1, 0]
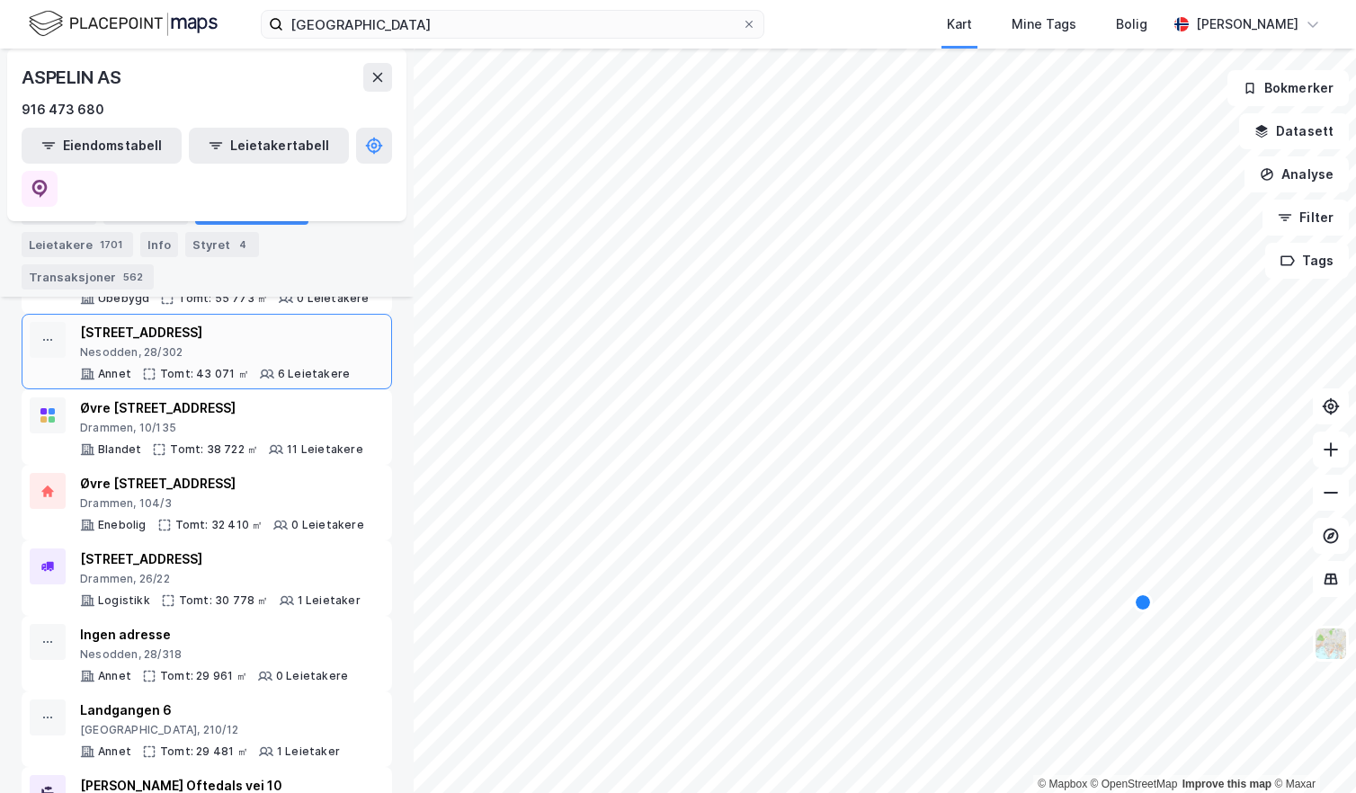
scroll to position [540, 0]
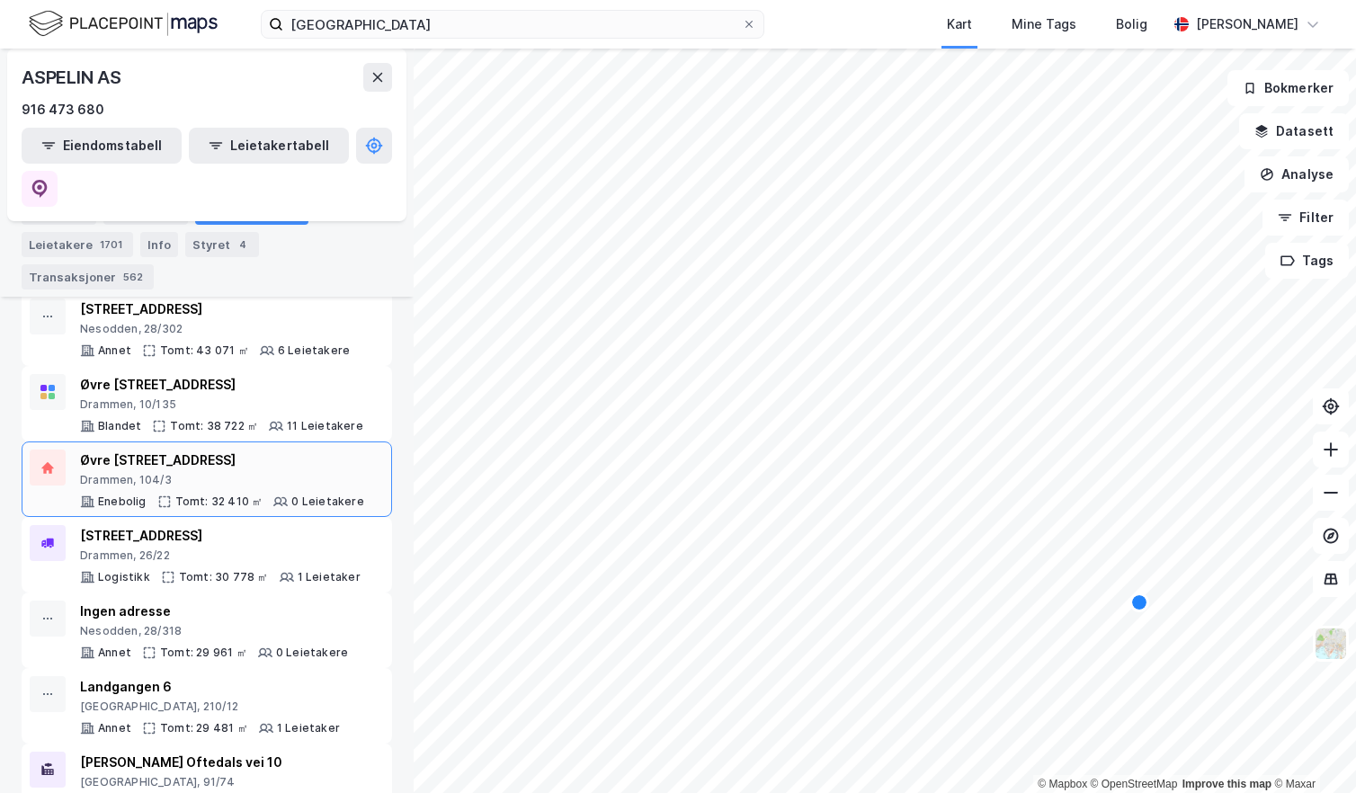
click at [230, 450] on div "Øvre [STREET_ADDRESS]" at bounding box center [222, 461] width 284 height 22
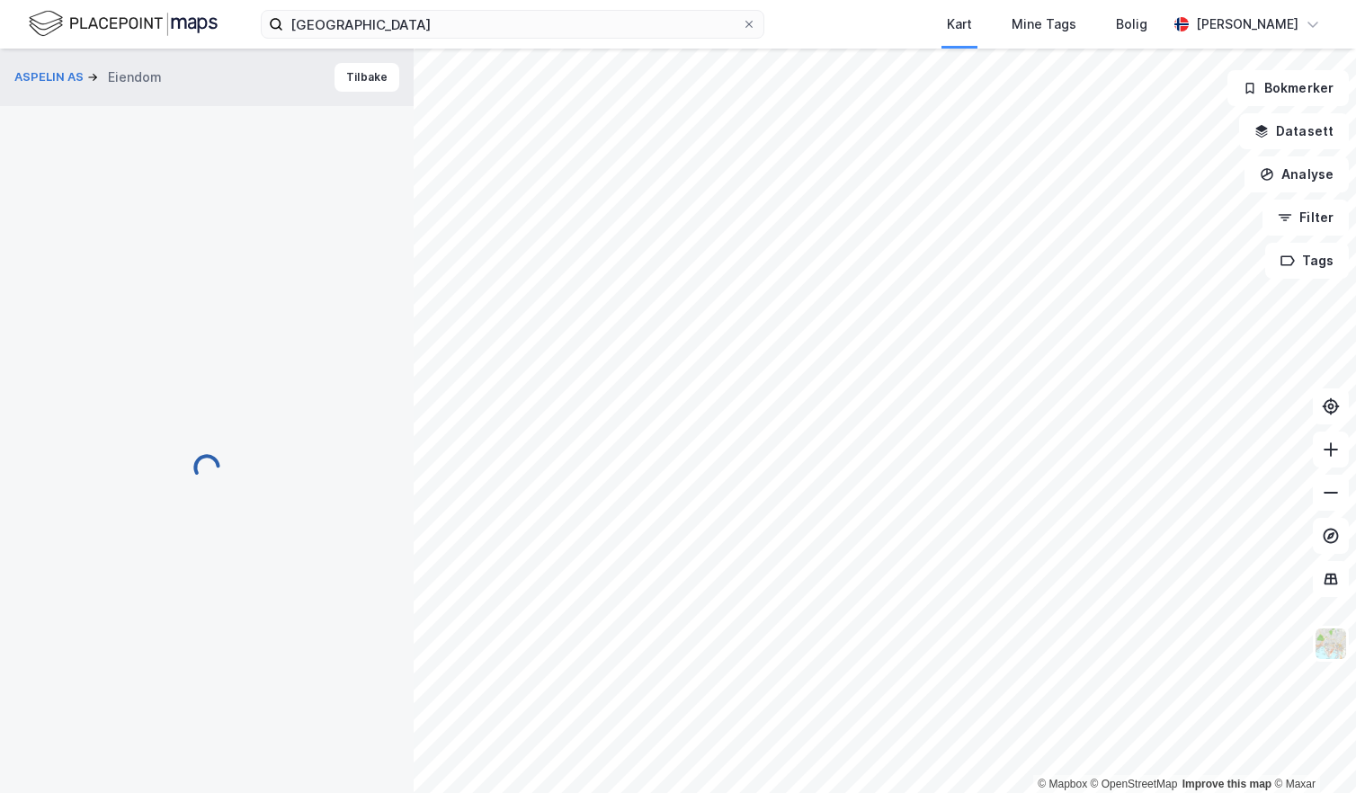
scroll to position [1, 0]
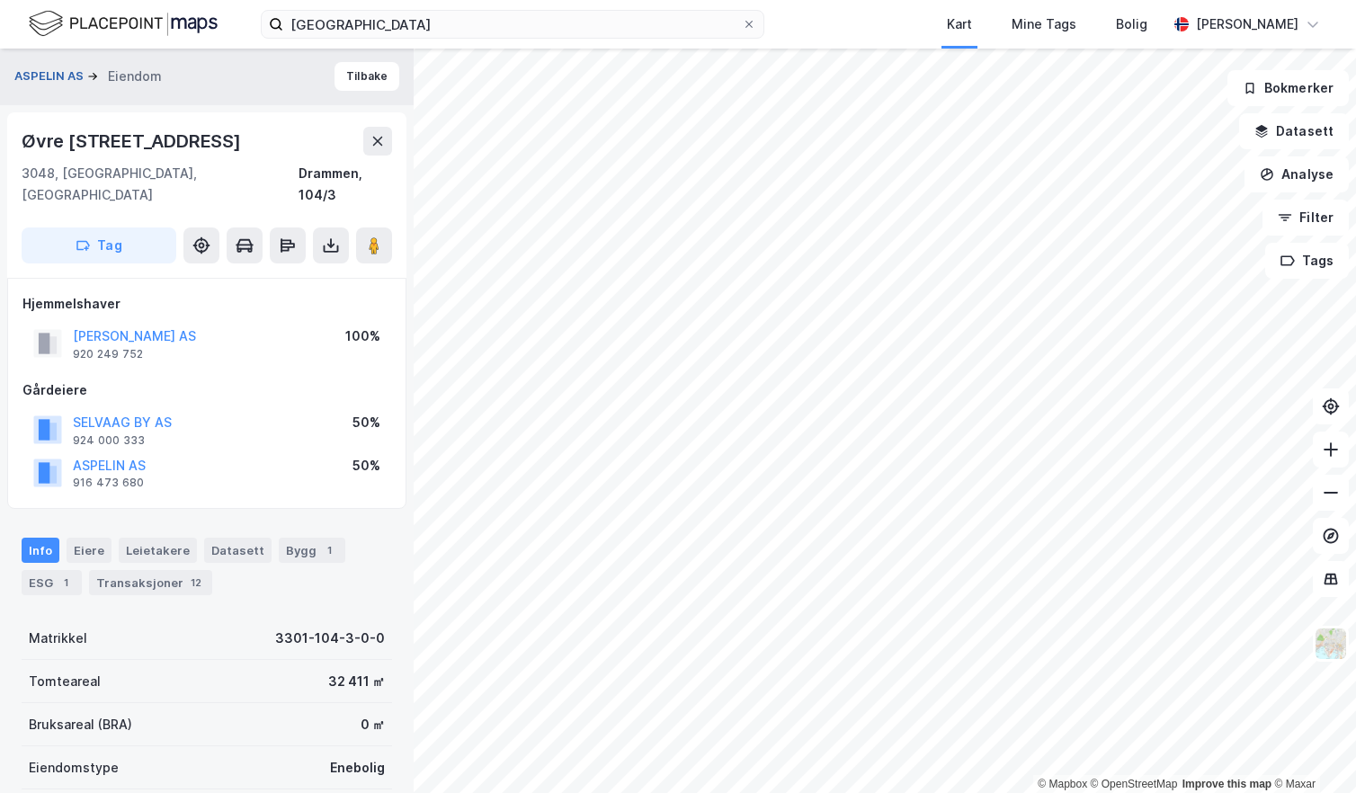
click at [69, 82] on button "ASPELIN AS" at bounding box center [50, 76] width 73 height 18
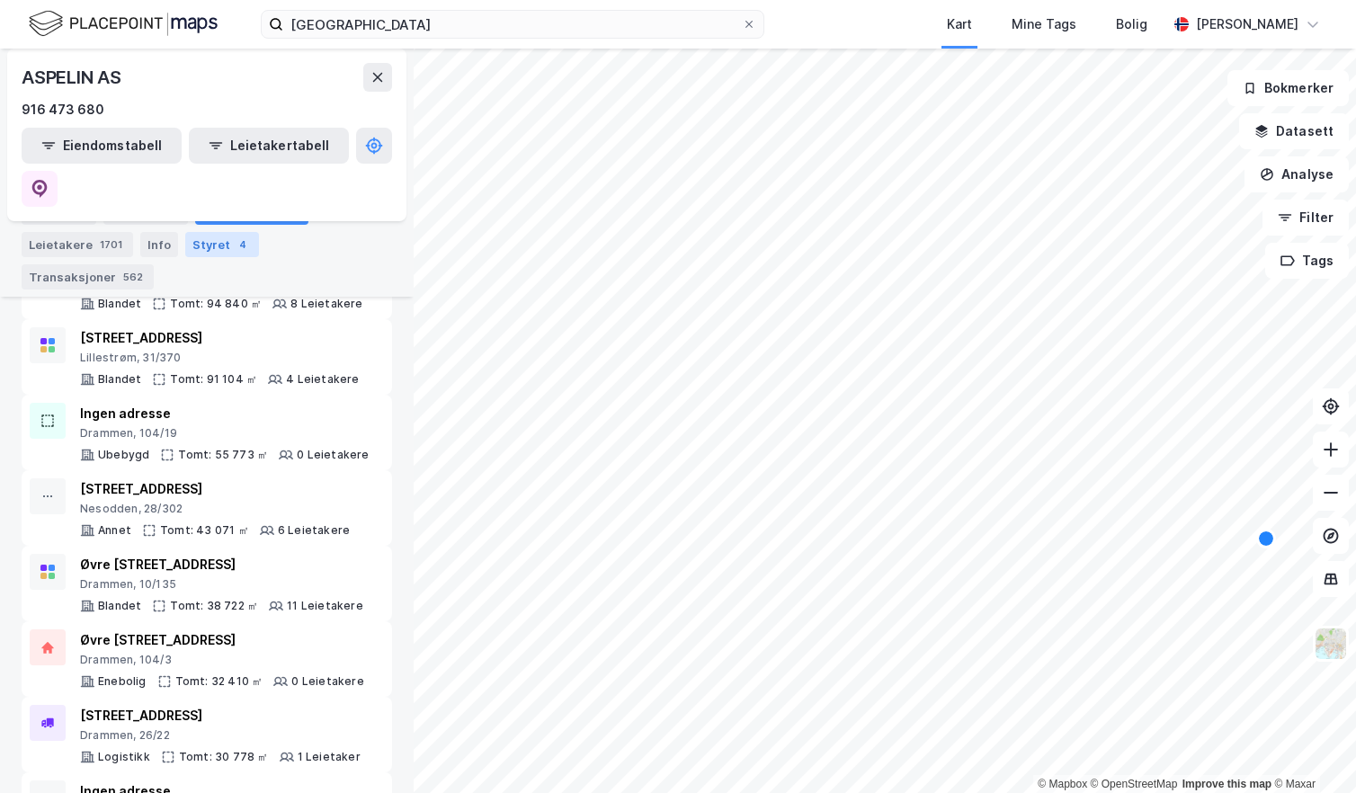
scroll to position [450, 0]
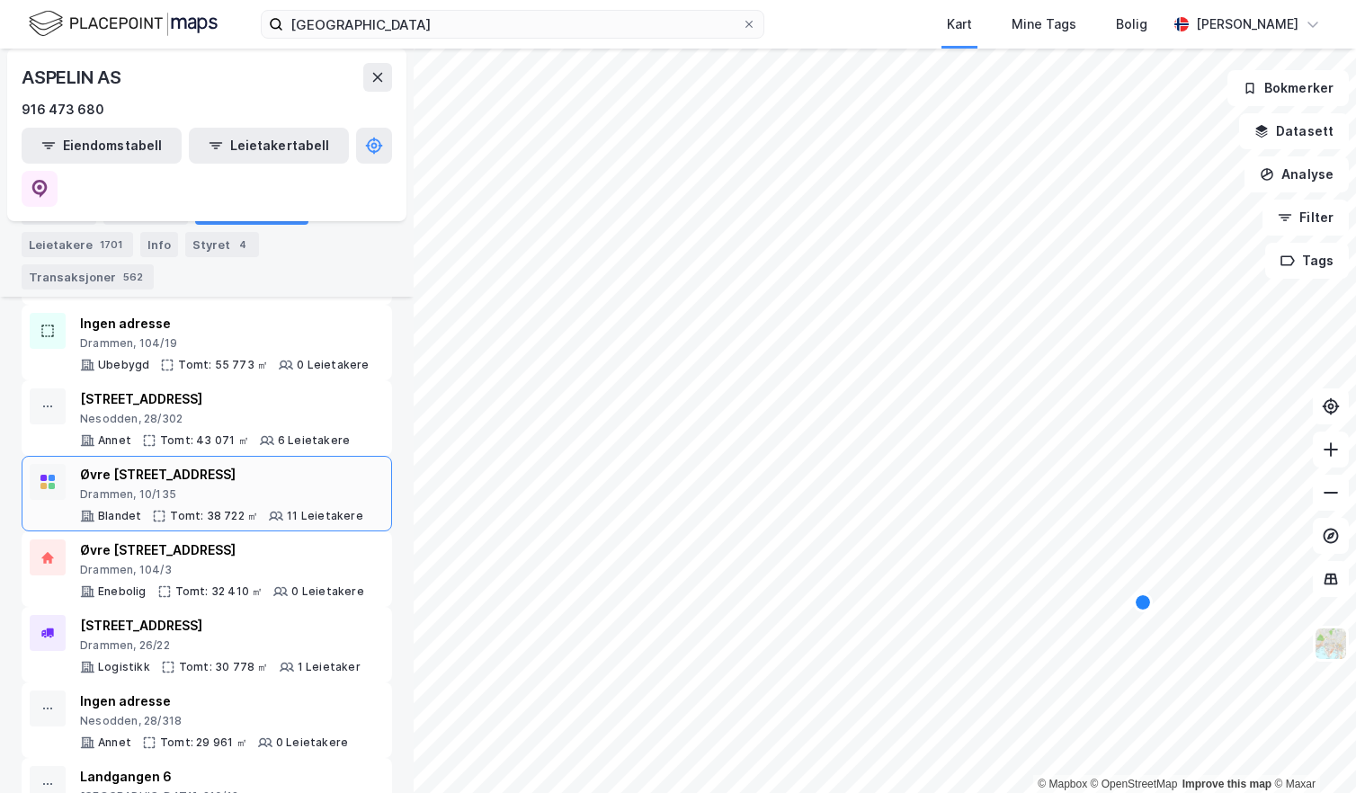
click at [237, 464] on div "Øvre [STREET_ADDRESS]" at bounding box center [221, 475] width 283 height 22
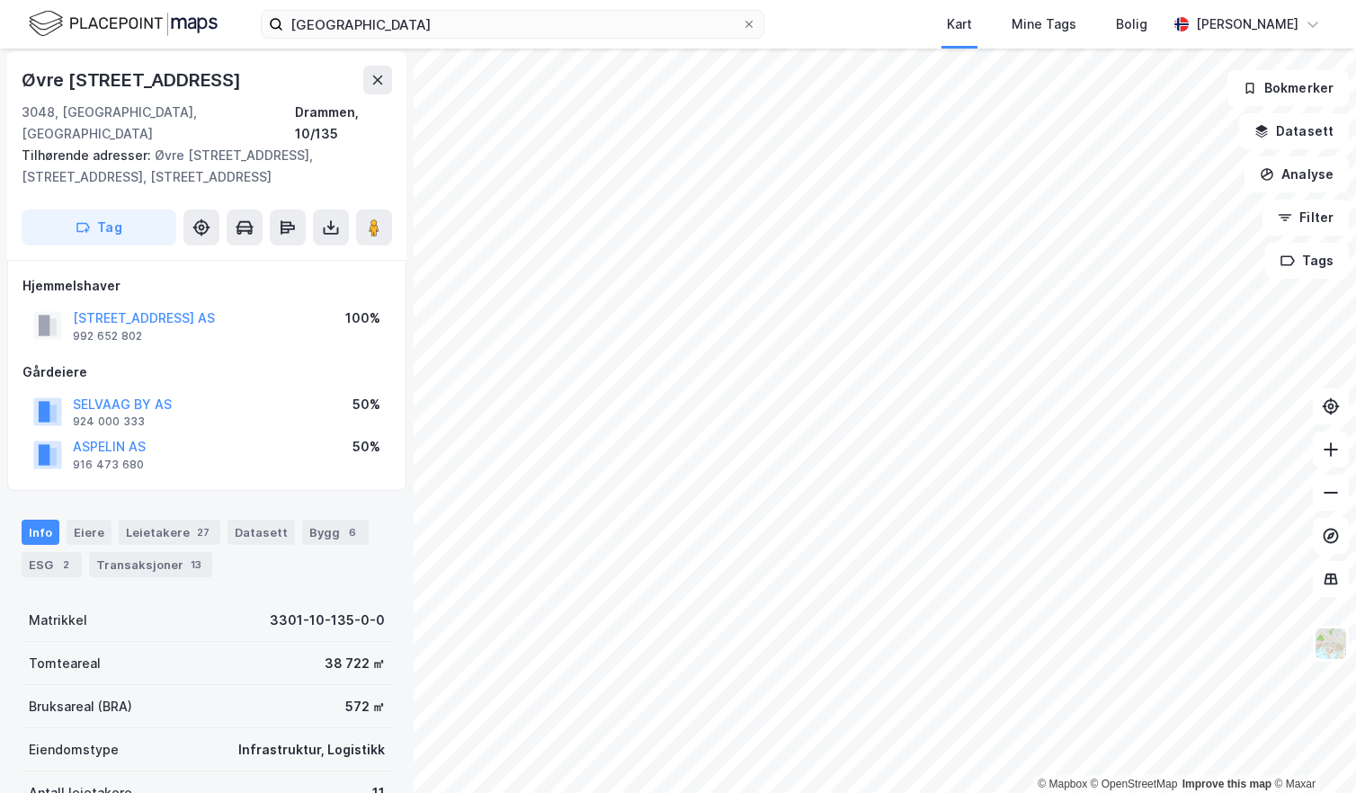
scroll to position [59, 0]
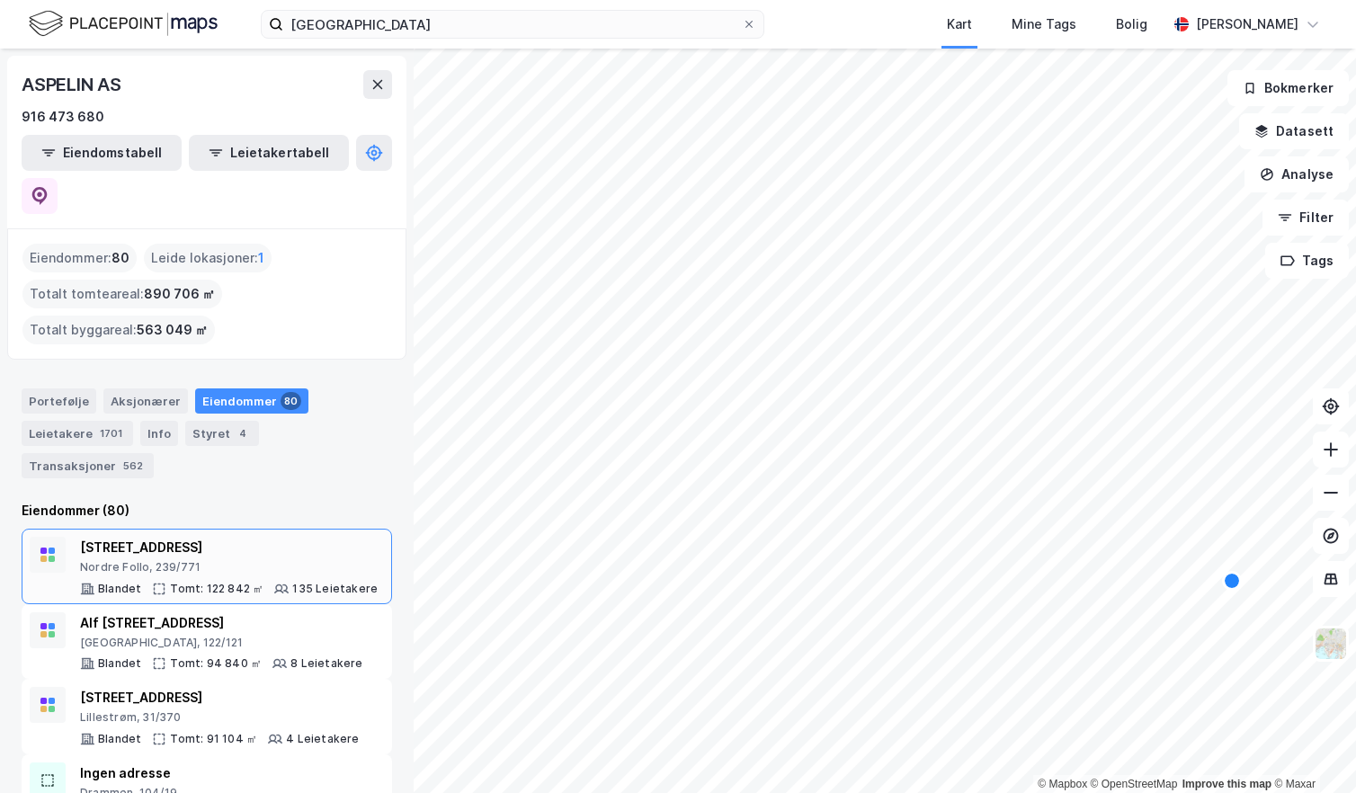
click at [246, 537] on div "[STREET_ADDRESS]" at bounding box center [229, 548] width 298 height 22
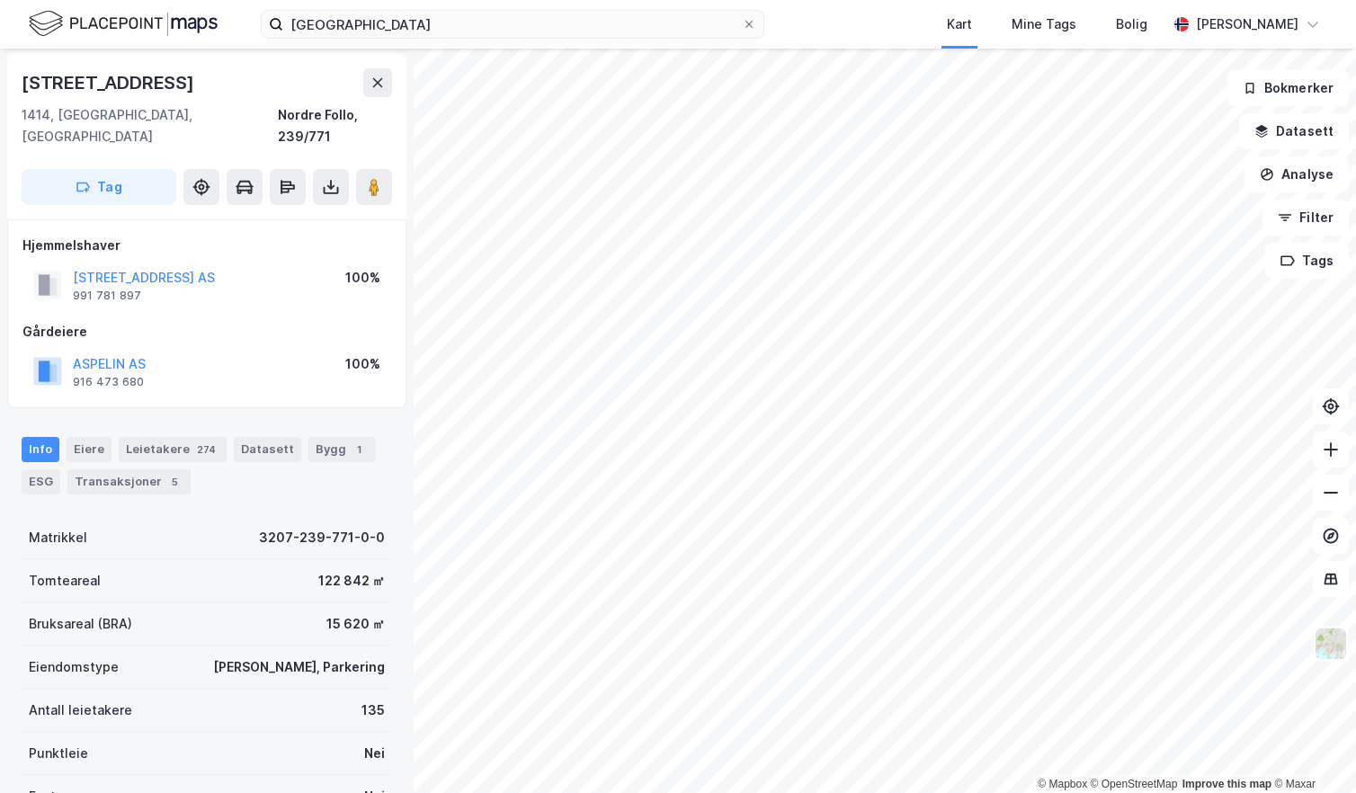
scroll to position [58, 0]
click at [0, 0] on button "ROSENHOLMVEIEN 25 AS" at bounding box center [0, 0] width 0 height 0
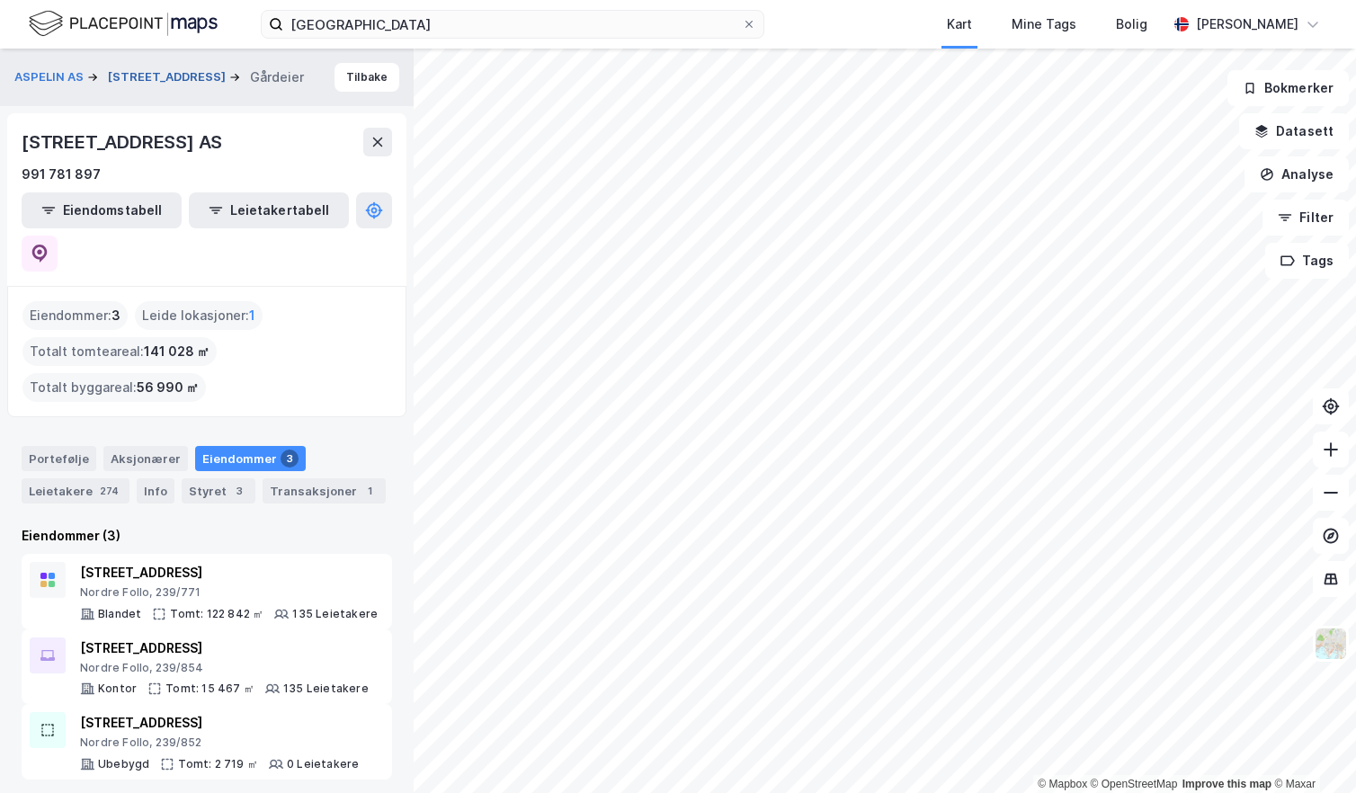
click at [177, 81] on button "[STREET_ADDRESS]" at bounding box center [168, 77] width 121 height 18
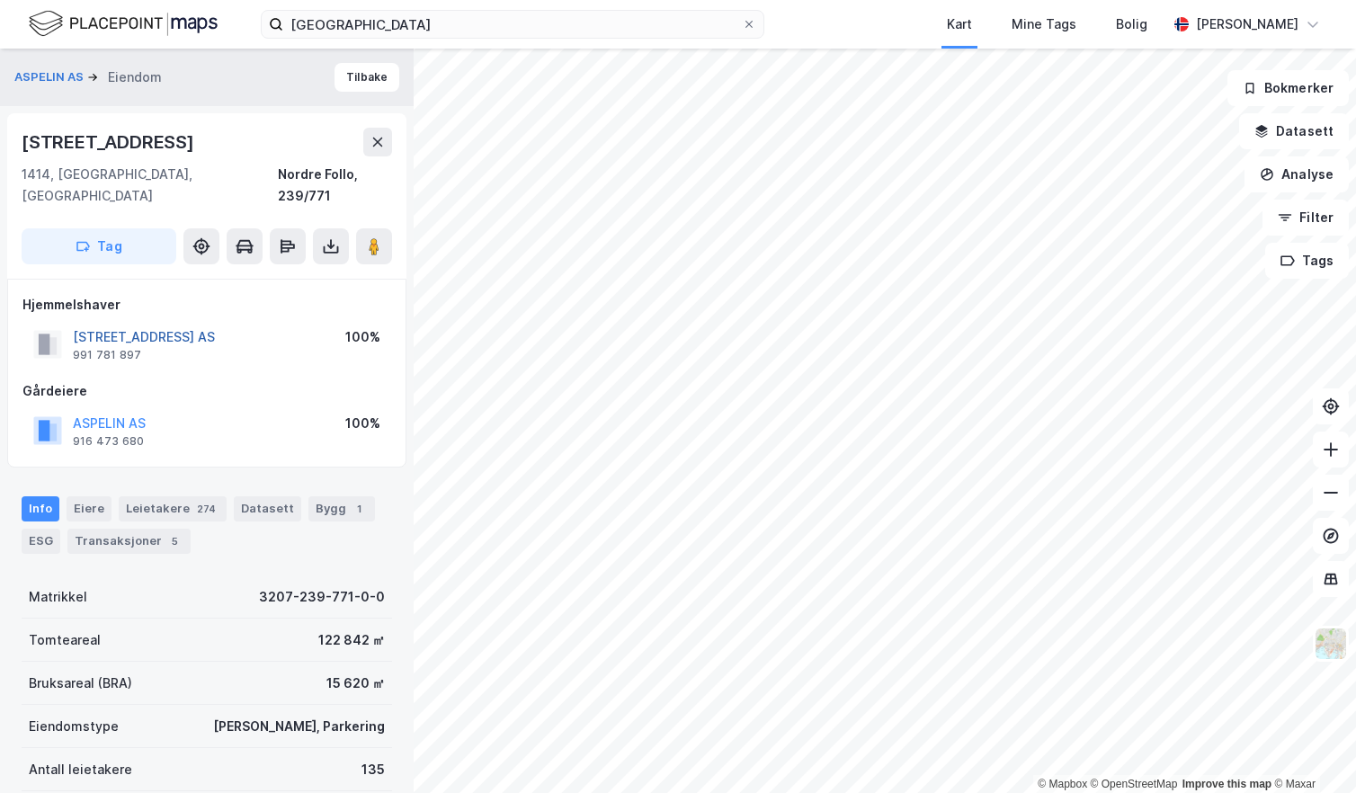
click at [0, 0] on button "ROSENHOLMVEIEN 25 AS" at bounding box center [0, 0] width 0 height 0
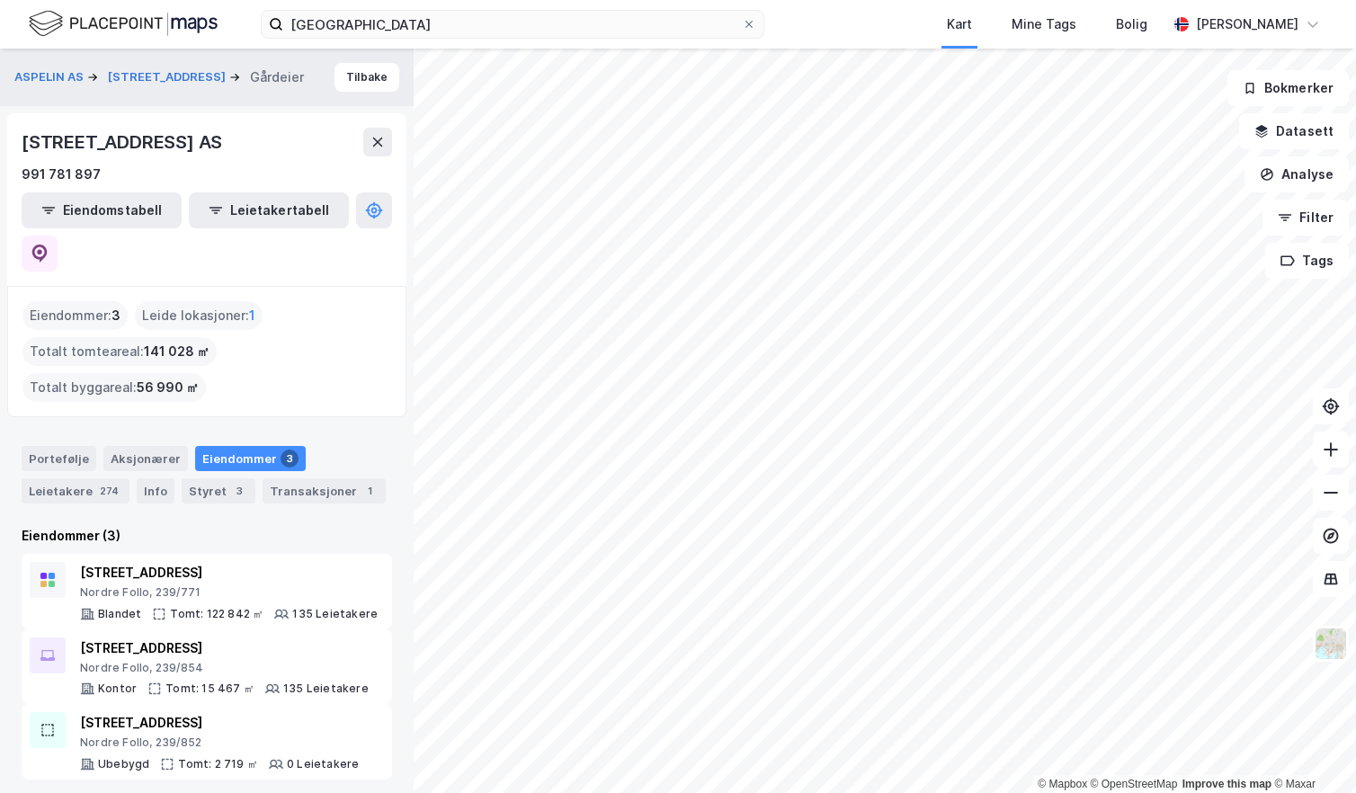
drag, startPoint x: 219, startPoint y: 306, endPoint x: 207, endPoint y: 281, distance: 27.3
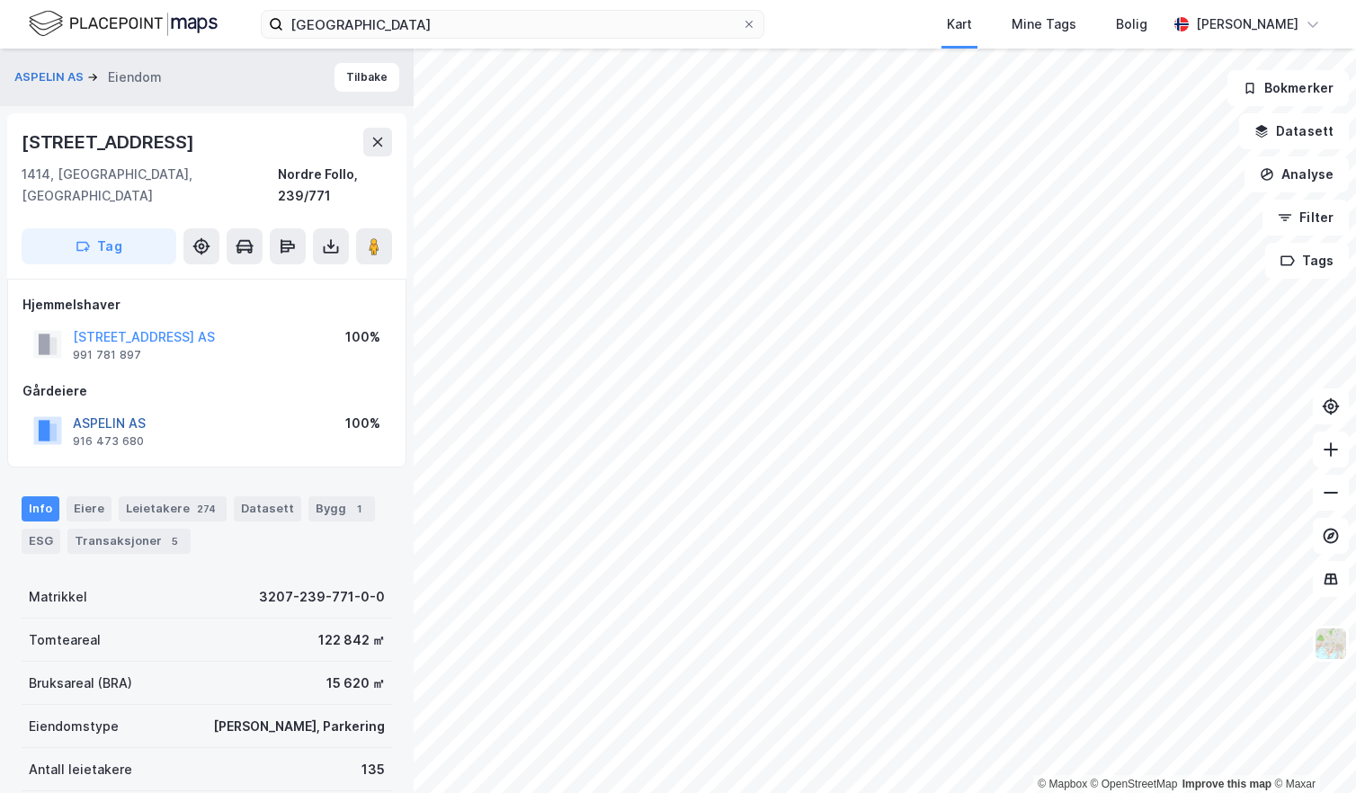
click at [0, 0] on button "ASPELIN AS" at bounding box center [0, 0] width 0 height 0
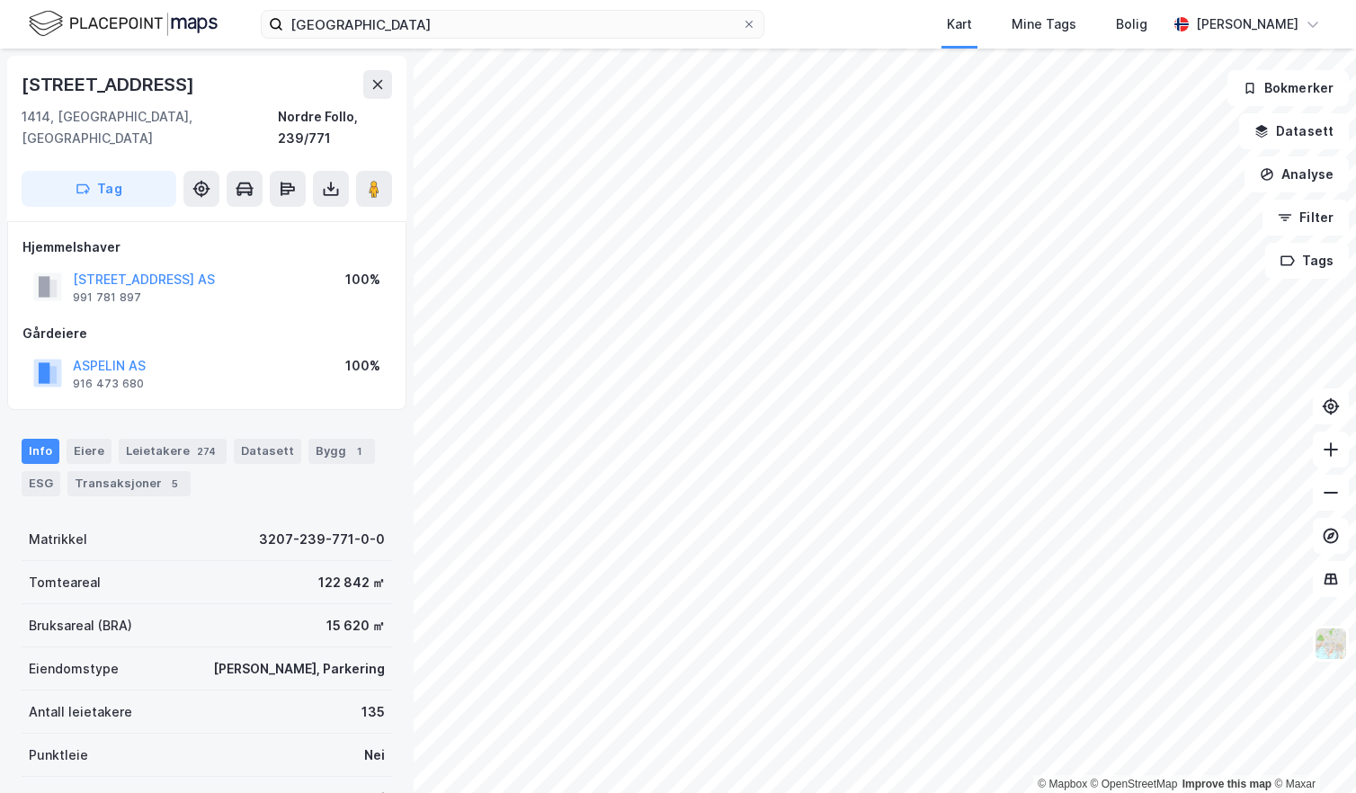
scroll to position [1, 0]
click at [0, 0] on button "ROSENHOLMVEIEN 25 AS" at bounding box center [0, 0] width 0 height 0
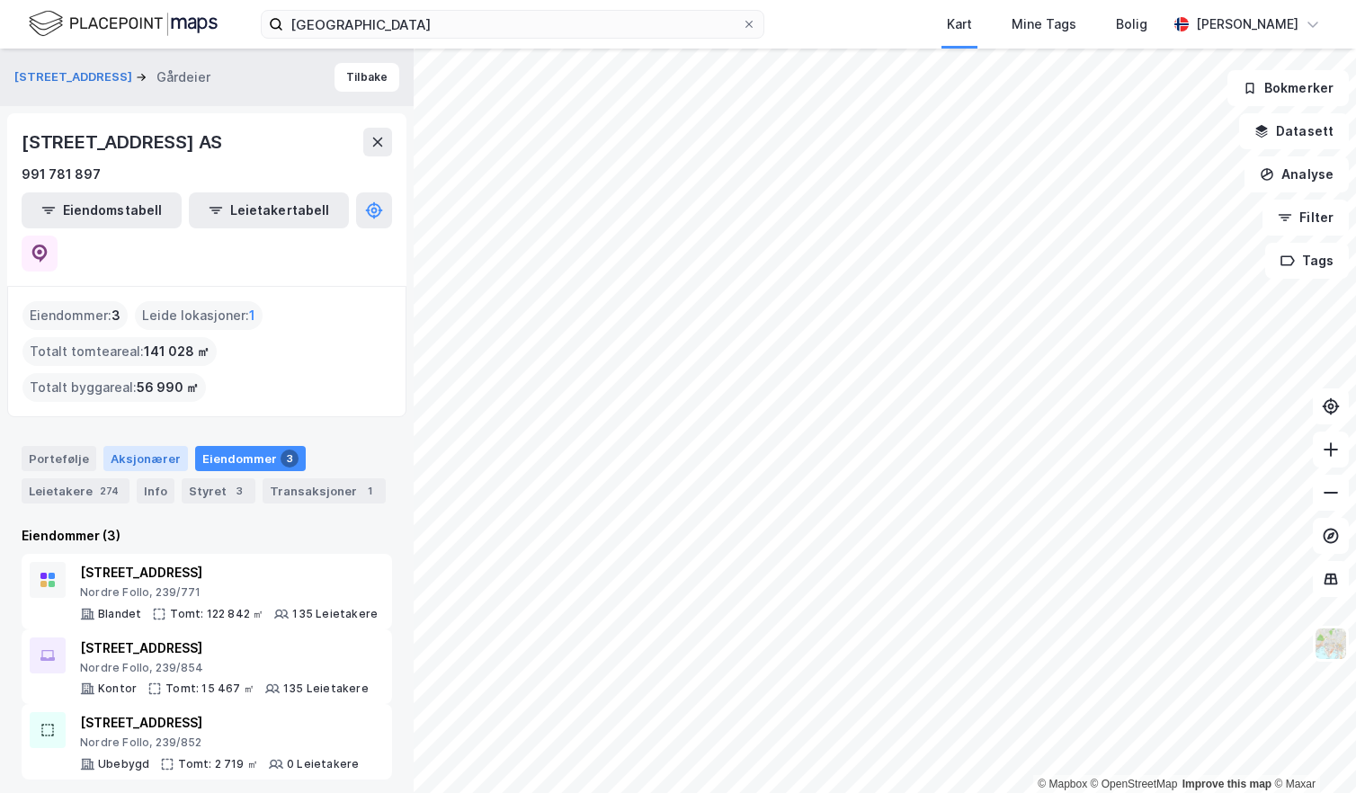
click at [155, 446] on div "Aksjonærer" at bounding box center [145, 458] width 85 height 25
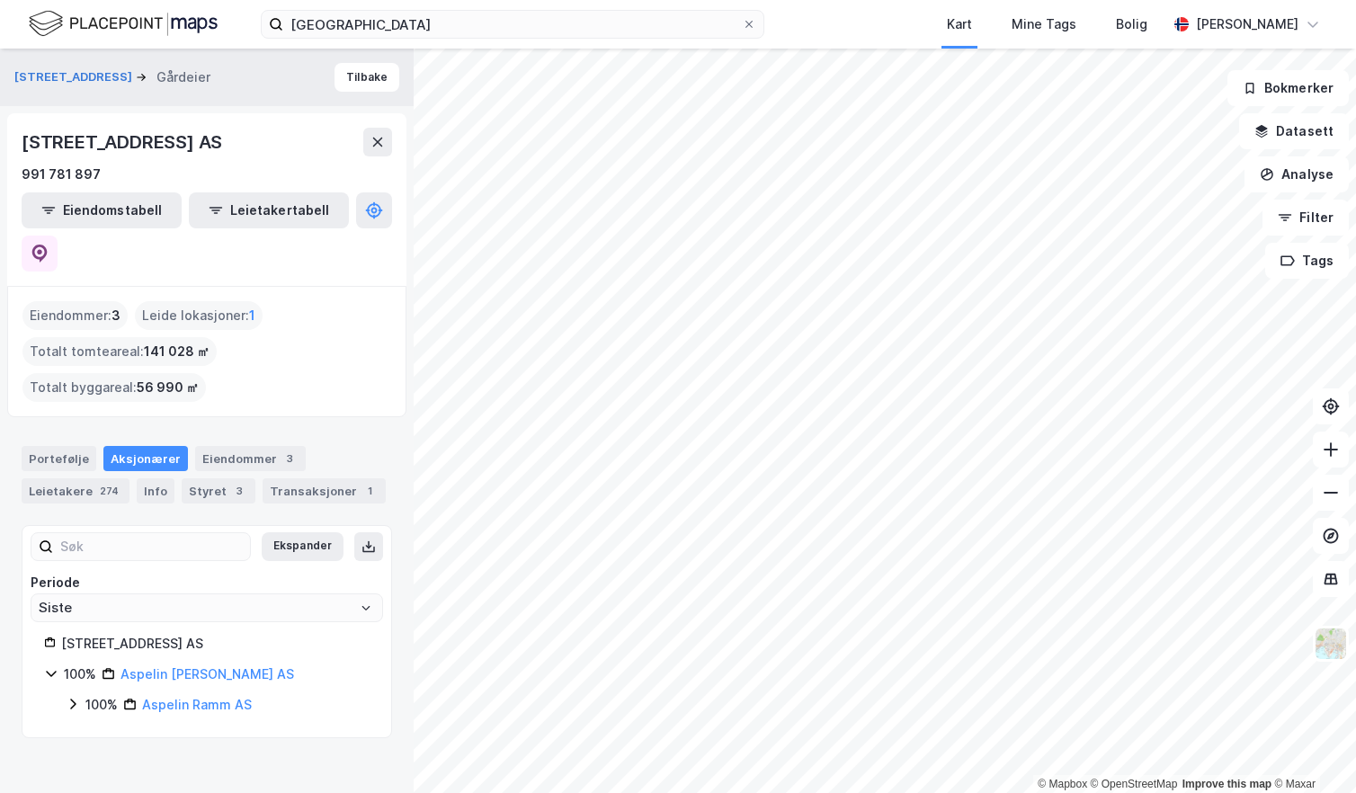
click at [89, 633] on div "Rosenholmveien 25 AS" at bounding box center [215, 644] width 308 height 22
click at [72, 699] on icon at bounding box center [72, 704] width 5 height 11
click at [50, 666] on icon at bounding box center [51, 673] width 14 height 14
click at [49, 666] on icon at bounding box center [51, 673] width 14 height 14
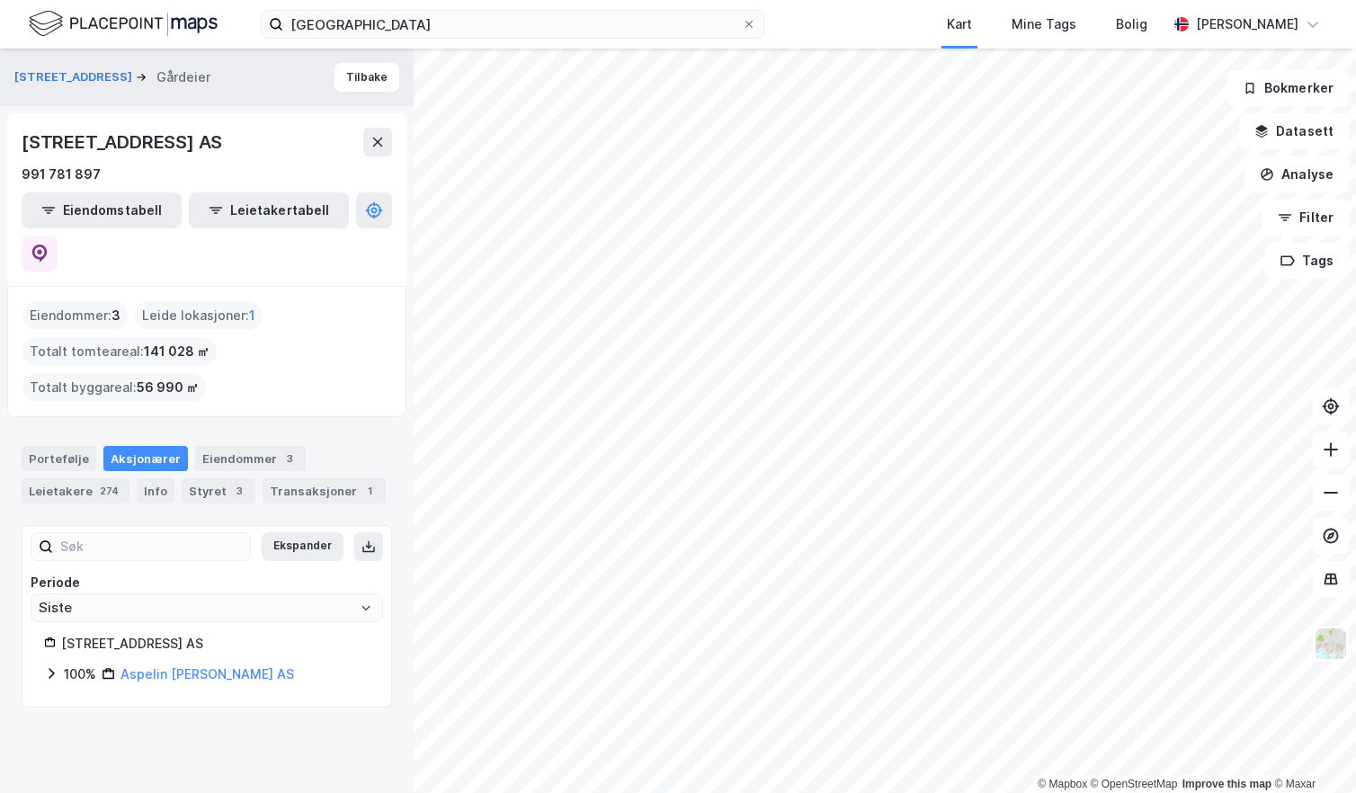
click at [47, 666] on icon at bounding box center [51, 673] width 14 height 14
click at [44, 666] on icon at bounding box center [51, 673] width 14 height 14
drag, startPoint x: 230, startPoint y: 138, endPoint x: 237, endPoint y: 129, distance: 11.5
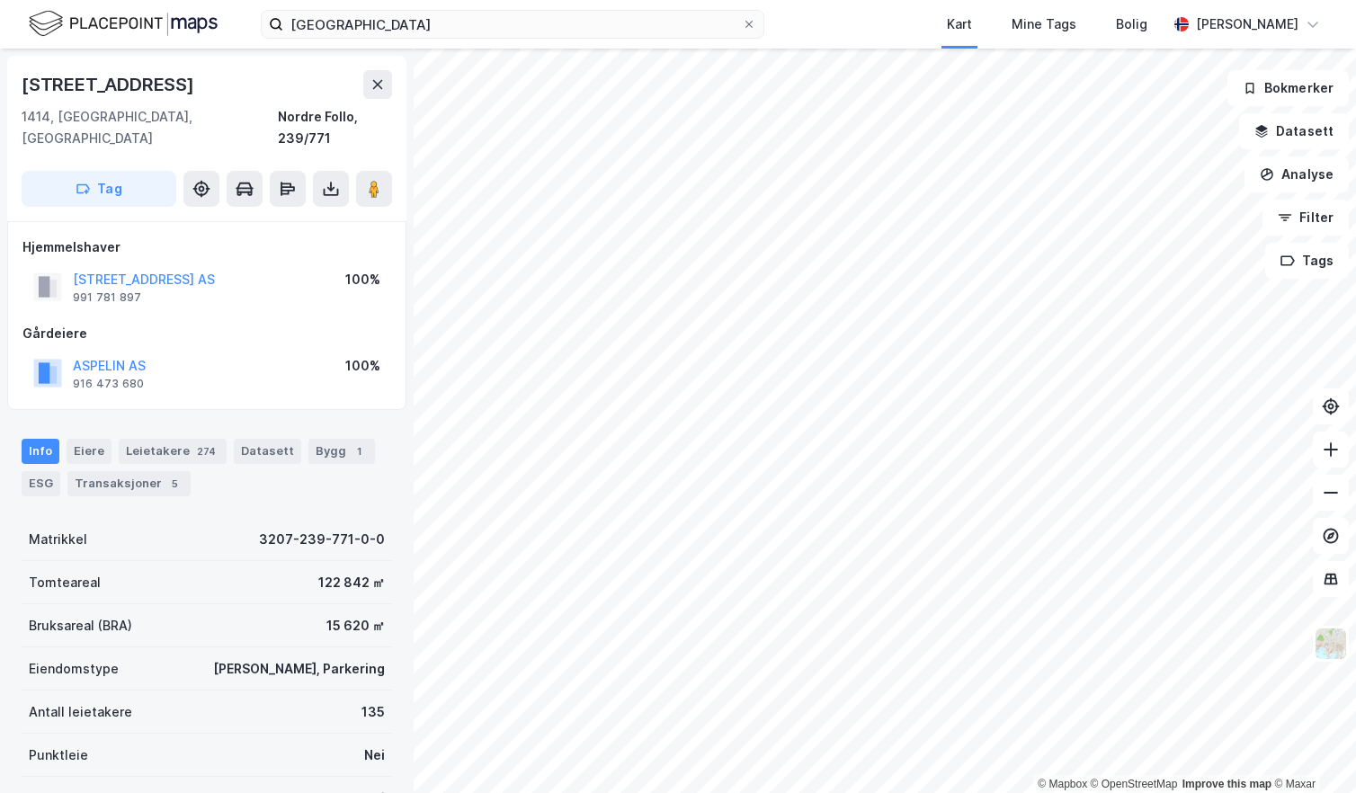
scroll to position [1, 0]
drag, startPoint x: 237, startPoint y: 260, endPoint x: 71, endPoint y: 251, distance: 165.7
click at [71, 264] on div "ROSENHOLMVEIEN 25 AS 991 781 897 100%" at bounding box center [206, 285] width 369 height 43
copy button "ROSENHOLMVEIEN 25 AS"
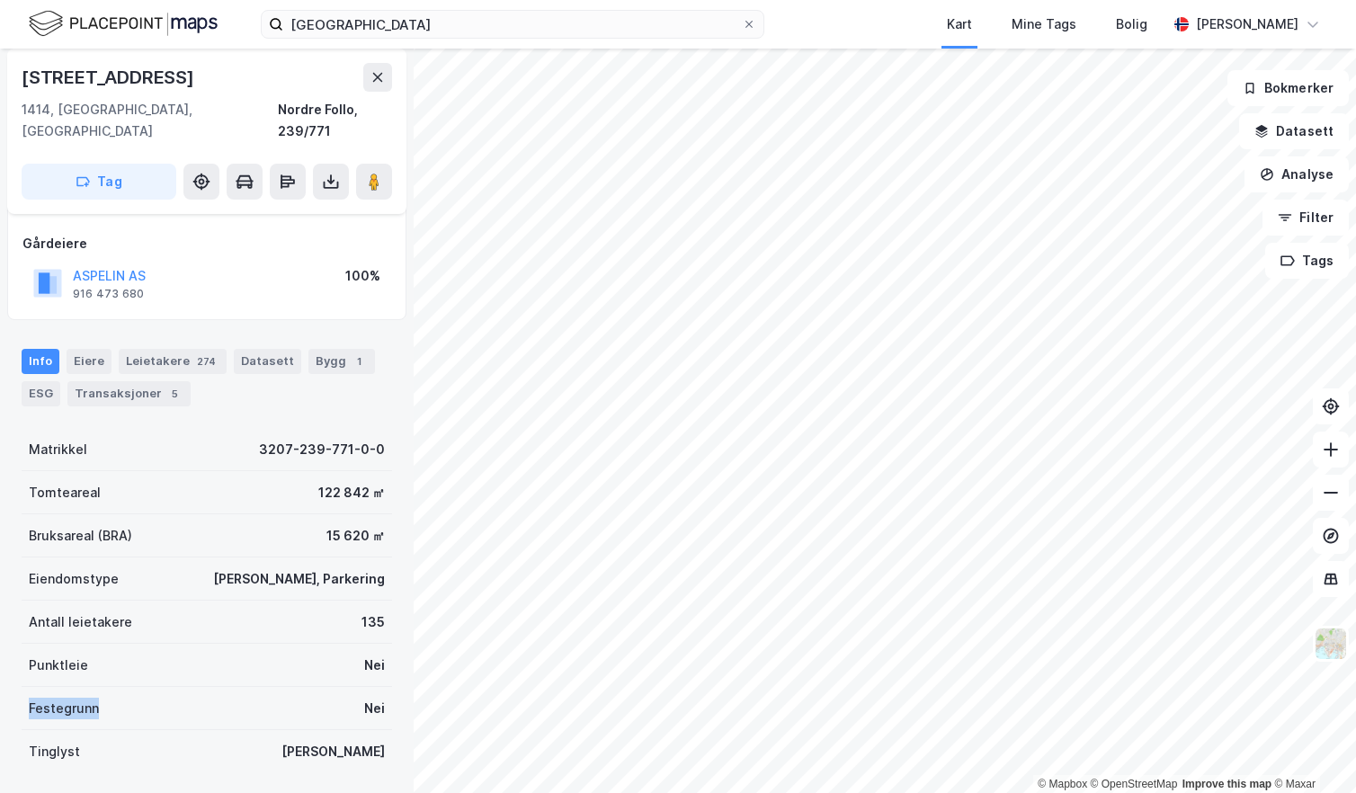
drag, startPoint x: 29, startPoint y: 682, endPoint x: 126, endPoint y: 690, distance: 97.5
click at [126, 690] on div "Festegrunn Nei" at bounding box center [207, 708] width 370 height 43
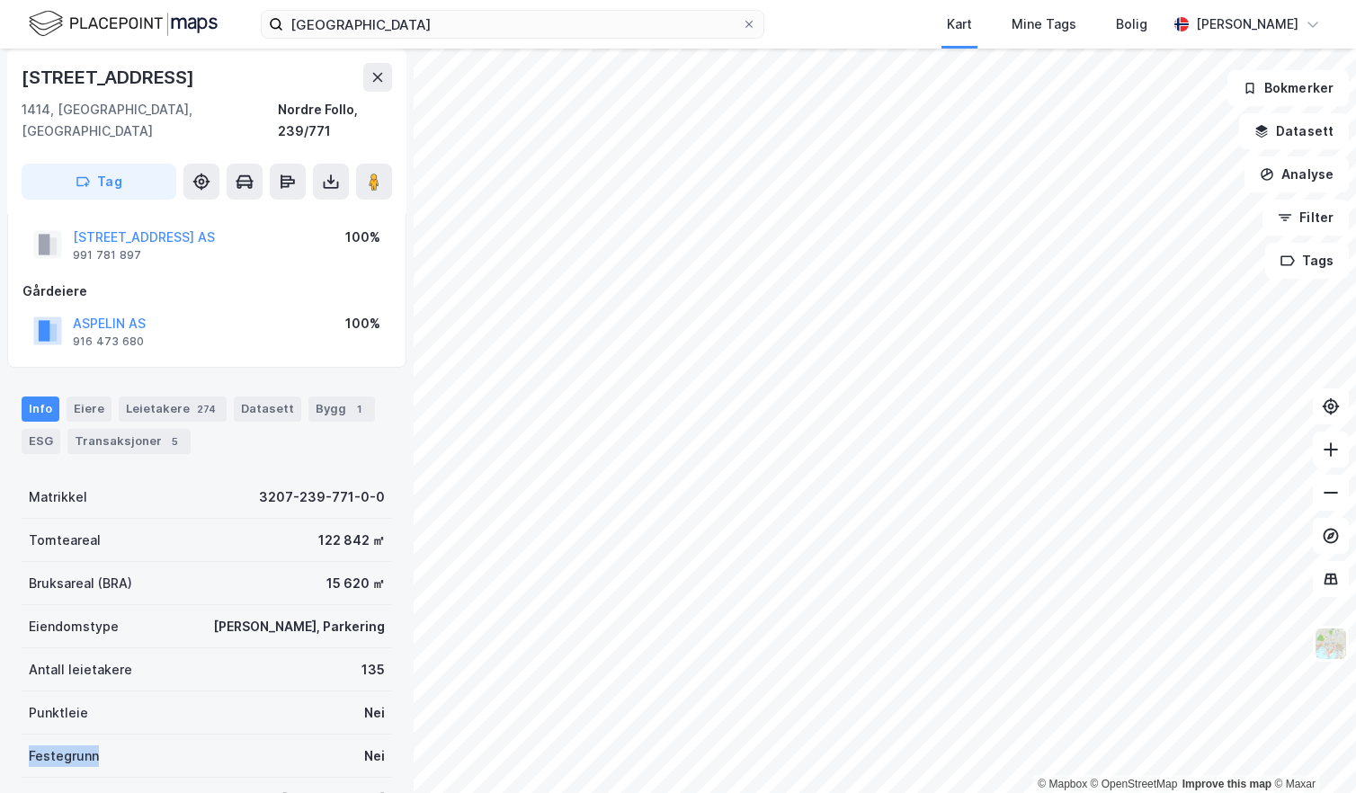
scroll to position [0, 0]
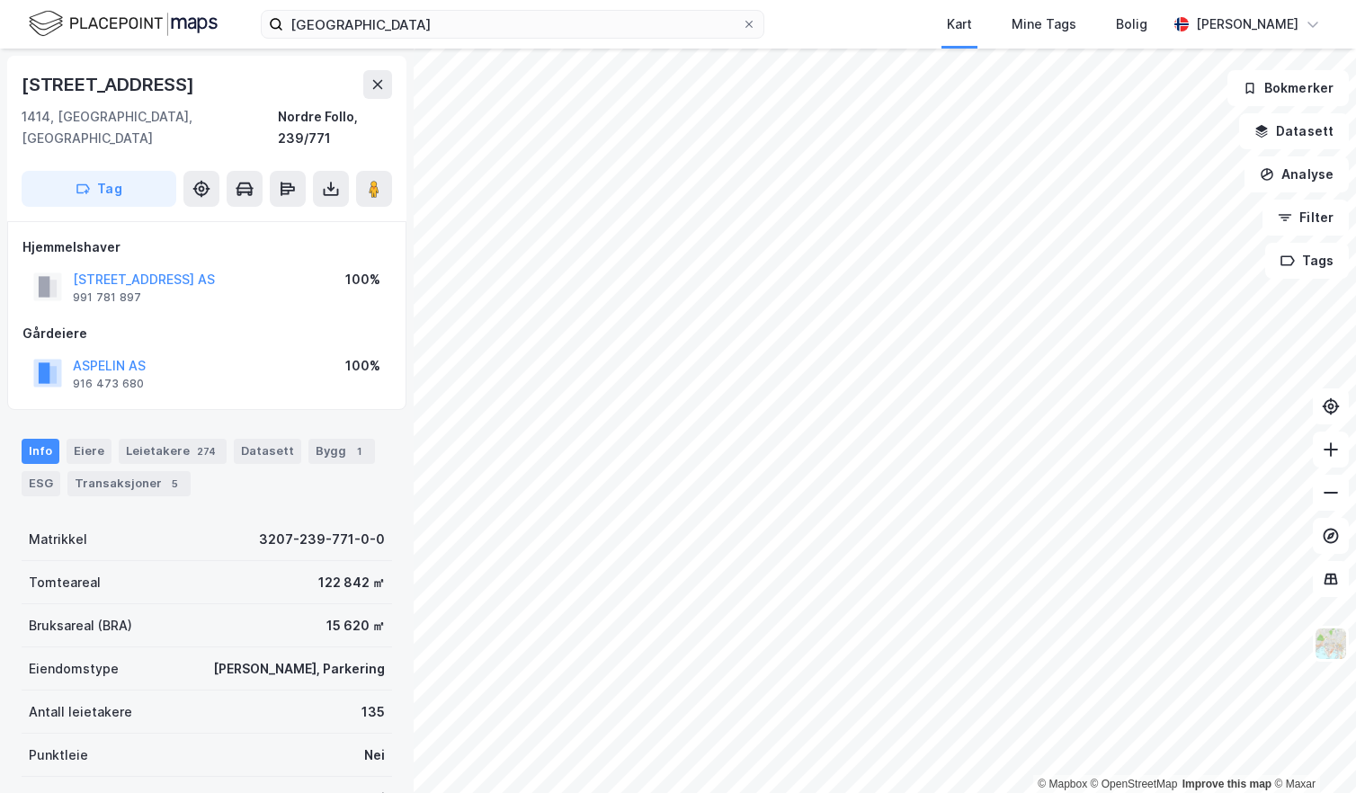
click at [261, 298] on div "Hjemmelshaver ROSENHOLMVEIEN 25 AS 991 781 897 100% Gårdeiere ASPELIN AS 916 47…" at bounding box center [206, 316] width 369 height 158
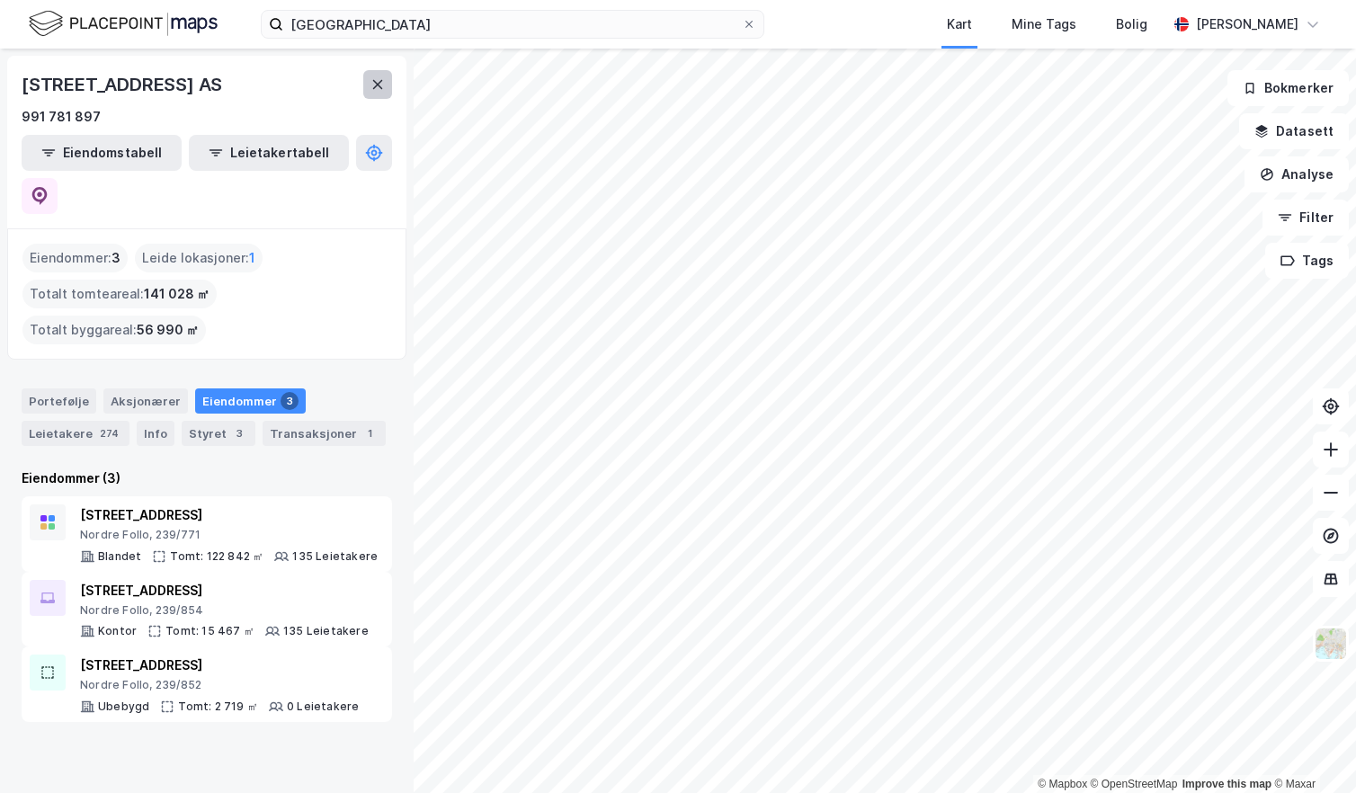
click at [366, 85] on button at bounding box center [377, 84] width 29 height 29
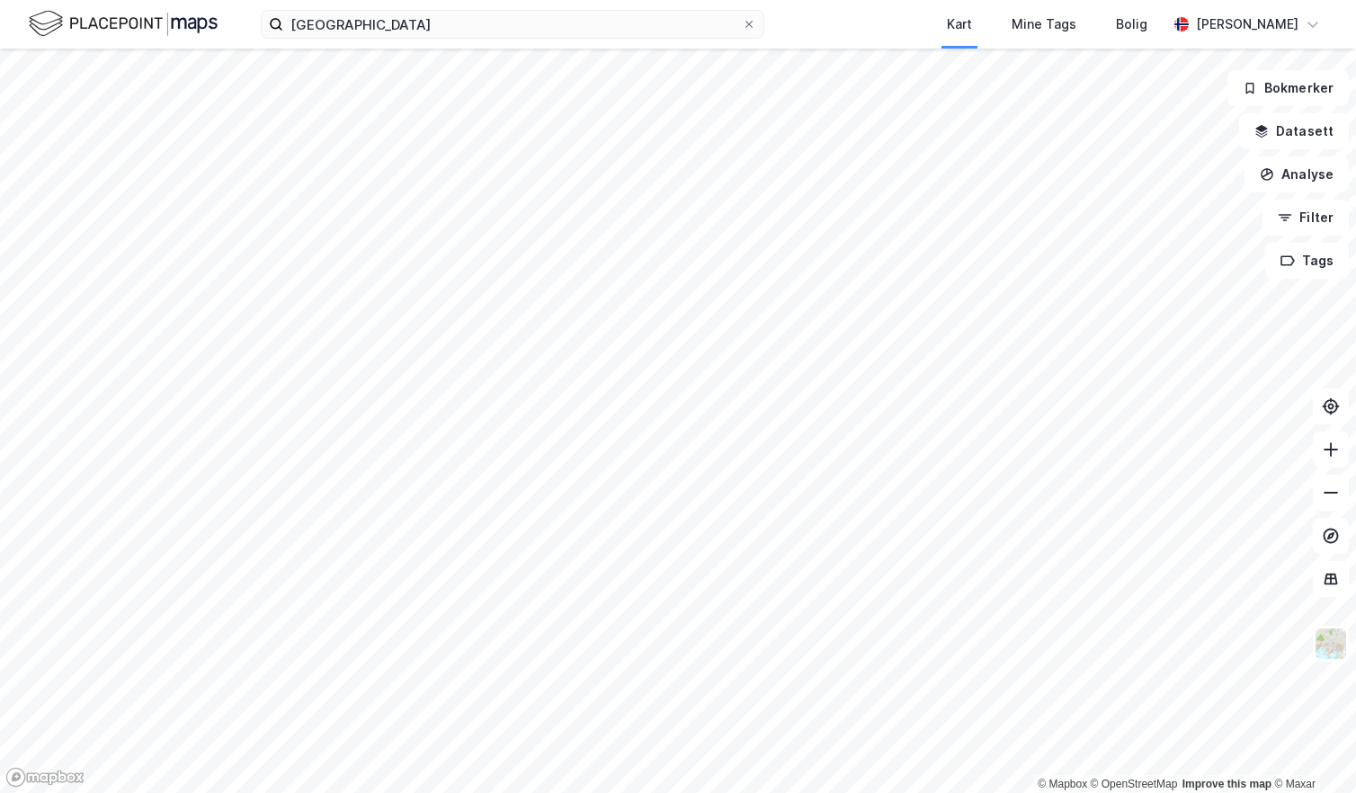
click at [395, 40] on div "tjuvholmen hotel Kart Mine Tags Bolig Caroline Bakken" at bounding box center [678, 24] width 1356 height 49
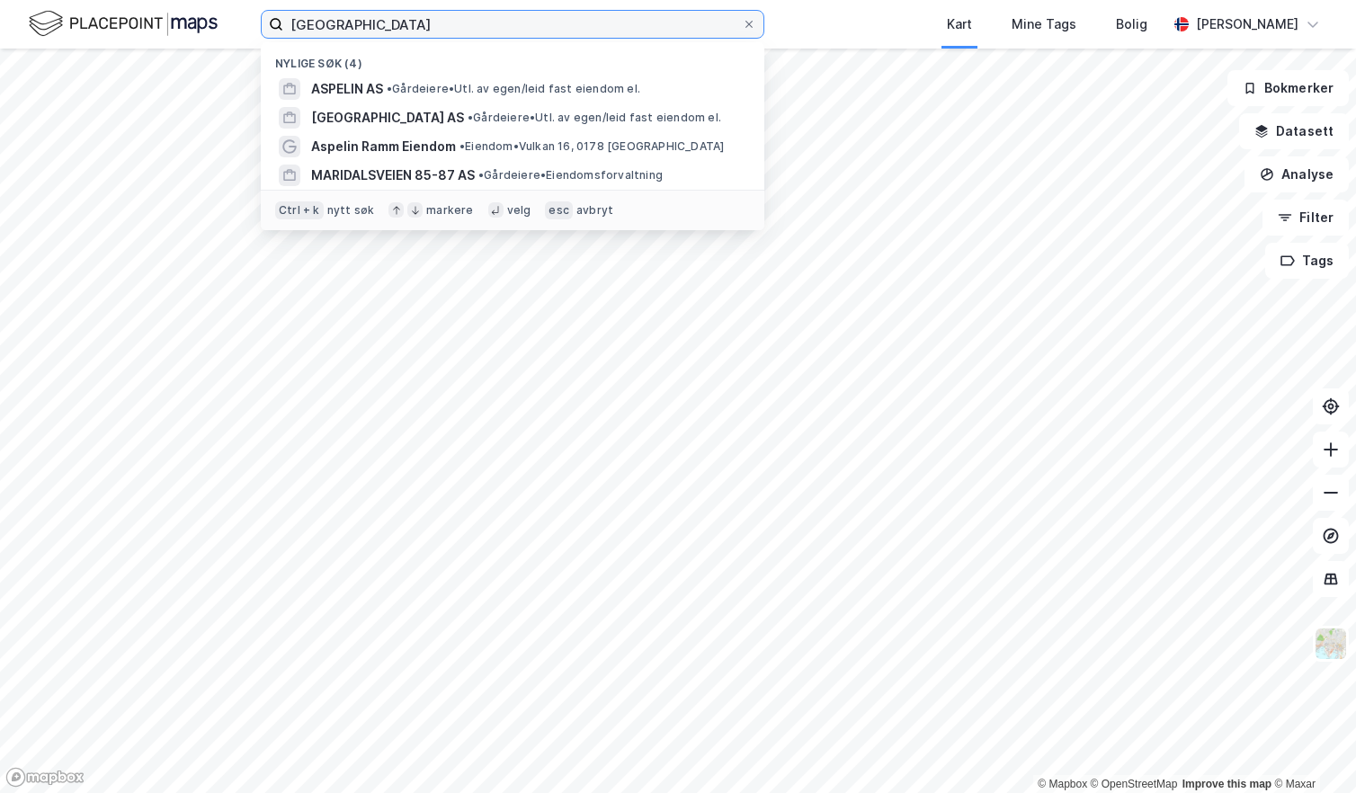
click at [406, 29] on input "tjuvholmen hotel" at bounding box center [512, 24] width 459 height 27
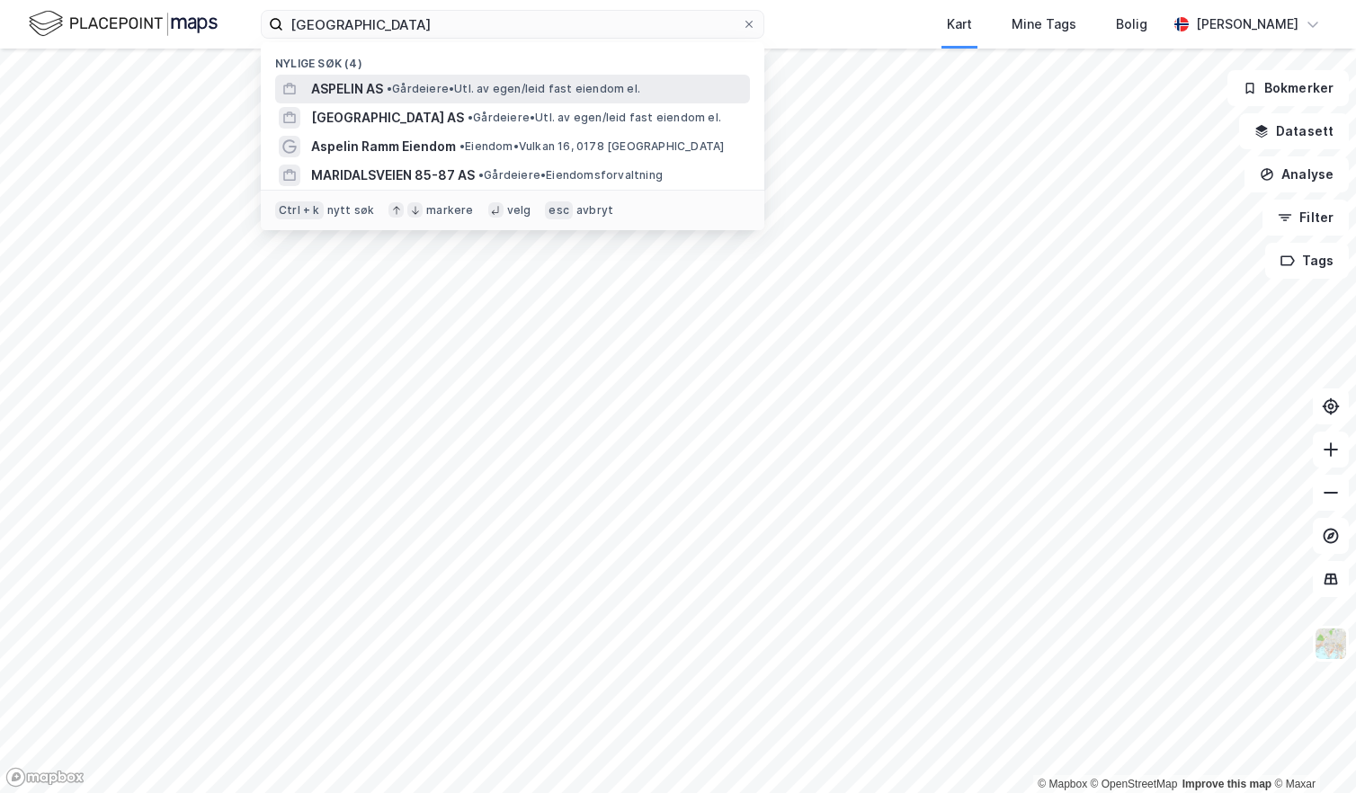
click at [413, 89] on span "• Gårdeiere • Utl. av egen/leid fast eiendom el." at bounding box center [514, 89] width 254 height 14
